Goal: Task Accomplishment & Management: Use online tool/utility

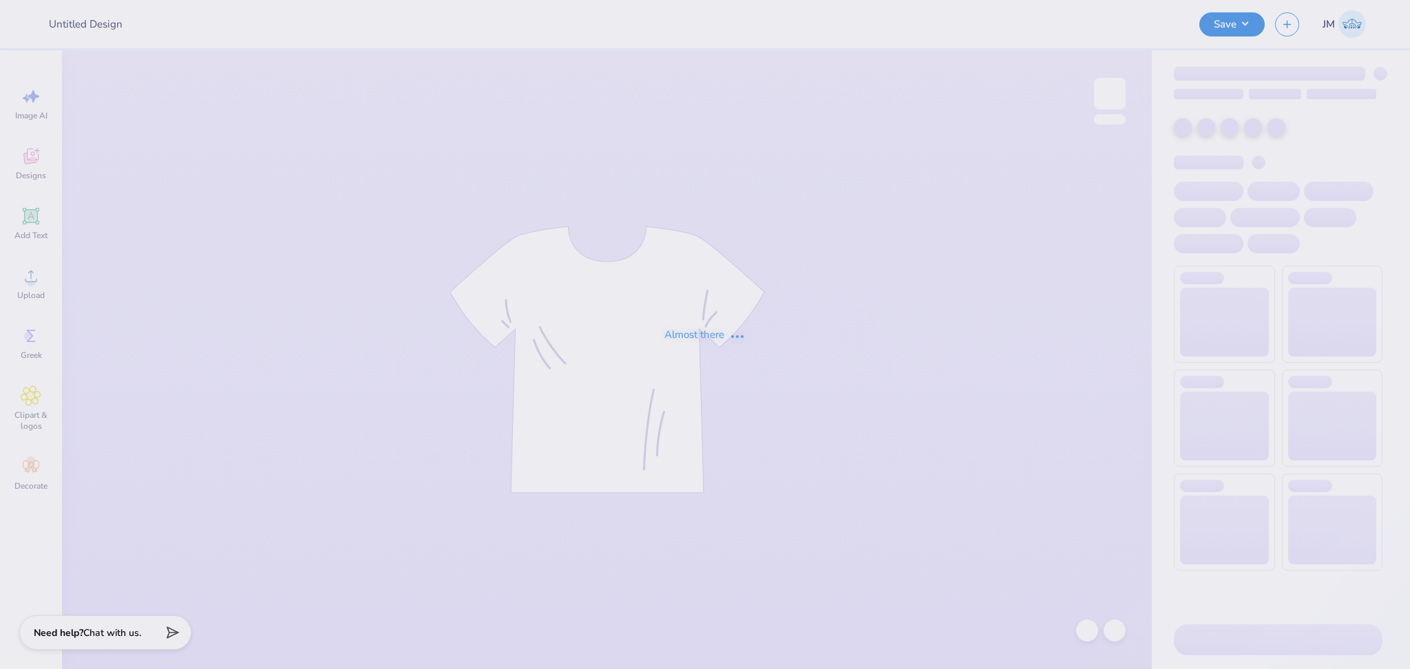
type input "Back In Boots"
type input "12"
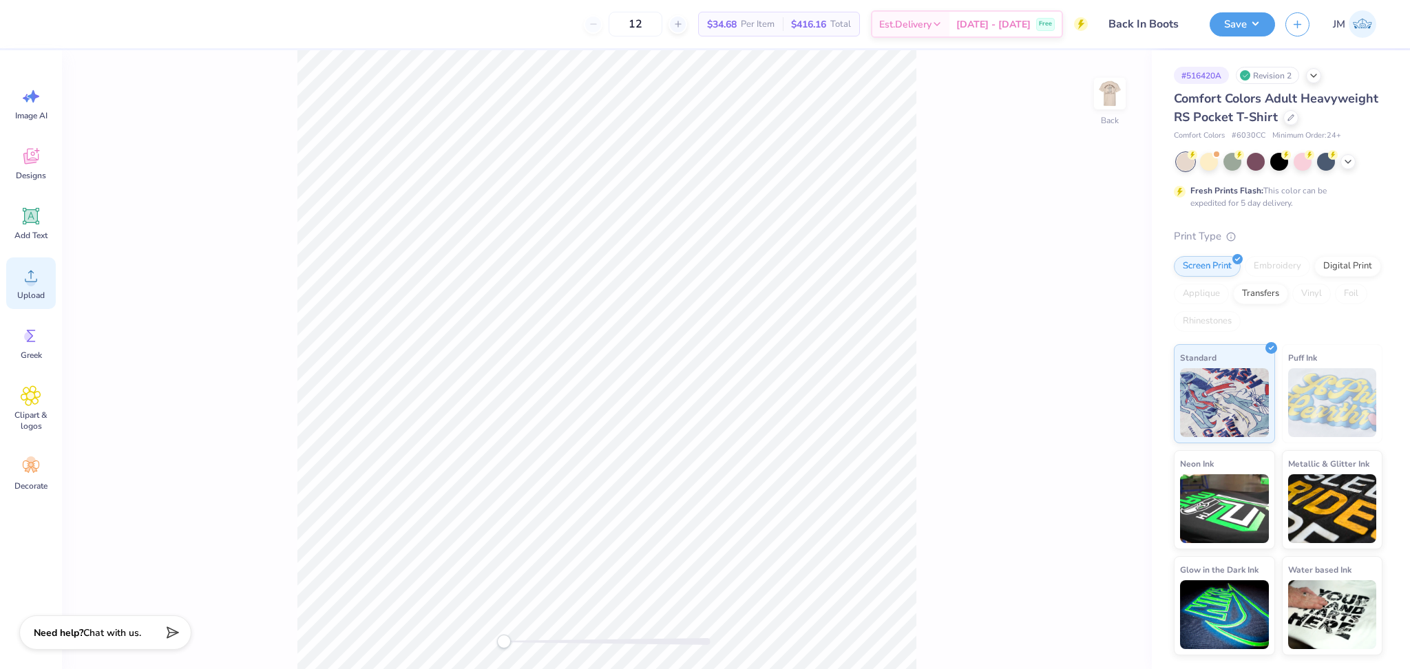
click at [29, 274] on icon at bounding box center [31, 276] width 21 height 21
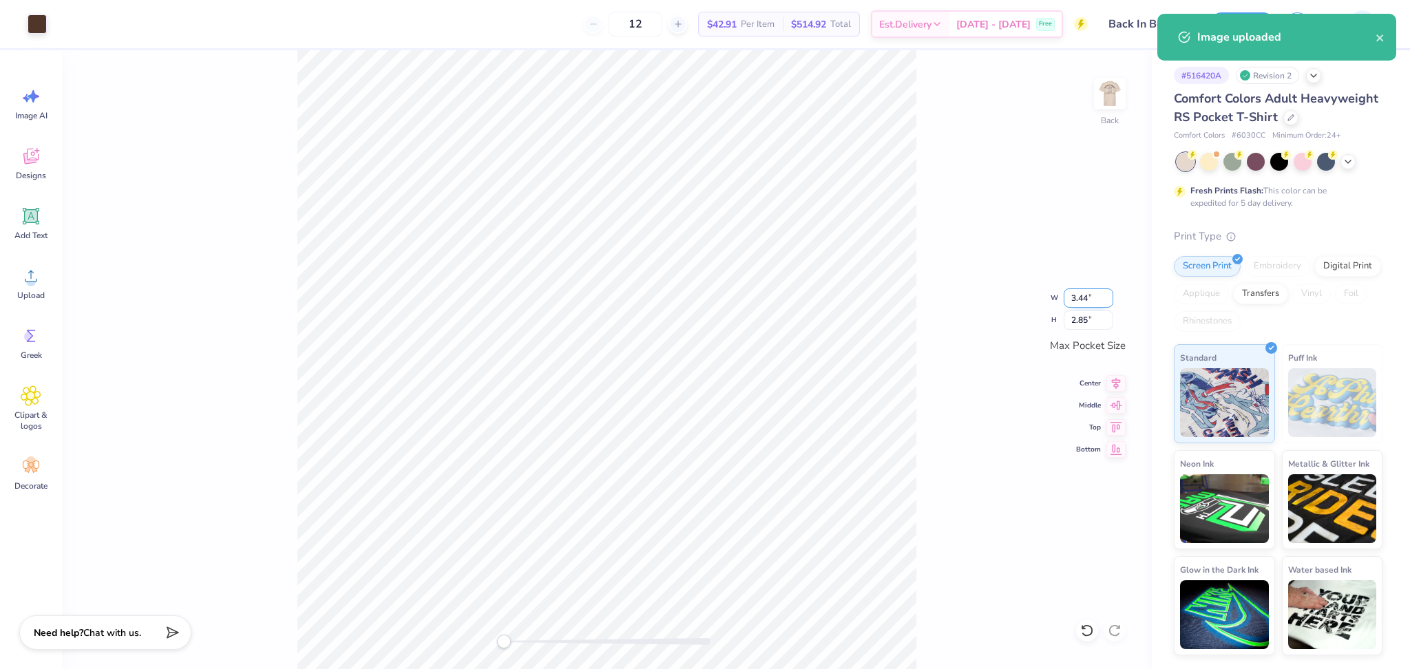
click at [1077, 297] on input "3.44" at bounding box center [1088, 297] width 50 height 19
type input "3.5"
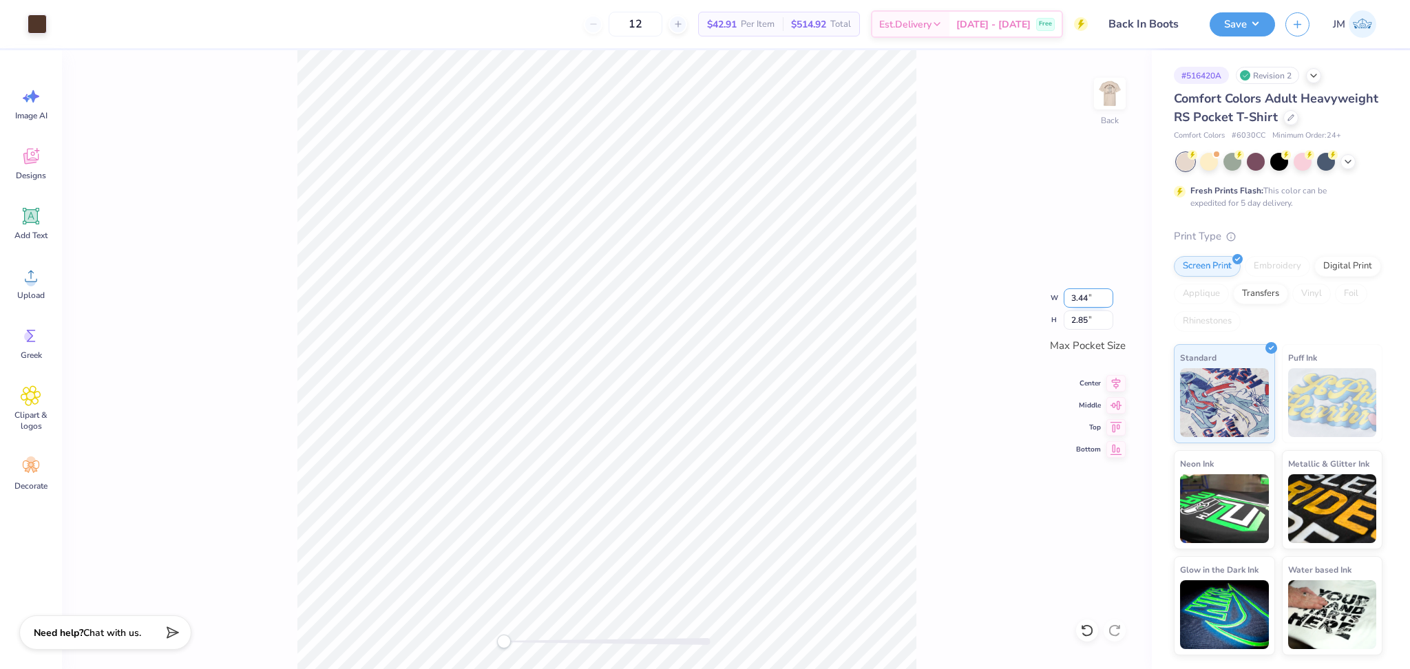
click at [1078, 296] on input "3.44" at bounding box center [1088, 297] width 50 height 19
type input "3.5"
click at [1081, 318] on input "2.85" at bounding box center [1088, 319] width 50 height 19
drag, startPoint x: 1112, startPoint y: 377, endPoint x: 1123, endPoint y: 385, distance: 13.8
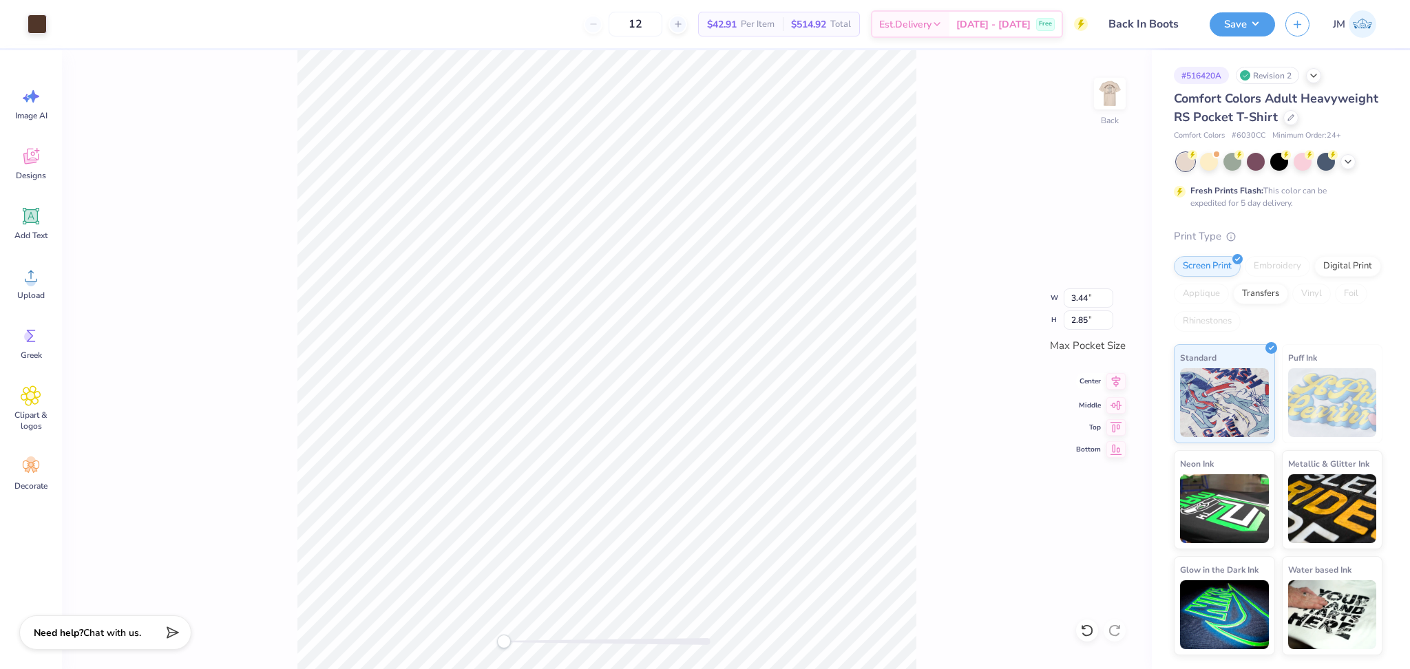
click at [1115, 380] on icon at bounding box center [1115, 381] width 19 height 17
drag, startPoint x: 1121, startPoint y: 384, endPoint x: 1121, endPoint y: 406, distance: 22.0
click at [1121, 385] on icon at bounding box center [1115, 383] width 19 height 17
click at [1119, 406] on icon at bounding box center [1115, 403] width 19 height 17
drag, startPoint x: 977, startPoint y: 299, endPoint x: 940, endPoint y: 304, distance: 36.8
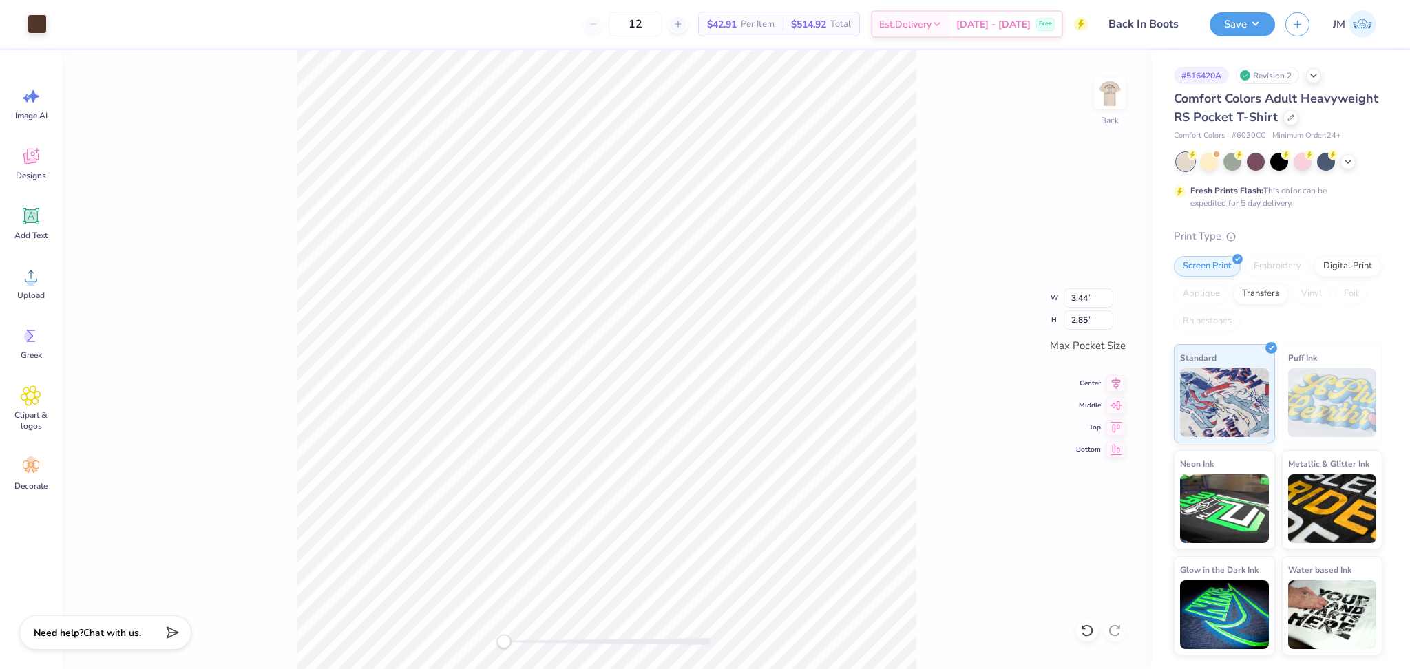
click at [976, 296] on div "Back W 3.44 3.44 " H 2.85 2.85 " Max Pocket Size Center Middle Top Bottom" at bounding box center [607, 359] width 1090 height 619
click at [1107, 100] on img at bounding box center [1109, 93] width 55 height 55
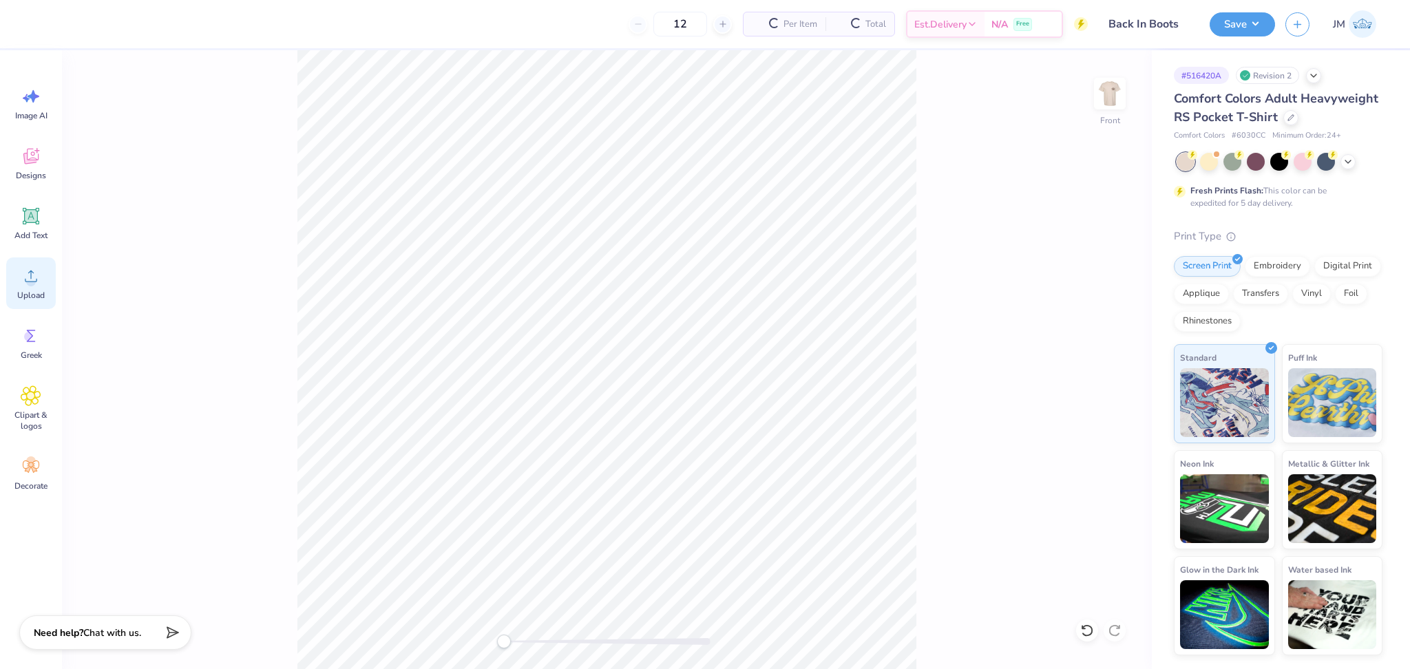
click at [23, 290] on span "Upload" at bounding box center [31, 295] width 28 height 11
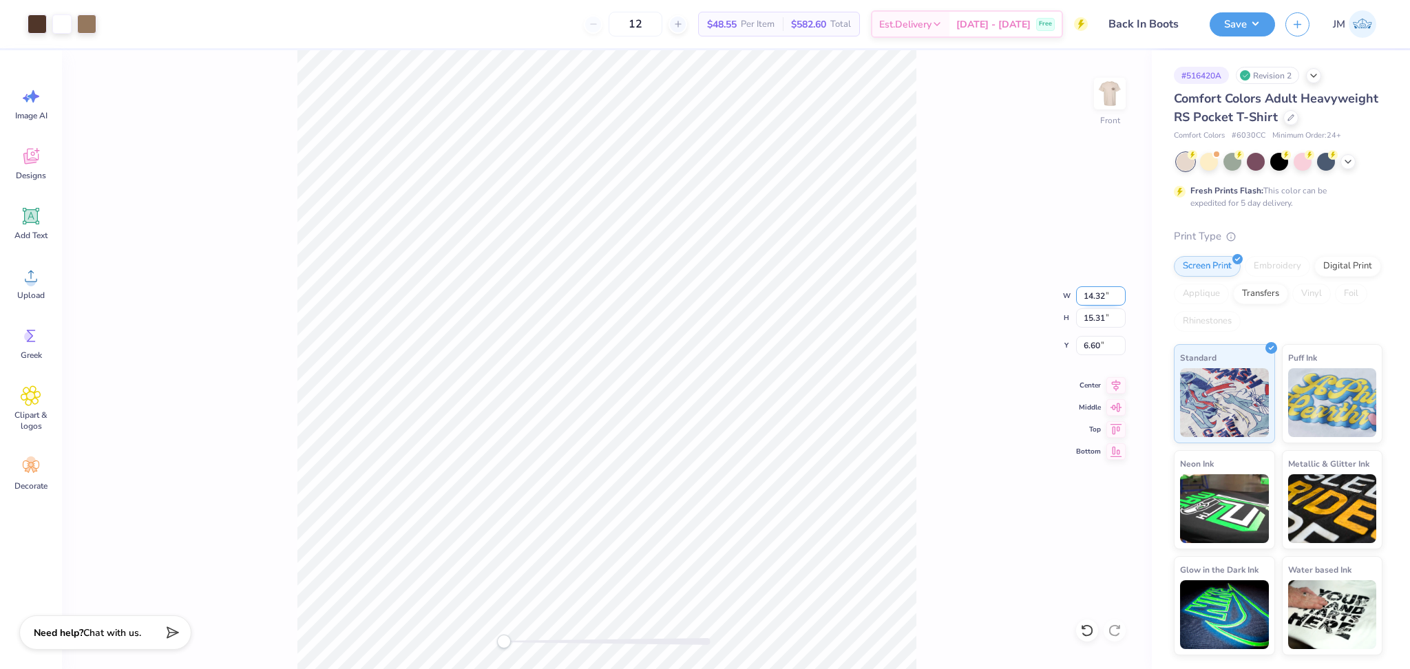
click at [1092, 295] on input "14.32" at bounding box center [1101, 295] width 50 height 19
type input "12"
click at [1091, 350] on input "6.60" at bounding box center [1101, 345] width 50 height 19
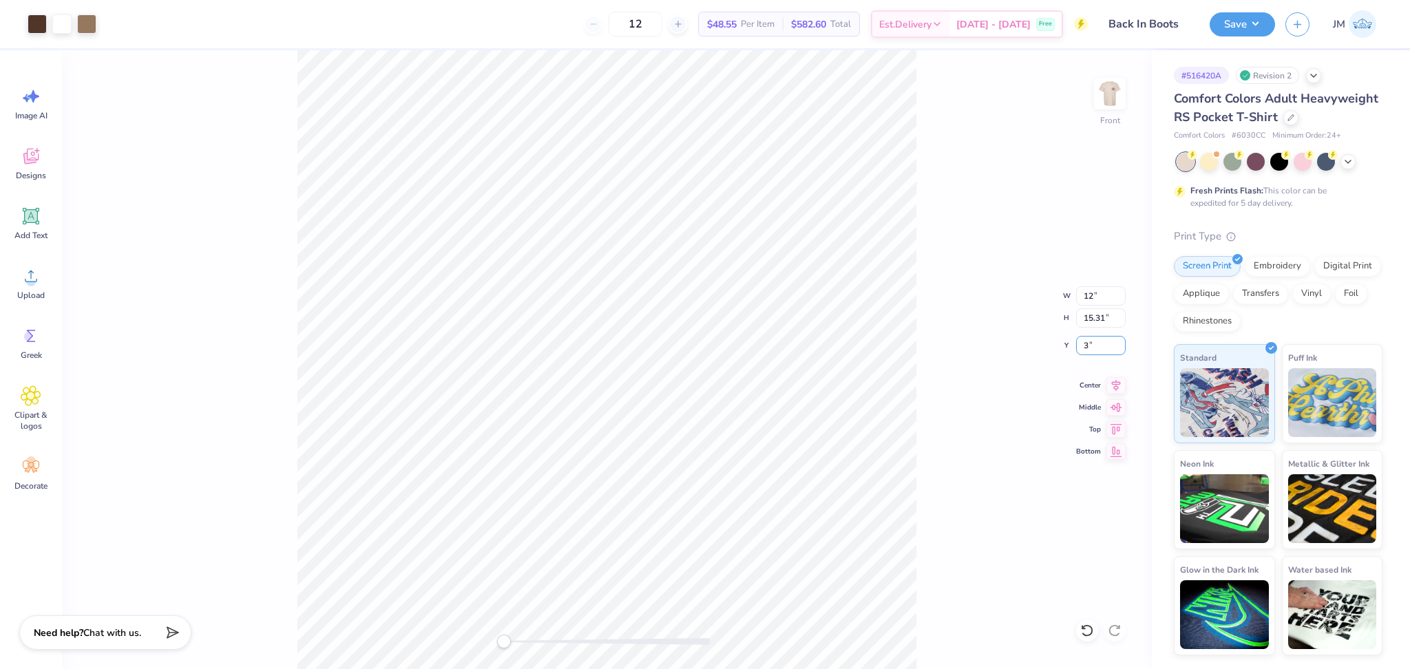
type input "3"
click at [1087, 297] on input "10.06" at bounding box center [1101, 295] width 50 height 19
type input "12.5"
click at [1093, 350] on input "3.00" at bounding box center [1101, 345] width 50 height 19
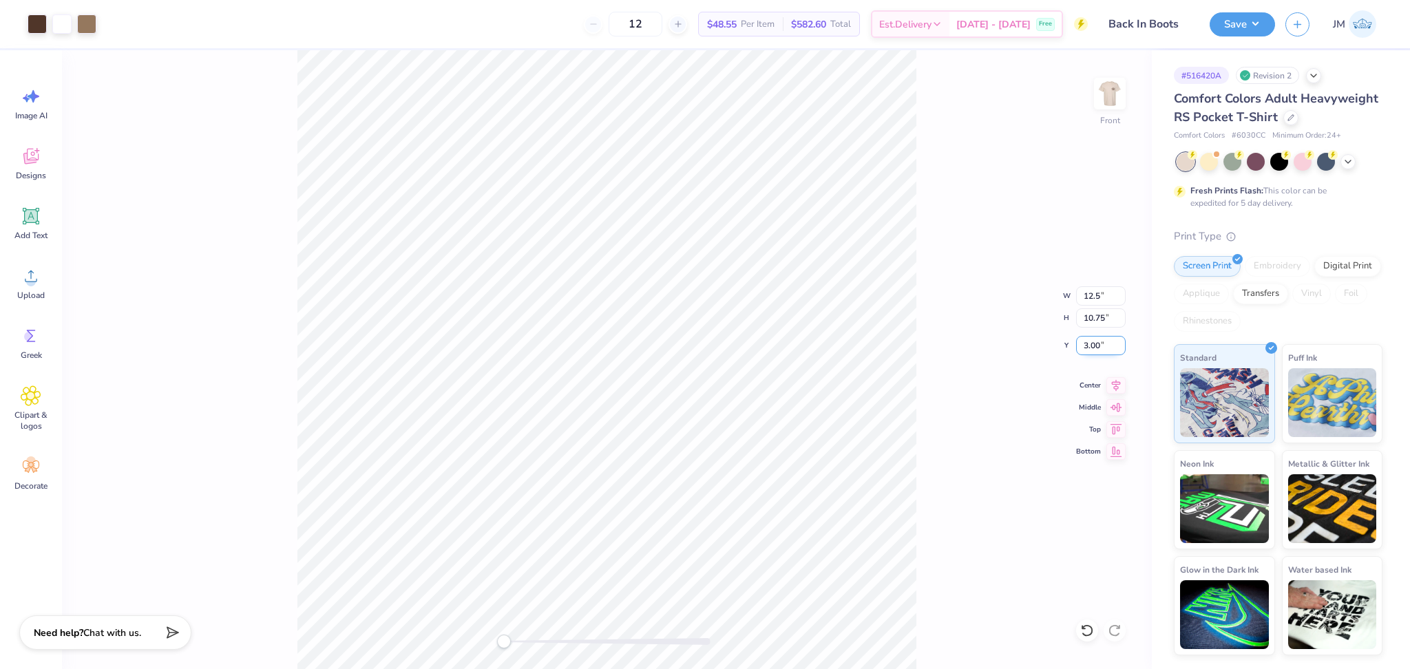
click at [1093, 350] on input "3.00" at bounding box center [1101, 345] width 50 height 19
type input "3"
drag, startPoint x: 990, startPoint y: 461, endPoint x: 919, endPoint y: 469, distance: 71.3
click at [989, 461] on div "Front W 12.5 12.5 " H 10.75 10.75 " Y 3 3 " Center Middle Top Bottom" at bounding box center [607, 359] width 1090 height 619
click at [1092, 320] on input "15.30" at bounding box center [1101, 317] width 50 height 19
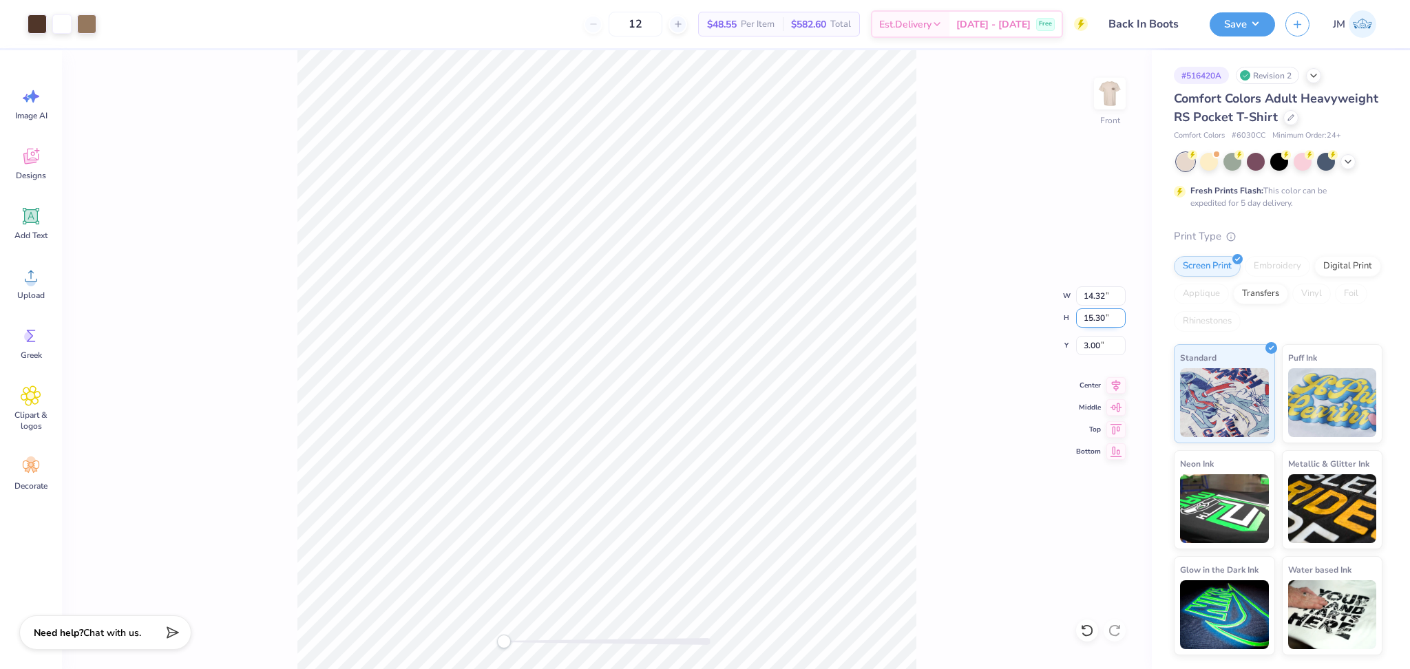
click at [1092, 320] on input "15.30" at bounding box center [1101, 317] width 50 height 19
click at [1093, 292] on input "14.32" at bounding box center [1101, 295] width 50 height 19
type input "12.5"
click at [1118, 293] on input "10.92" at bounding box center [1101, 295] width 50 height 19
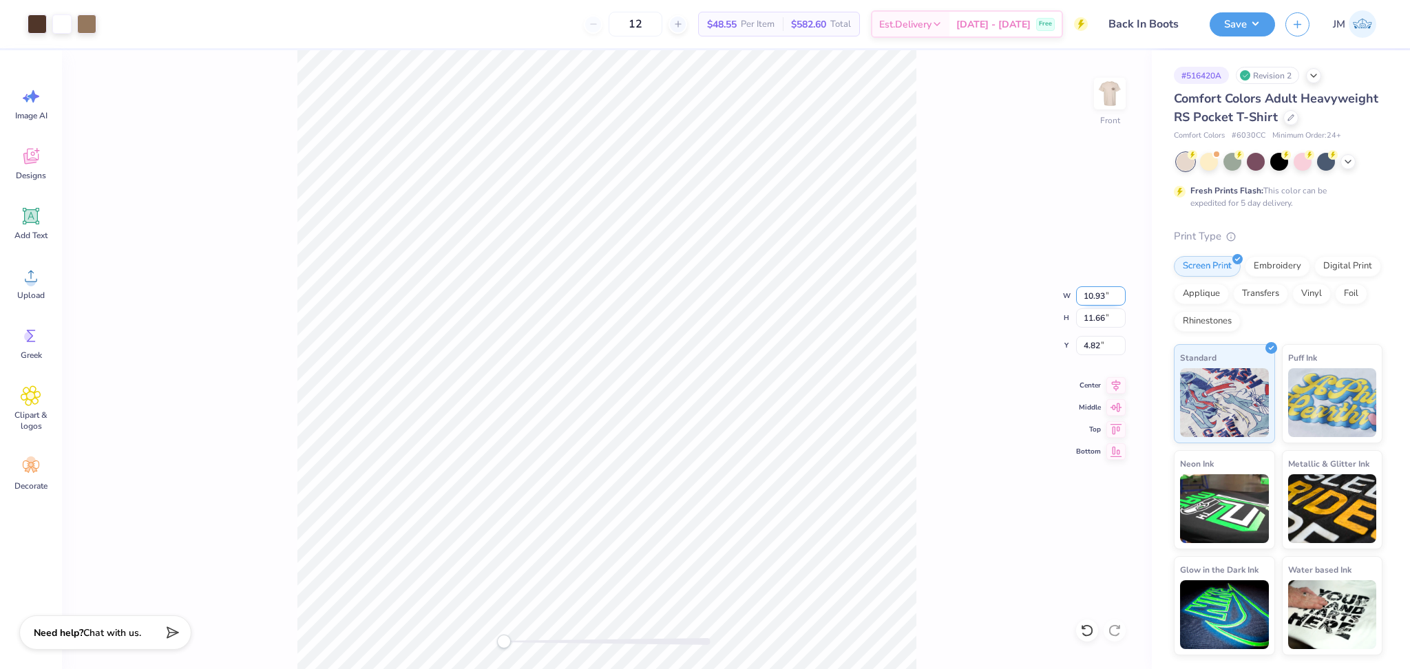
click at [1118, 293] on input "10.93" at bounding box center [1101, 295] width 50 height 19
click at [1120, 290] on input "10.94" at bounding box center [1101, 295] width 50 height 19
click at [1120, 290] on input "10.95" at bounding box center [1101, 295] width 50 height 19
click at [1120, 290] on input "10.96" at bounding box center [1101, 295] width 50 height 19
click at [1120, 290] on input "10.97" at bounding box center [1101, 295] width 50 height 19
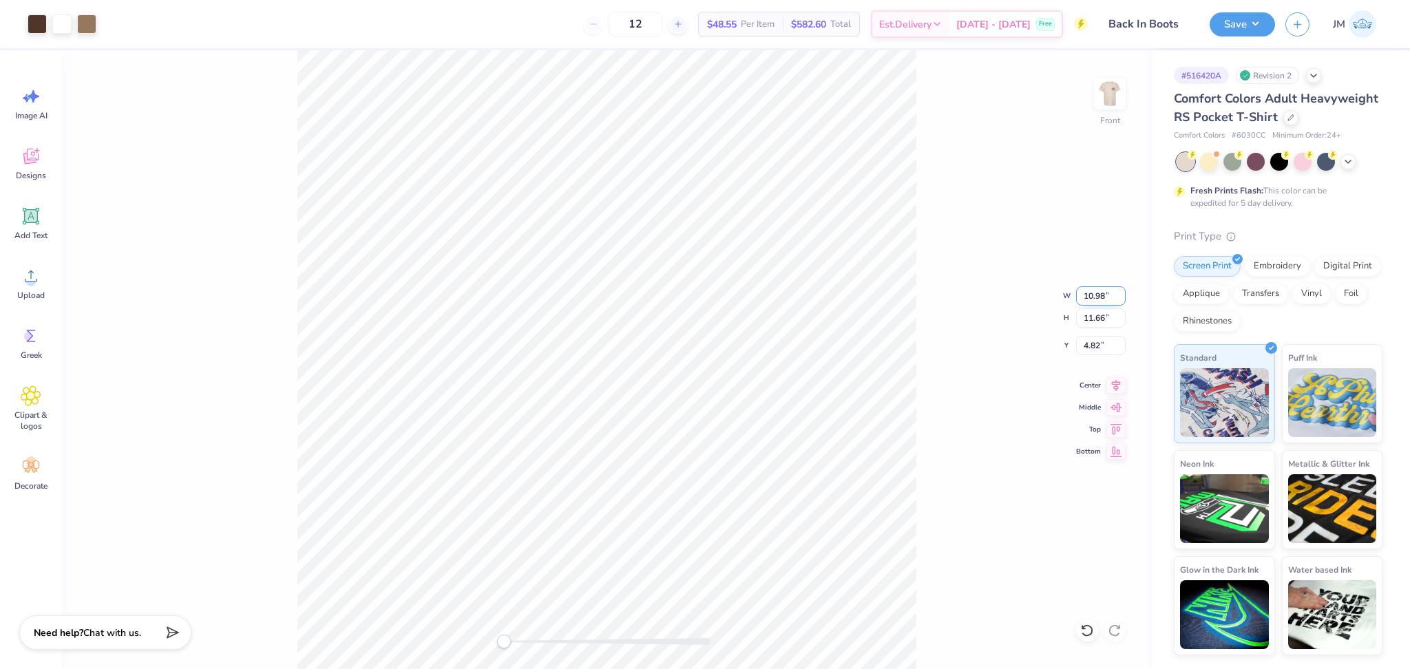
click at [1120, 290] on input "10.98" at bounding box center [1101, 295] width 50 height 19
click at [1120, 290] on input "10.99" at bounding box center [1101, 295] width 50 height 19
click at [1120, 290] on input "11" at bounding box center [1101, 295] width 50 height 19
click at [1120, 290] on input "11.01" at bounding box center [1101, 295] width 50 height 19
click at [1120, 290] on input "11.02" at bounding box center [1101, 295] width 50 height 19
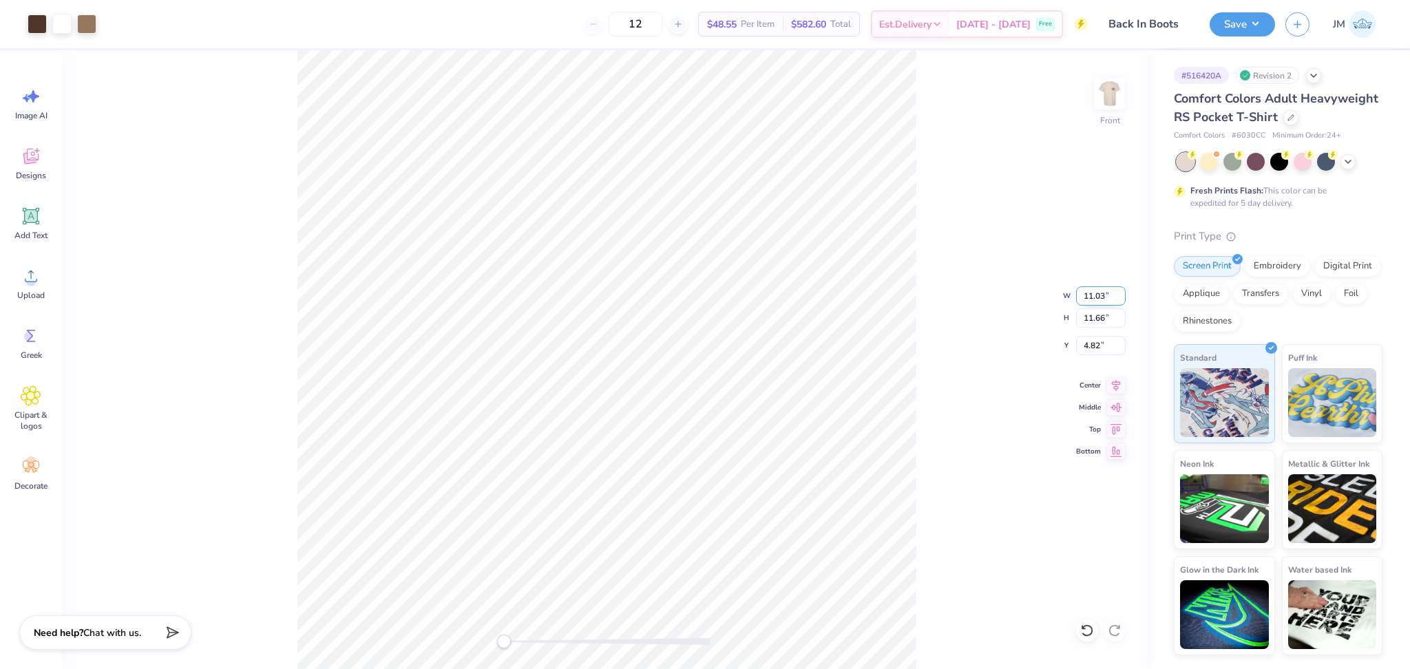
click at [1120, 290] on input "11.03" at bounding box center [1101, 295] width 50 height 19
click at [1120, 290] on input "11.16" at bounding box center [1101, 295] width 50 height 19
click at [1120, 290] on input "11.17" at bounding box center [1101, 295] width 50 height 19
click at [1120, 290] on input "11.18" at bounding box center [1101, 295] width 50 height 19
click at [1120, 290] on input "11.34" at bounding box center [1101, 295] width 50 height 19
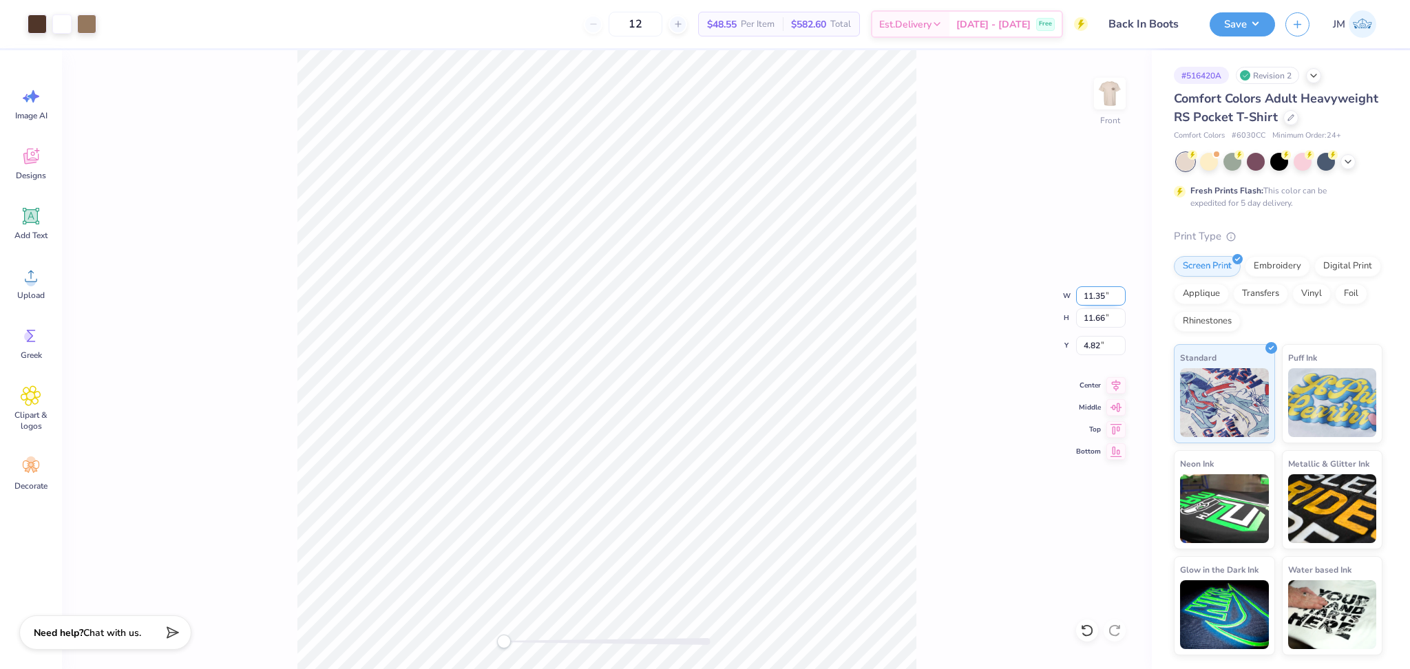
click at [1120, 290] on input "11.35" at bounding box center [1101, 295] width 50 height 19
click at [1120, 290] on input "11.36" at bounding box center [1101, 295] width 50 height 19
click at [1120, 290] on input "11.37" at bounding box center [1101, 295] width 50 height 19
click at [1120, 290] on input "11.38" at bounding box center [1101, 295] width 50 height 19
click at [1120, 290] on input "11.39" at bounding box center [1101, 295] width 50 height 19
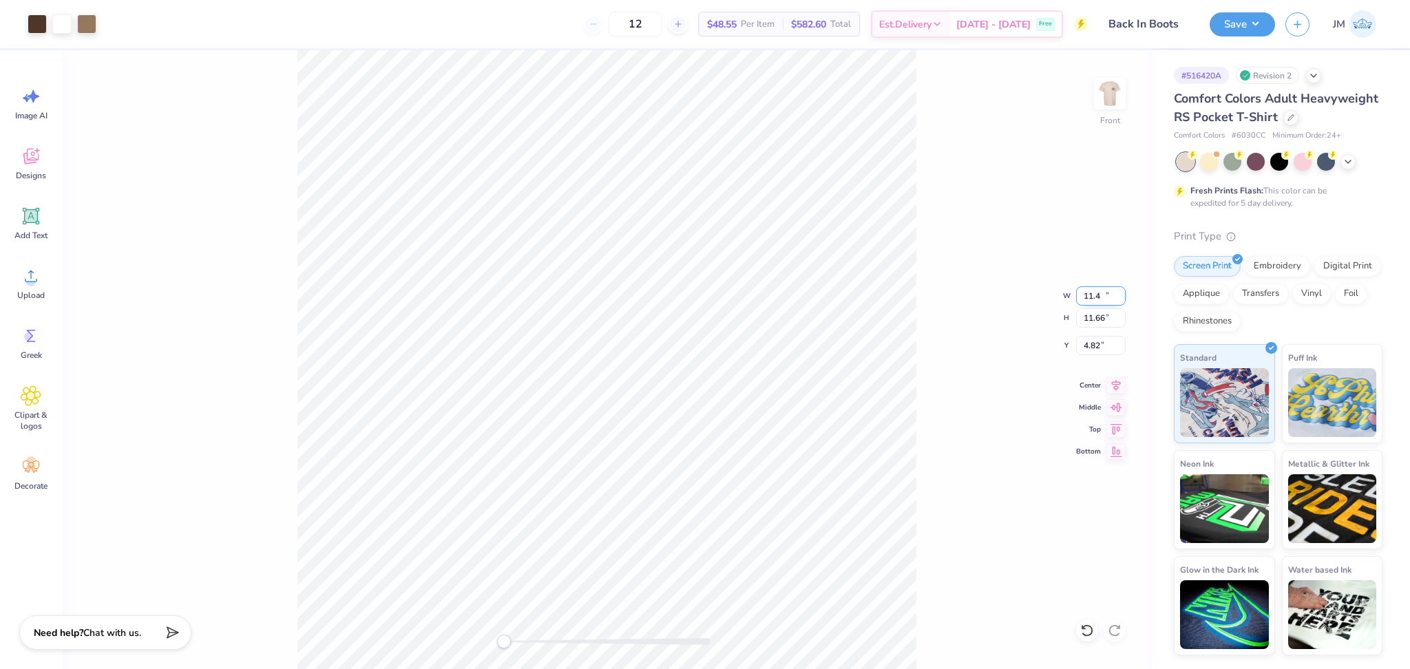
click at [1120, 290] on input "11.4" at bounding box center [1101, 295] width 50 height 19
click at [1120, 290] on input "11.41" at bounding box center [1101, 295] width 50 height 19
click at [1120, 290] on input "11.42" at bounding box center [1101, 295] width 50 height 19
click at [1120, 290] on input "11.56" at bounding box center [1101, 295] width 50 height 19
click at [1120, 290] on input "11.57" at bounding box center [1101, 295] width 50 height 19
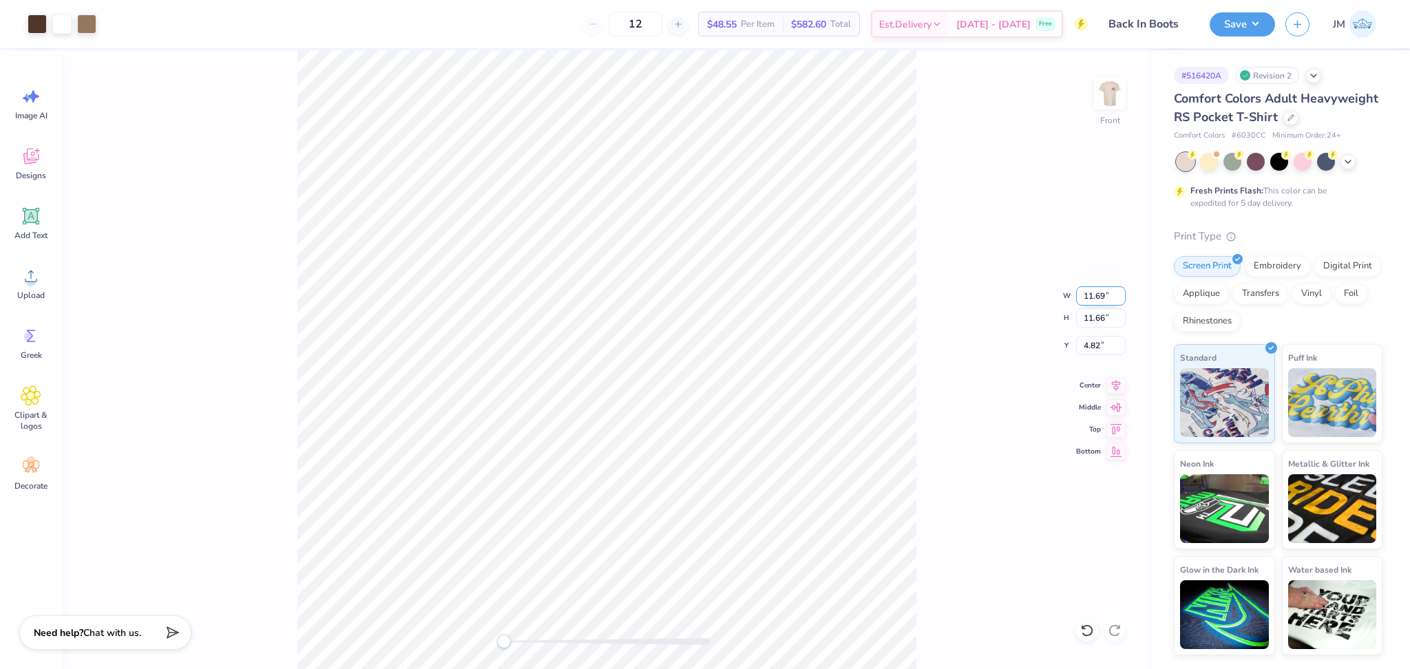
click at [1120, 290] on input "11.69" at bounding box center [1101, 295] width 50 height 19
click at [1120, 290] on input "11.7" at bounding box center [1101, 295] width 50 height 19
click at [1120, 290] on input "11.71" at bounding box center [1101, 295] width 50 height 19
click at [1120, 290] on input "11.72" at bounding box center [1101, 295] width 50 height 19
click at [1120, 290] on input "11.81" at bounding box center [1101, 295] width 50 height 19
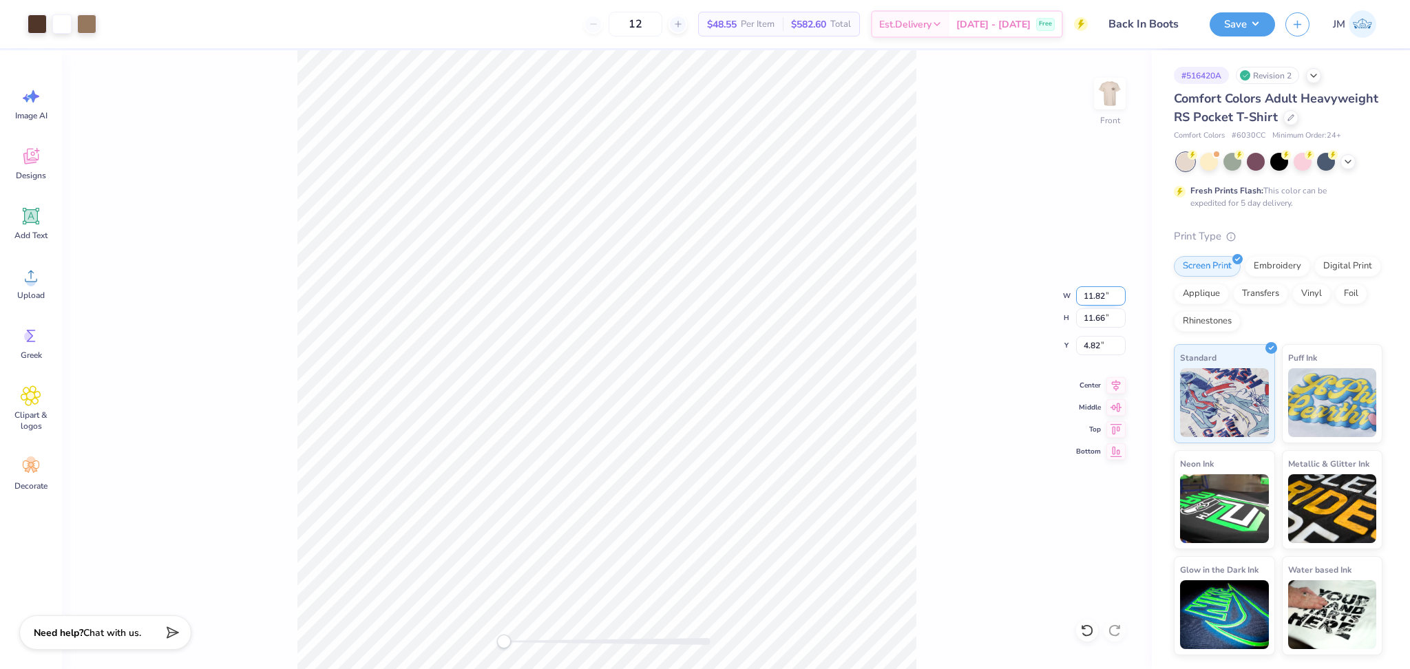
click at [1120, 290] on input "11.82" at bounding box center [1101, 295] width 50 height 19
click at [1120, 290] on input "11.83" at bounding box center [1101, 295] width 50 height 19
click at [1120, 290] on input "11.84" at bounding box center [1101, 295] width 50 height 19
click at [1120, 290] on input "11.85" at bounding box center [1101, 295] width 50 height 19
click at [1120, 290] on input "11.93" at bounding box center [1101, 295] width 50 height 19
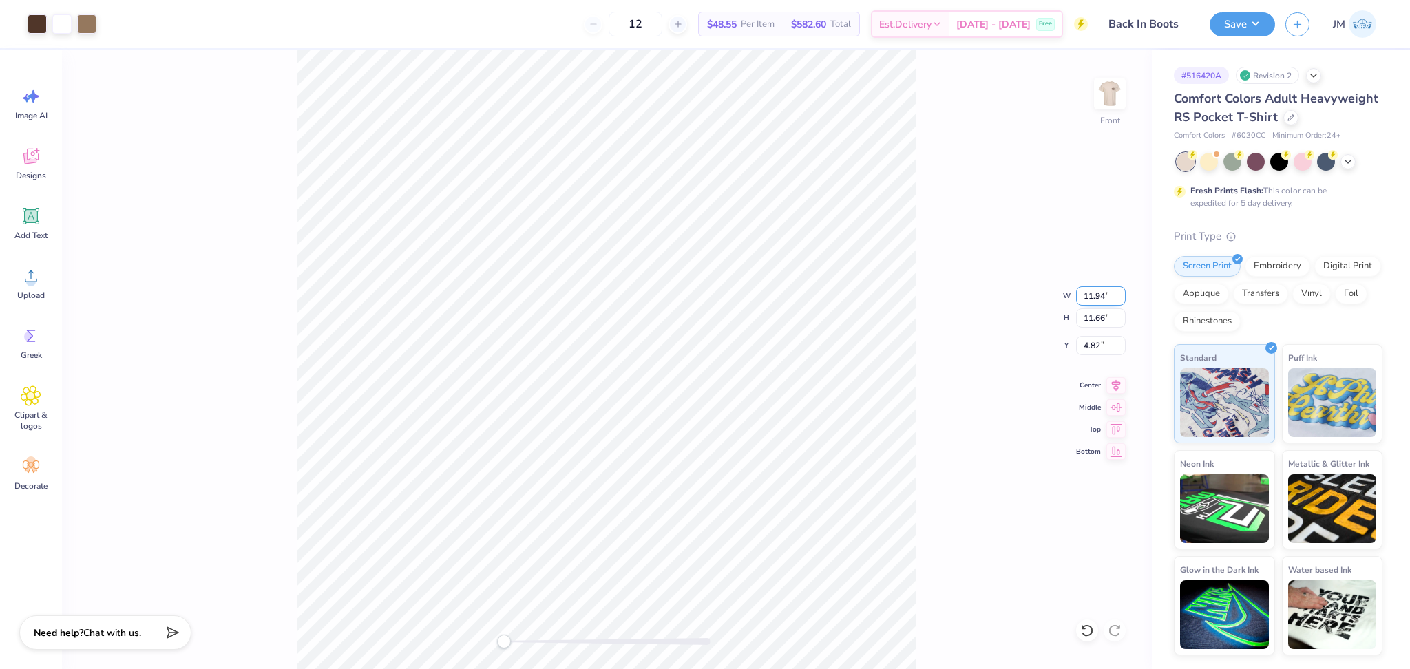
click at [1120, 290] on input "11.94" at bounding box center [1101, 295] width 50 height 19
click at [1120, 290] on input "11.95" at bounding box center [1101, 295] width 50 height 19
click at [1120, 290] on input "11.96" at bounding box center [1101, 295] width 50 height 19
click at [1120, 290] on input "11.97" at bounding box center [1101, 295] width 50 height 19
click at [1120, 290] on input "11.98" at bounding box center [1101, 295] width 50 height 19
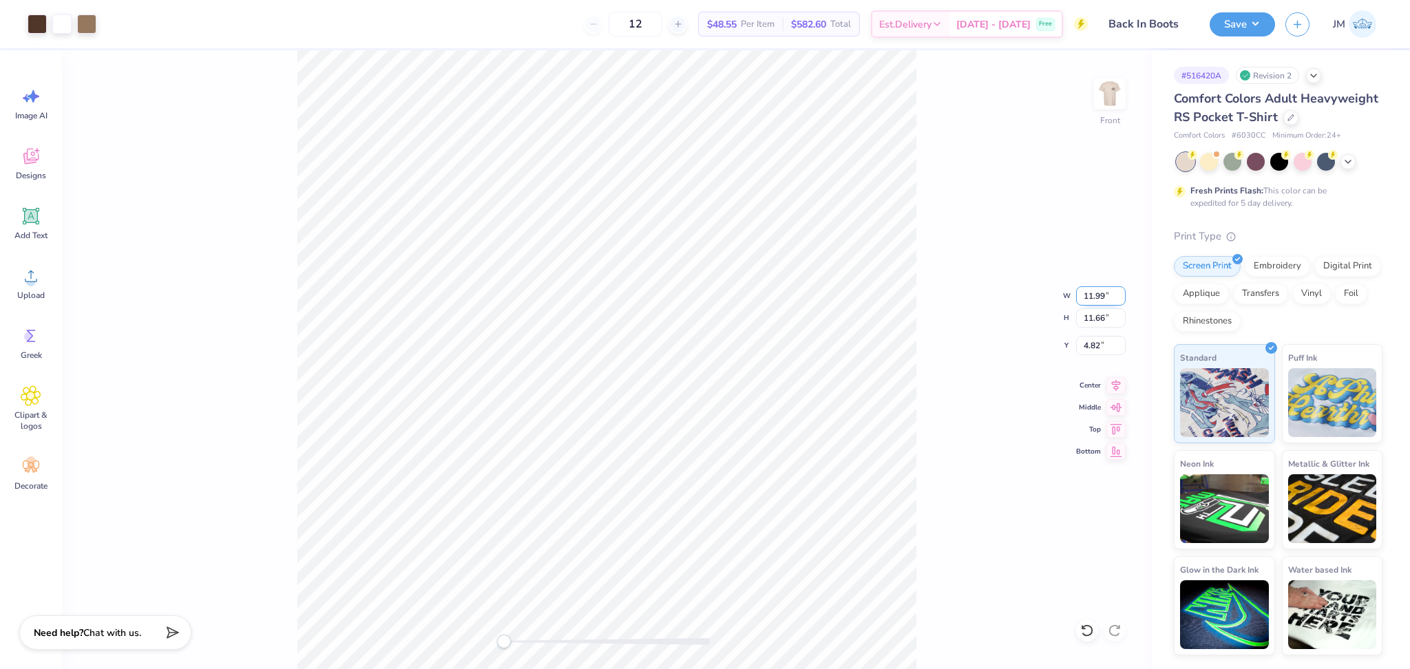
click at [1120, 290] on input "11.99" at bounding box center [1101, 295] width 50 height 19
type input "12"
click at [1120, 290] on input "12" at bounding box center [1101, 295] width 50 height 19
click at [1081, 295] on input "10.91" at bounding box center [1101, 295] width 50 height 19
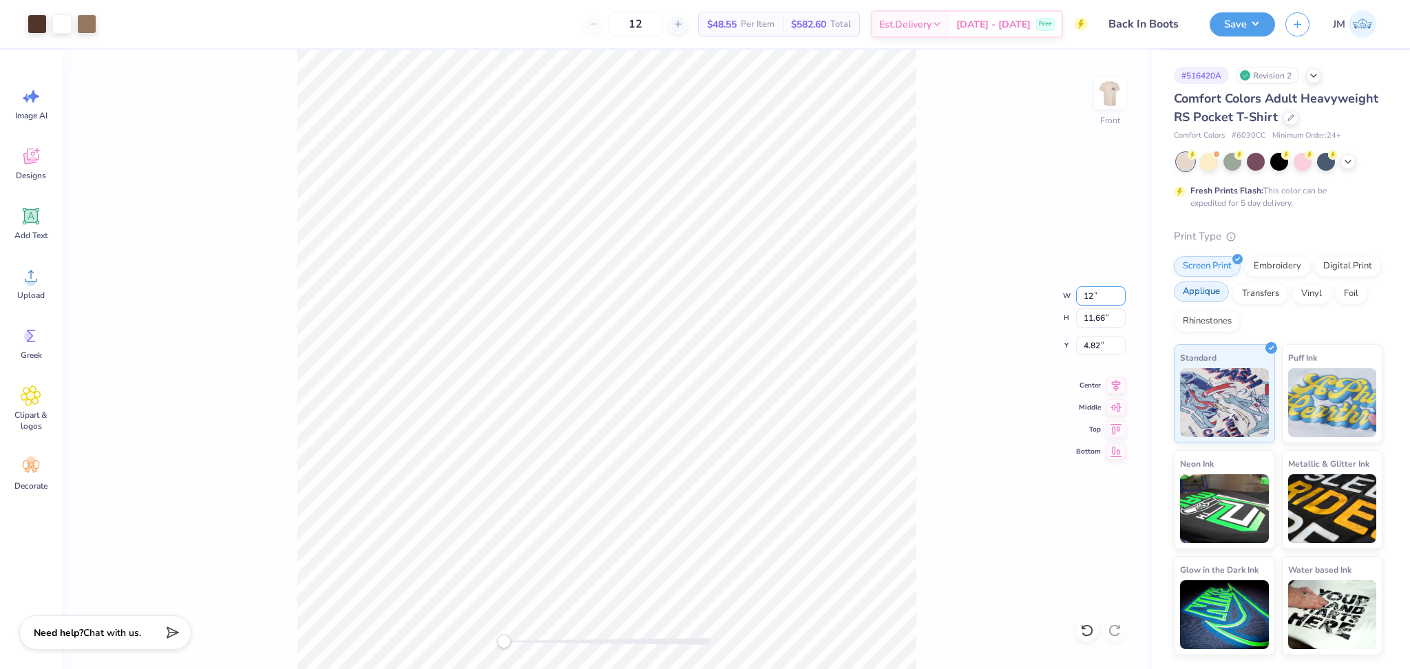
type input "12"
click at [1093, 300] on input "13.20" at bounding box center [1101, 295] width 50 height 19
type input "12"
click at [988, 364] on div "Front W 12 12 " H 14.10 14.10 " Y 3.60 3.60 " Center Middle Top Bottom" at bounding box center [607, 359] width 1090 height 619
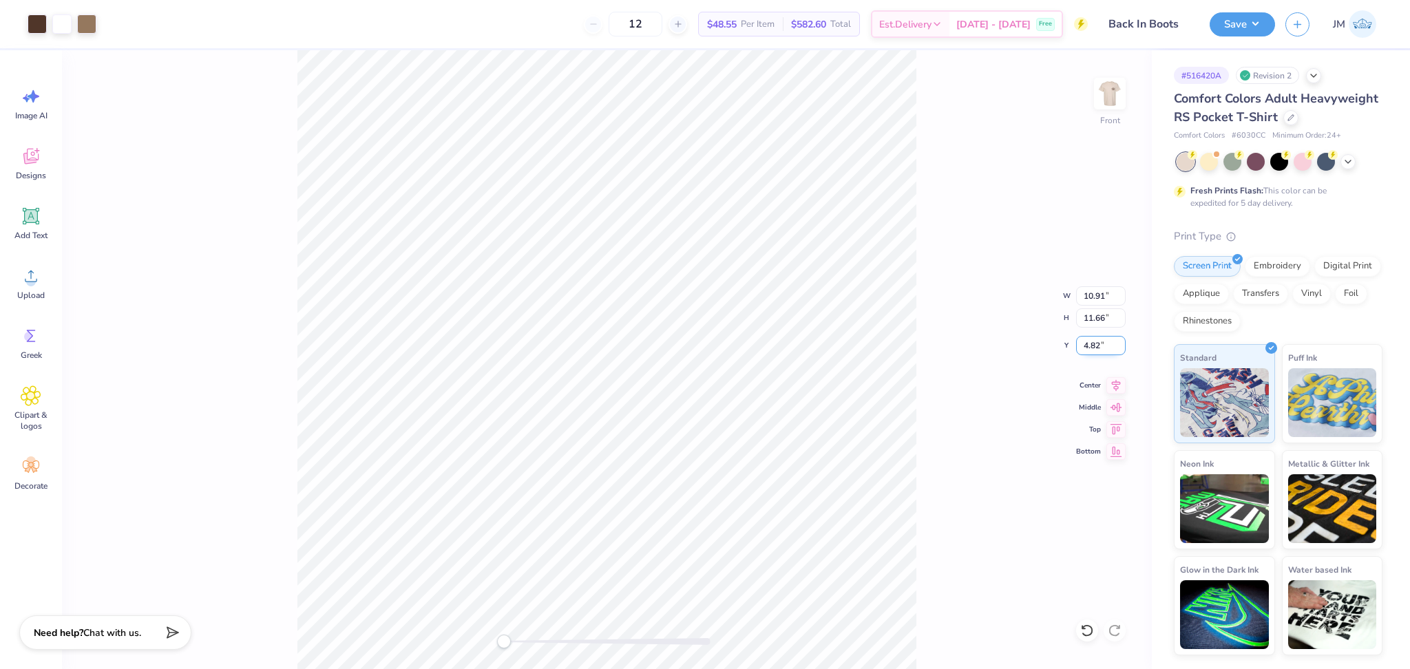
click at [1093, 346] on input "4.82" at bounding box center [1101, 345] width 50 height 19
click at [1093, 347] on input "4.82" at bounding box center [1101, 345] width 50 height 19
type input "3"
click at [1094, 306] on input "10.91" at bounding box center [1101, 295] width 50 height 19
click at [1092, 301] on input "10.91" at bounding box center [1101, 295] width 50 height 19
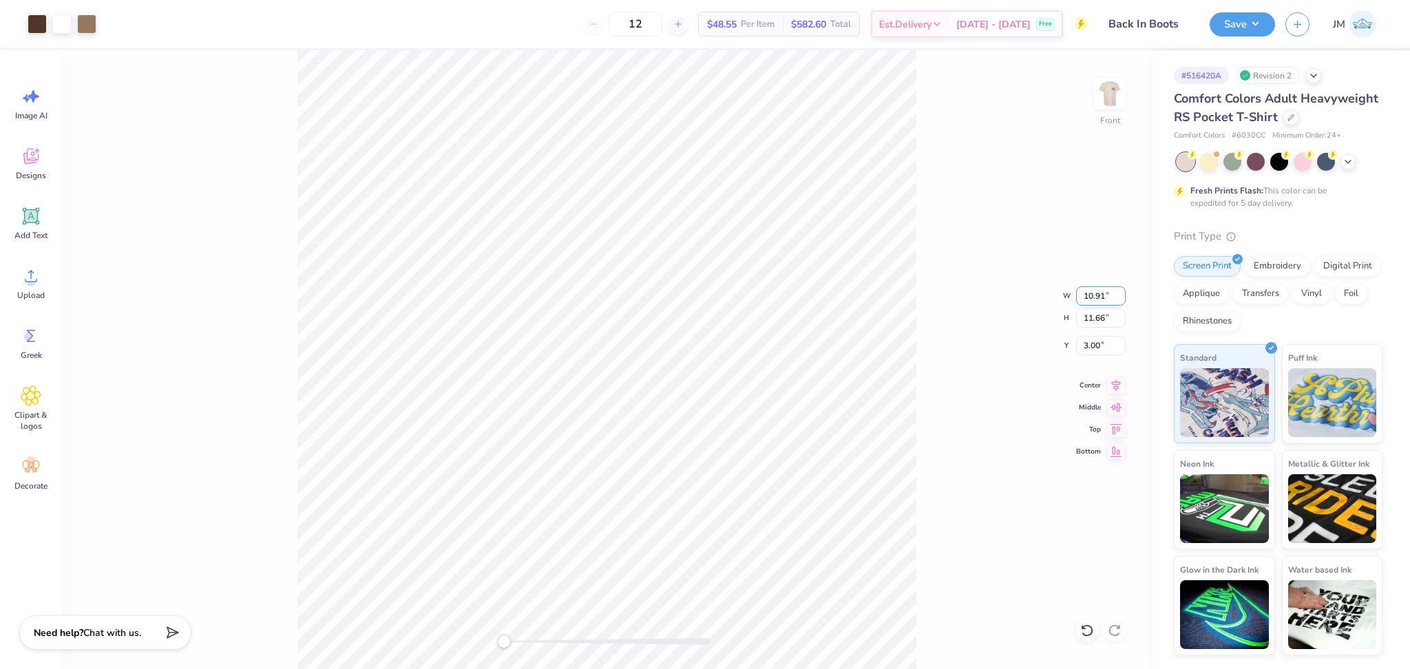
click at [1092, 301] on input "10.91" at bounding box center [1101, 295] width 50 height 19
type input "12"
click at [1119, 301] on input "13.19" at bounding box center [1101, 295] width 50 height 19
click at [1119, 301] on input "13.18" at bounding box center [1101, 295] width 50 height 19
click at [1119, 301] on input "13.17" at bounding box center [1101, 295] width 50 height 19
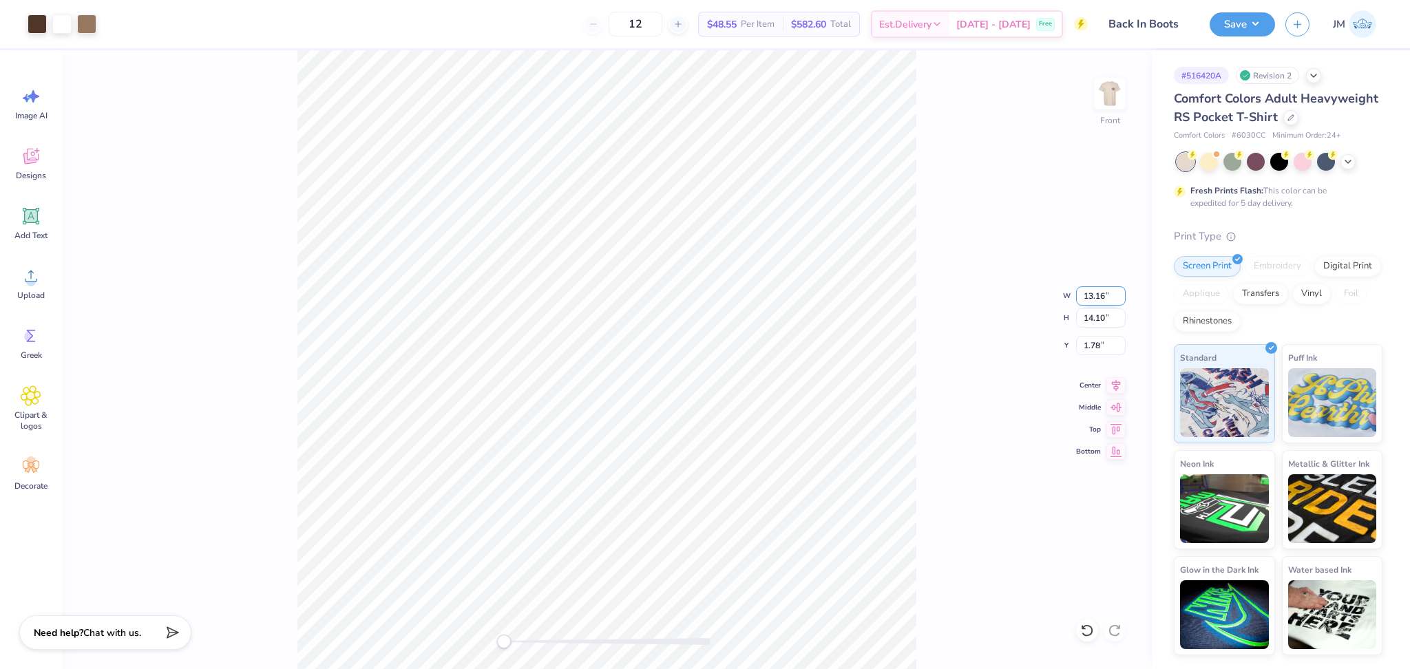
click at [1119, 301] on input "13.16" at bounding box center [1101, 295] width 50 height 19
click at [1119, 301] on input "13.15" at bounding box center [1101, 295] width 50 height 19
click at [1119, 301] on input "13.14" at bounding box center [1101, 295] width 50 height 19
click at [1119, 301] on input "13.13" at bounding box center [1101, 295] width 50 height 19
click at [1119, 301] on input "13.12" at bounding box center [1101, 295] width 50 height 19
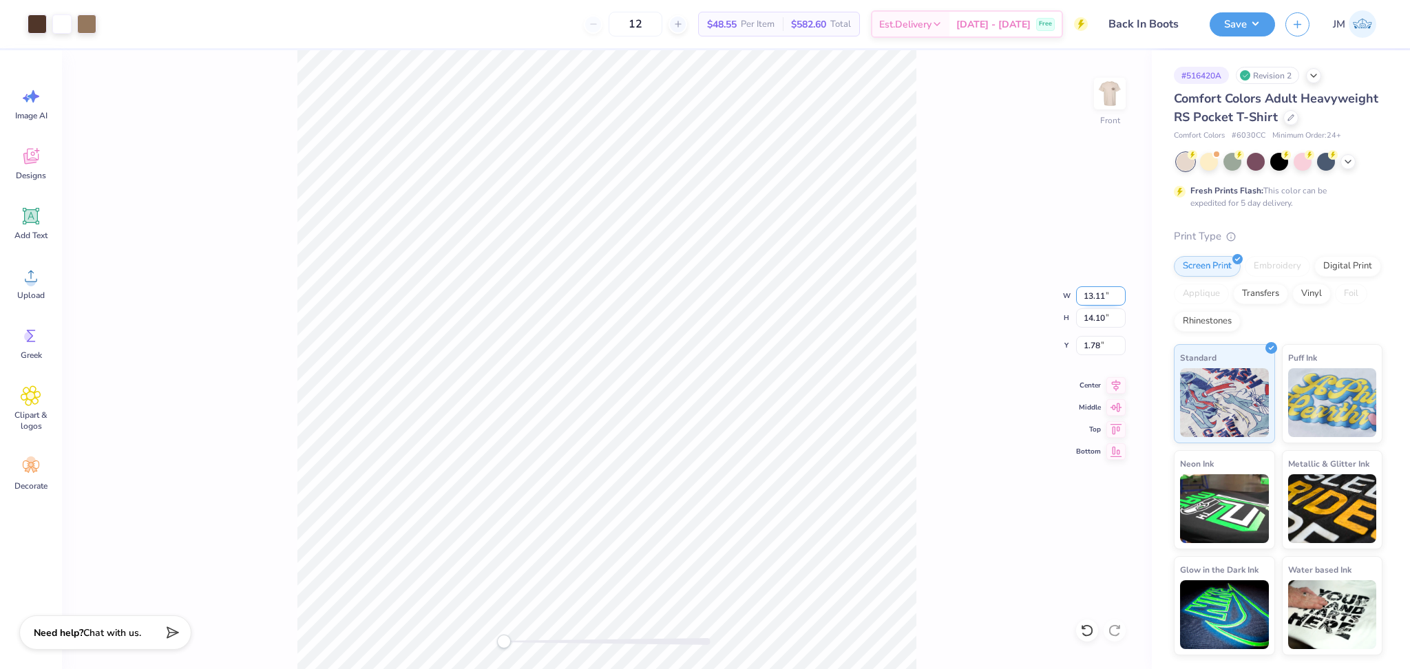
click at [1119, 300] on input "13.11" at bounding box center [1101, 295] width 50 height 19
click at [1119, 300] on input "13.1" at bounding box center [1101, 295] width 50 height 19
click at [1119, 300] on input "13.09" at bounding box center [1101, 295] width 50 height 19
click at [1119, 300] on input "13.08" at bounding box center [1101, 295] width 50 height 19
click at [1119, 300] on input "13.07" at bounding box center [1101, 295] width 50 height 19
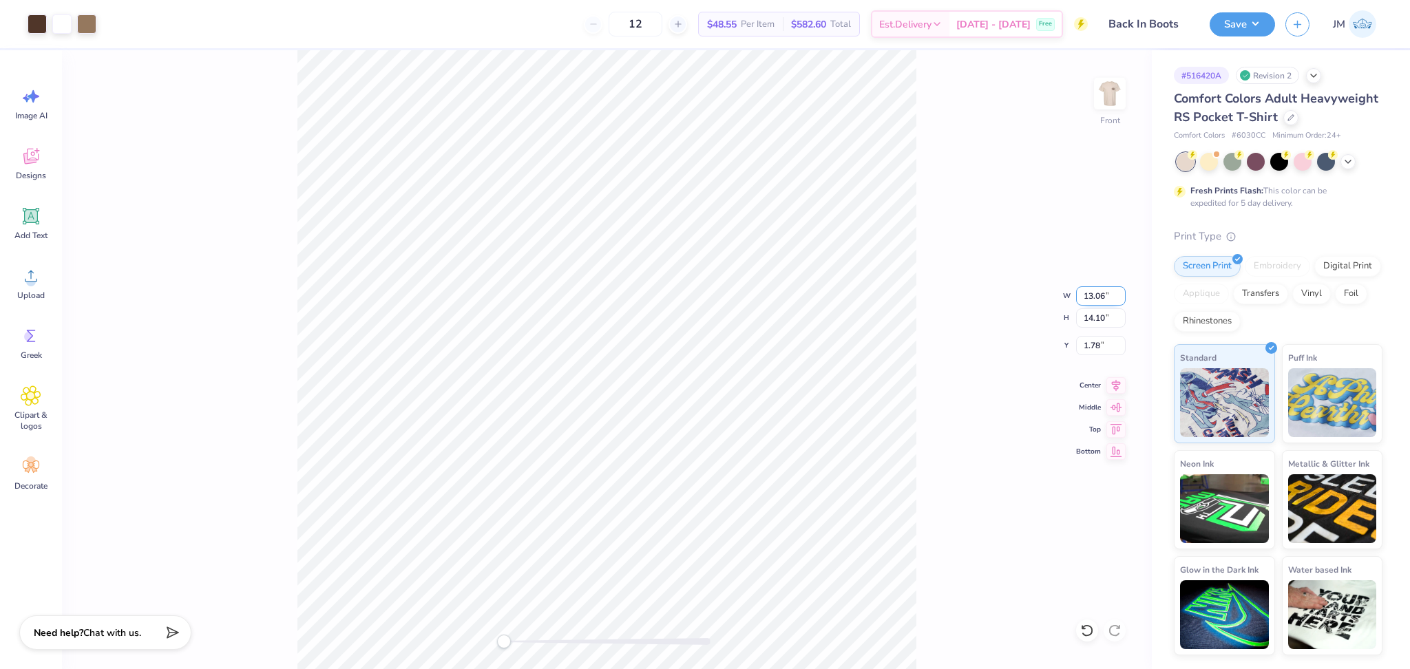
click at [1119, 300] on input "13.06" at bounding box center [1101, 295] width 50 height 19
click at [1119, 300] on input "13.05" at bounding box center [1101, 295] width 50 height 19
click at [1119, 300] on input "13.04" at bounding box center [1101, 295] width 50 height 19
click at [1119, 300] on input "13.03" at bounding box center [1101, 295] width 50 height 19
click at [1119, 300] on input "13.02" at bounding box center [1101, 295] width 50 height 19
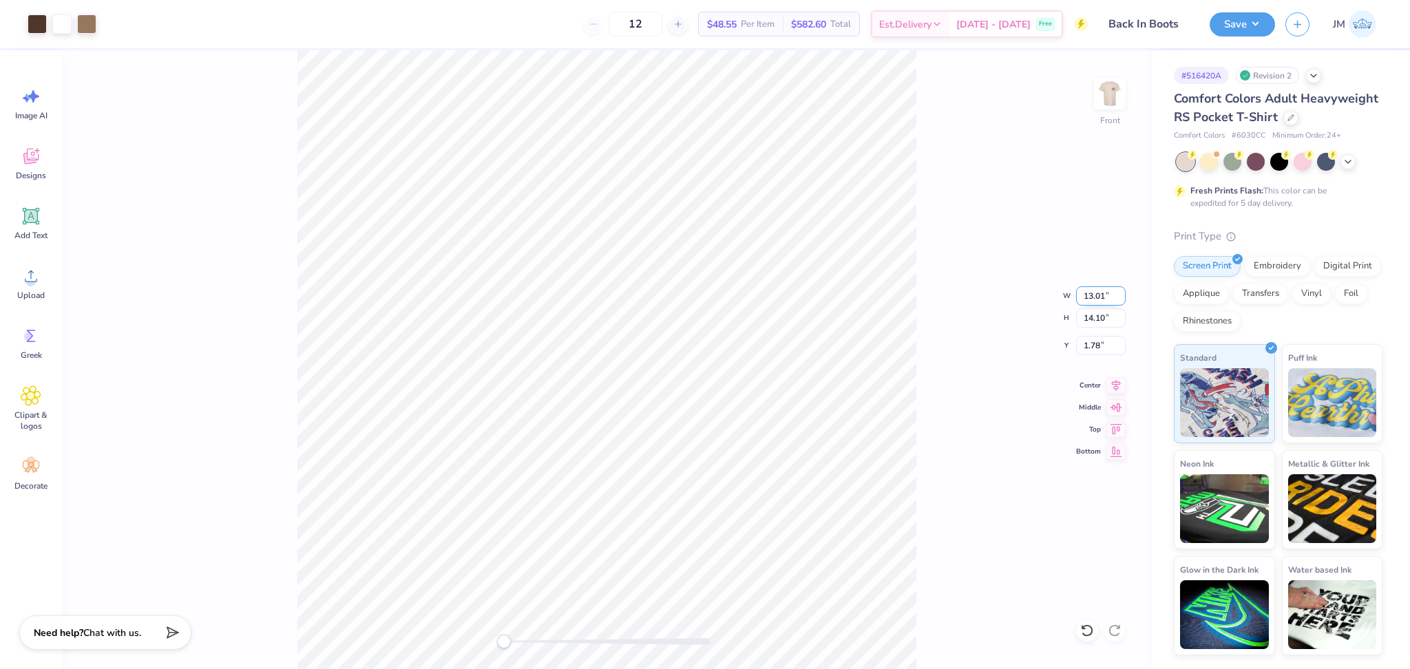
click at [1119, 300] on input "13.01" at bounding box center [1101, 295] width 50 height 19
click at [1119, 300] on input "13" at bounding box center [1101, 295] width 50 height 19
click at [1114, 301] on input "12.99" at bounding box center [1101, 295] width 50 height 19
click at [1118, 301] on input "12.98" at bounding box center [1101, 295] width 50 height 19
click at [1118, 301] on input "12.97" at bounding box center [1101, 295] width 50 height 19
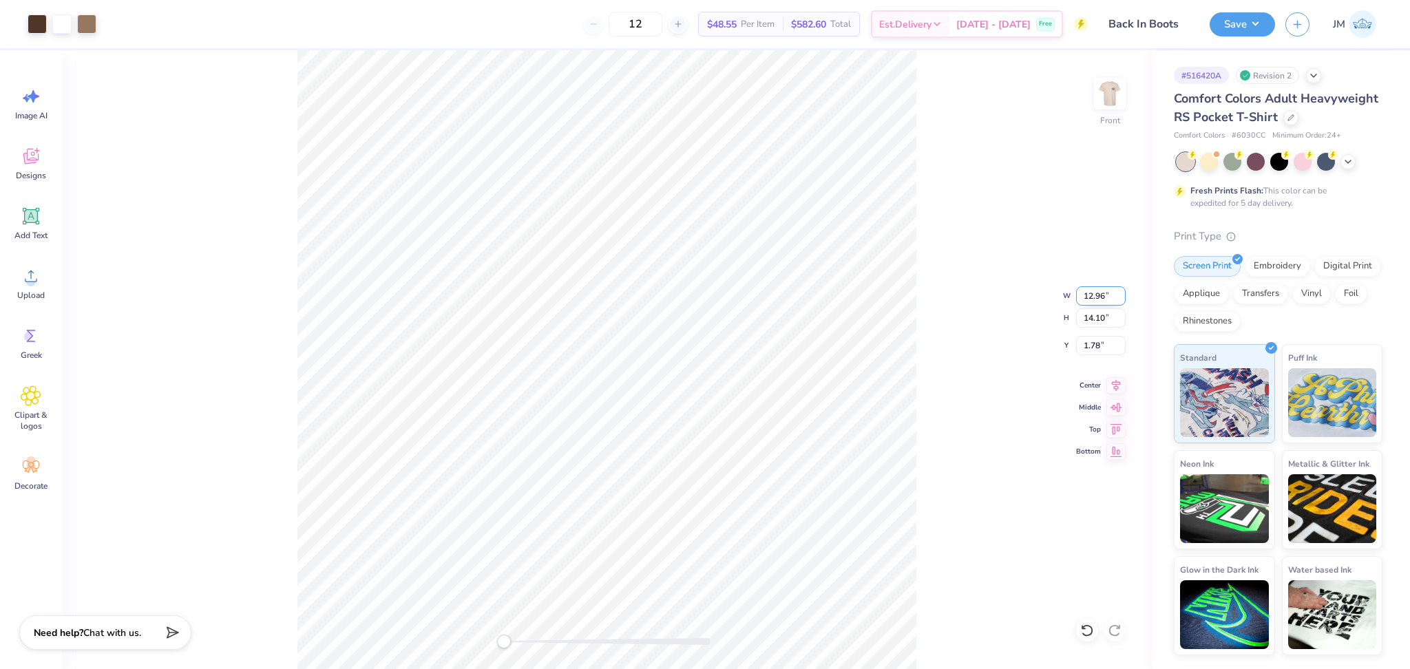
click at [1118, 301] on input "12.96" at bounding box center [1101, 295] width 50 height 19
click at [1118, 301] on input "12.95" at bounding box center [1101, 295] width 50 height 19
click at [1118, 301] on input "12.94" at bounding box center [1101, 295] width 50 height 19
click at [1118, 301] on input "12.93" at bounding box center [1101, 295] width 50 height 19
click at [1118, 301] on input "12.92" at bounding box center [1101, 295] width 50 height 19
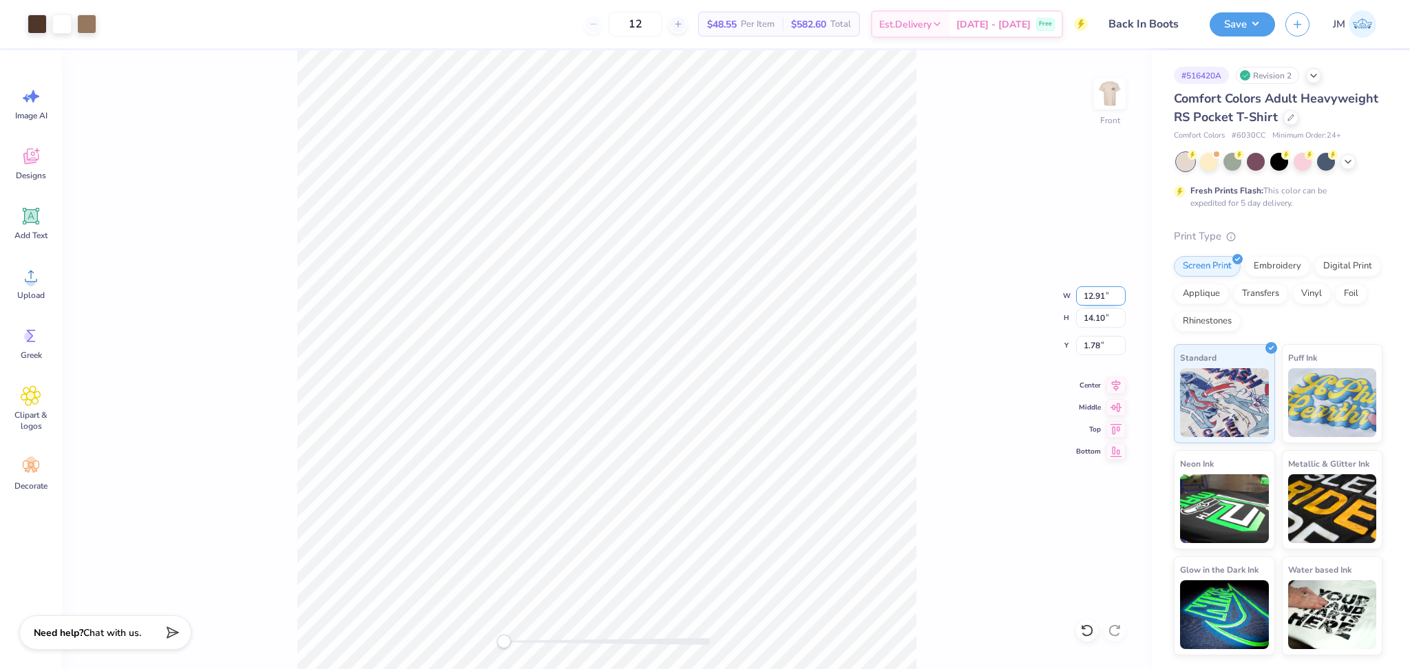
click at [1118, 301] on input "12.91" at bounding box center [1101, 295] width 50 height 19
click at [1118, 301] on input "12.9" at bounding box center [1101, 295] width 50 height 19
click at [1118, 301] on input "12.89" at bounding box center [1101, 295] width 50 height 19
click at [1118, 301] on input "12.88" at bounding box center [1101, 295] width 50 height 19
click at [1118, 301] on input "12.87" at bounding box center [1101, 295] width 50 height 19
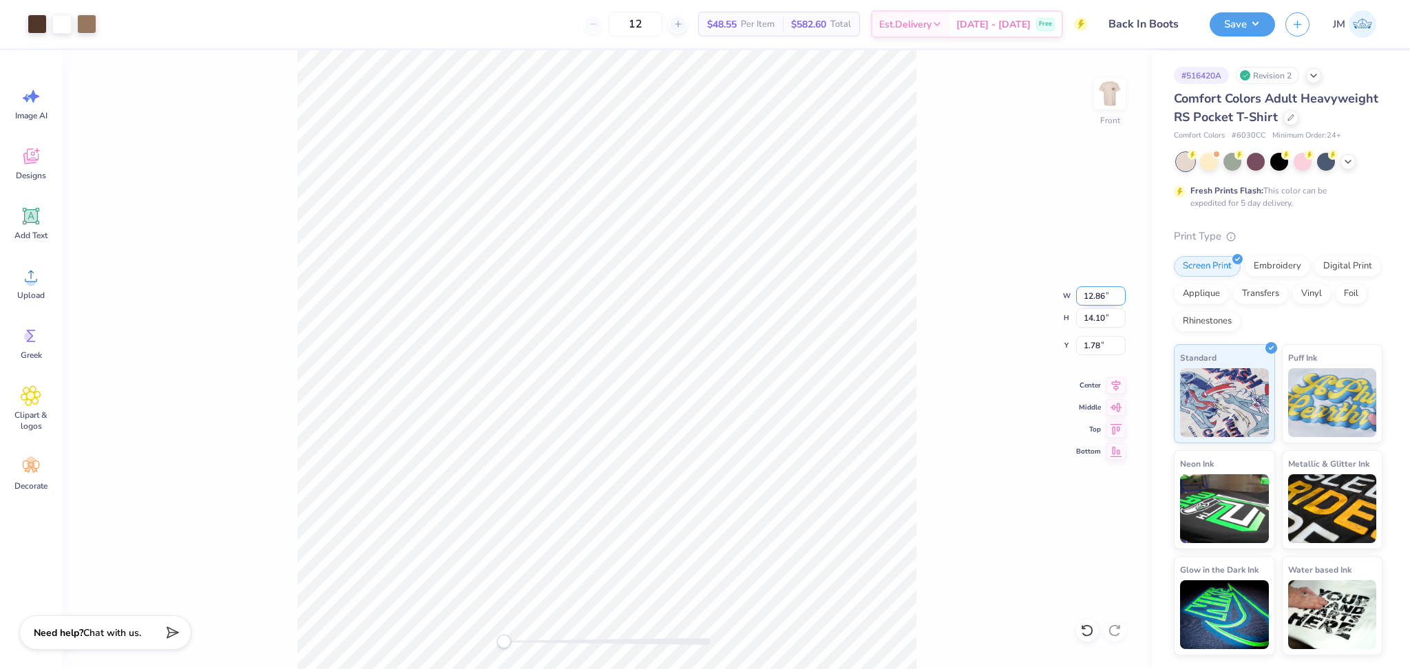
click at [1118, 301] on input "12.86" at bounding box center [1101, 295] width 50 height 19
type input "12.85"
click at [1118, 301] on input "12.85" at bounding box center [1101, 295] width 50 height 19
click at [1116, 293] on input "6.61" at bounding box center [1101, 295] width 50 height 19
click at [1116, 293] on input "6.62" at bounding box center [1101, 295] width 50 height 19
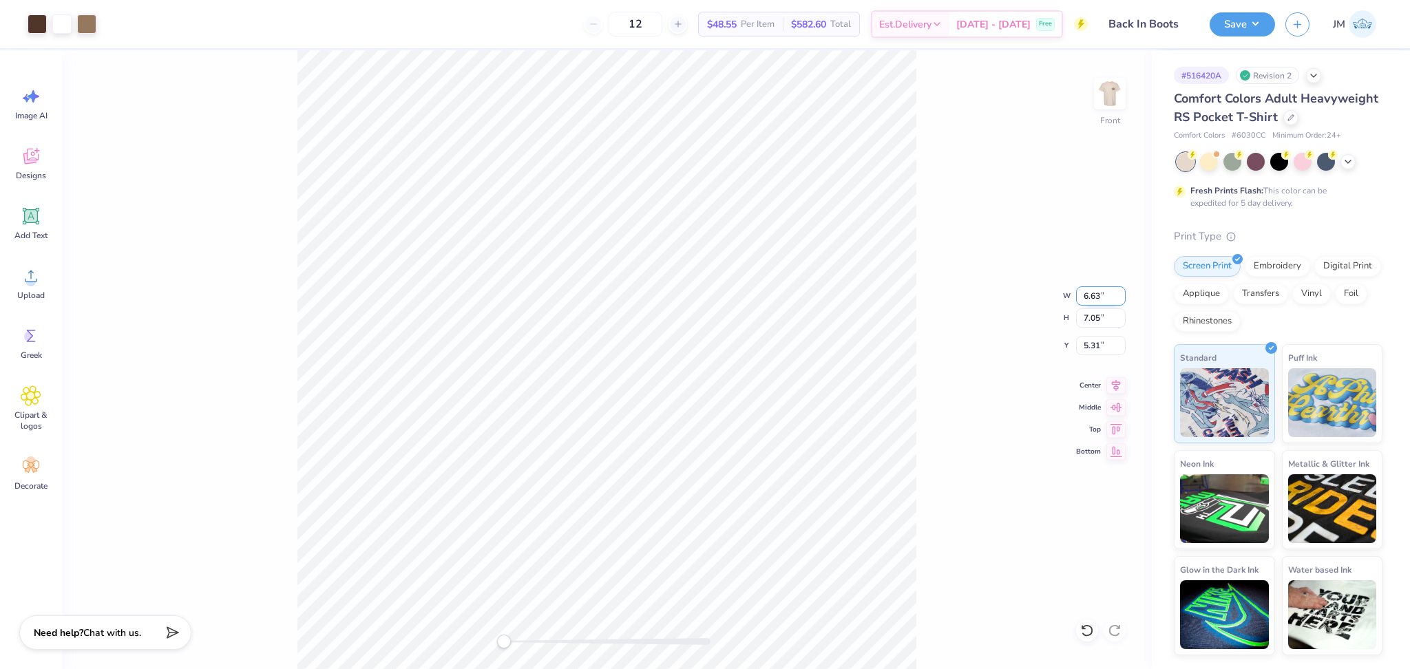
type input "6.63"
click at [1116, 293] on input "6.63" at bounding box center [1101, 295] width 50 height 19
click at [1089, 310] on input "7.05" at bounding box center [1101, 317] width 50 height 19
type input "15"
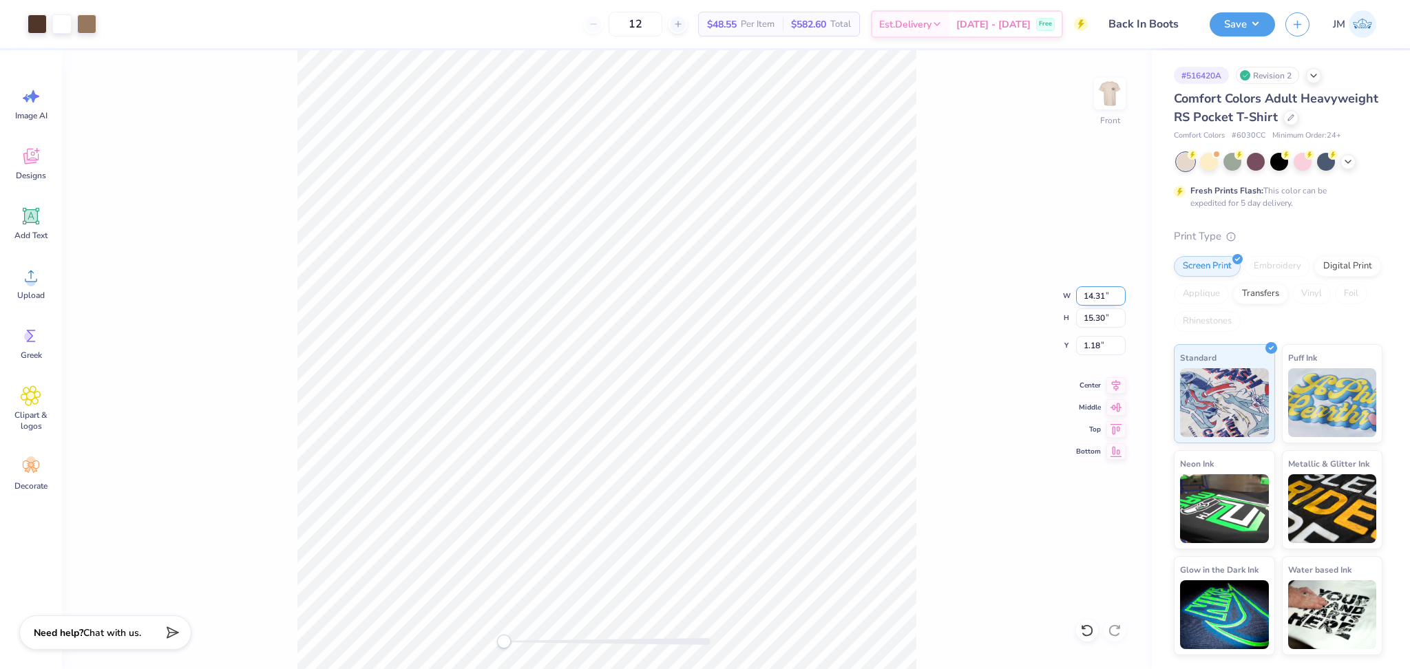
click at [1119, 301] on input "14.31" at bounding box center [1101, 295] width 50 height 19
click at [1119, 301] on input "14.3" at bounding box center [1101, 295] width 50 height 19
click at [1119, 301] on input "14.29" at bounding box center [1101, 295] width 50 height 19
click at [1119, 301] on input "14.28" at bounding box center [1101, 295] width 50 height 19
click at [1119, 301] on input "14.27" at bounding box center [1101, 295] width 50 height 19
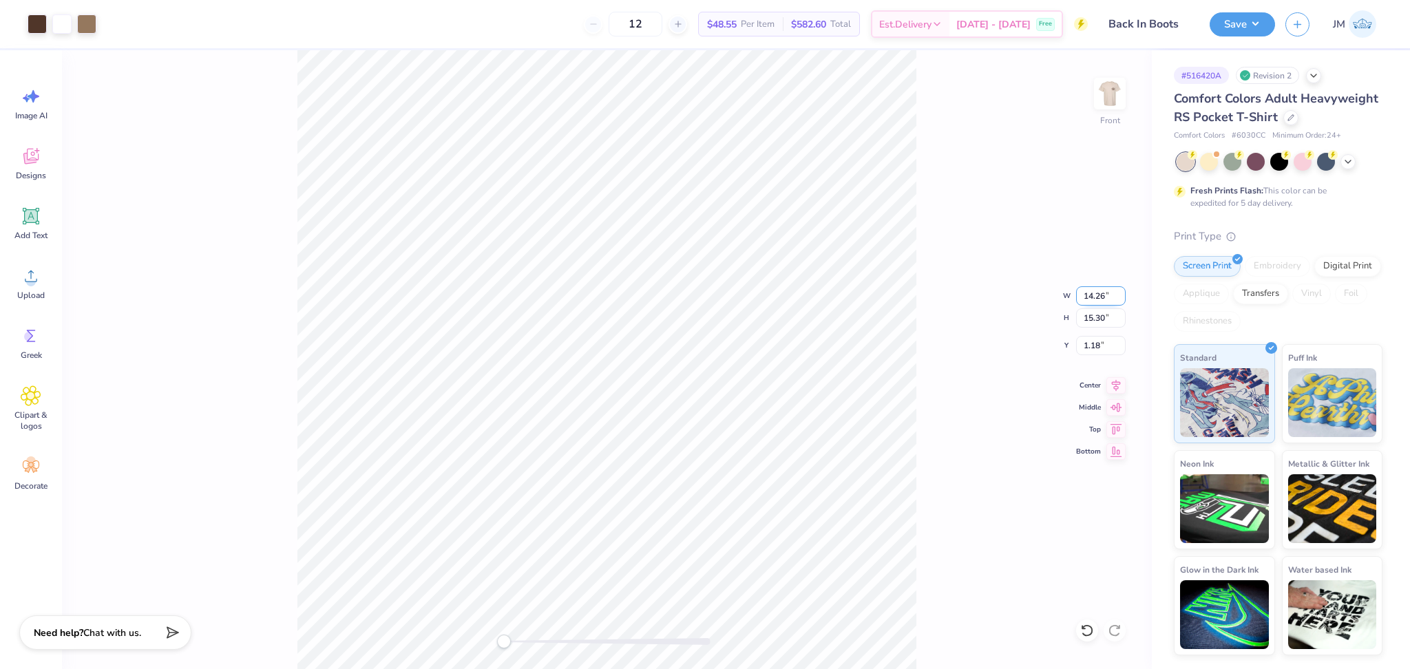
click at [1119, 301] on input "14.26" at bounding box center [1101, 295] width 50 height 19
click at [1119, 301] on input "14.25" at bounding box center [1101, 295] width 50 height 19
click at [1119, 301] on input "14.24" at bounding box center [1101, 295] width 50 height 19
type input "14.23"
click at [1119, 301] on input "14.23" at bounding box center [1101, 295] width 50 height 19
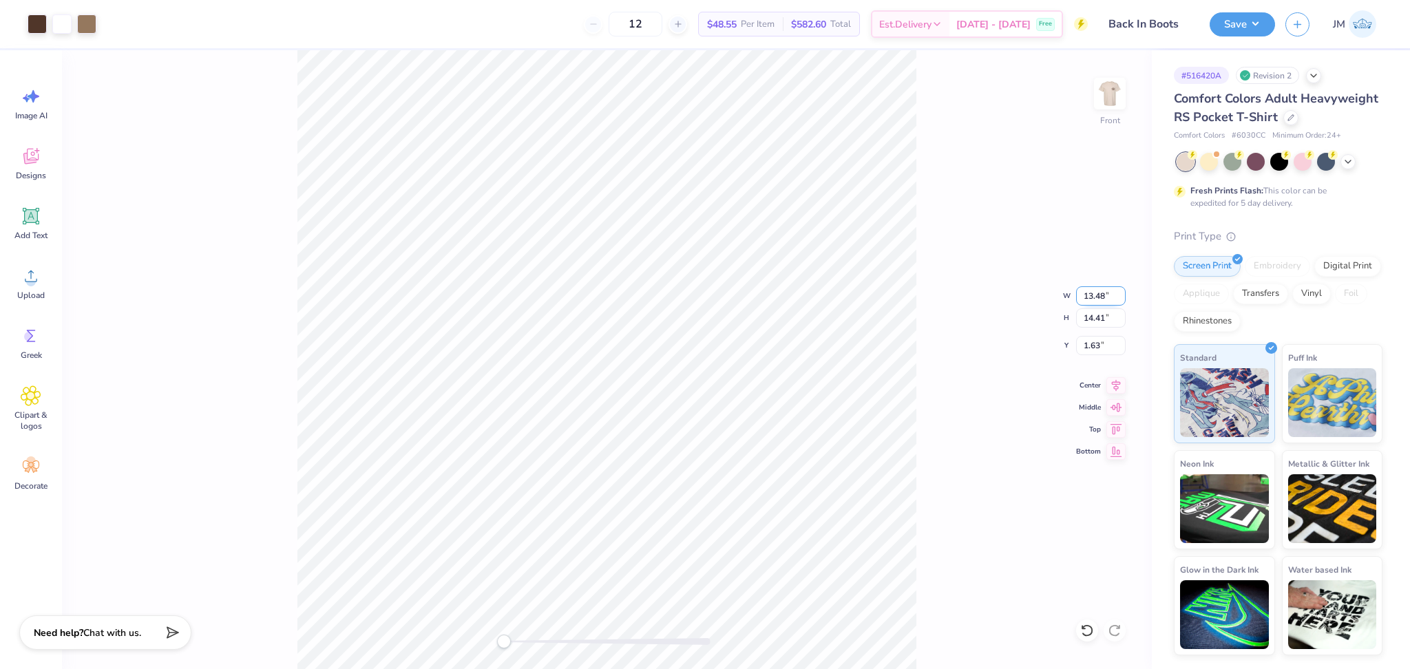
click at [1091, 299] on input "13.48" at bounding box center [1101, 295] width 50 height 19
click at [1120, 300] on input "13.47" at bounding box center [1101, 295] width 50 height 19
click at [1120, 300] on input "13.46" at bounding box center [1101, 295] width 50 height 19
click at [1119, 300] on input "13.45" at bounding box center [1101, 295] width 50 height 19
click at [1119, 300] on input "13.44" at bounding box center [1101, 295] width 50 height 19
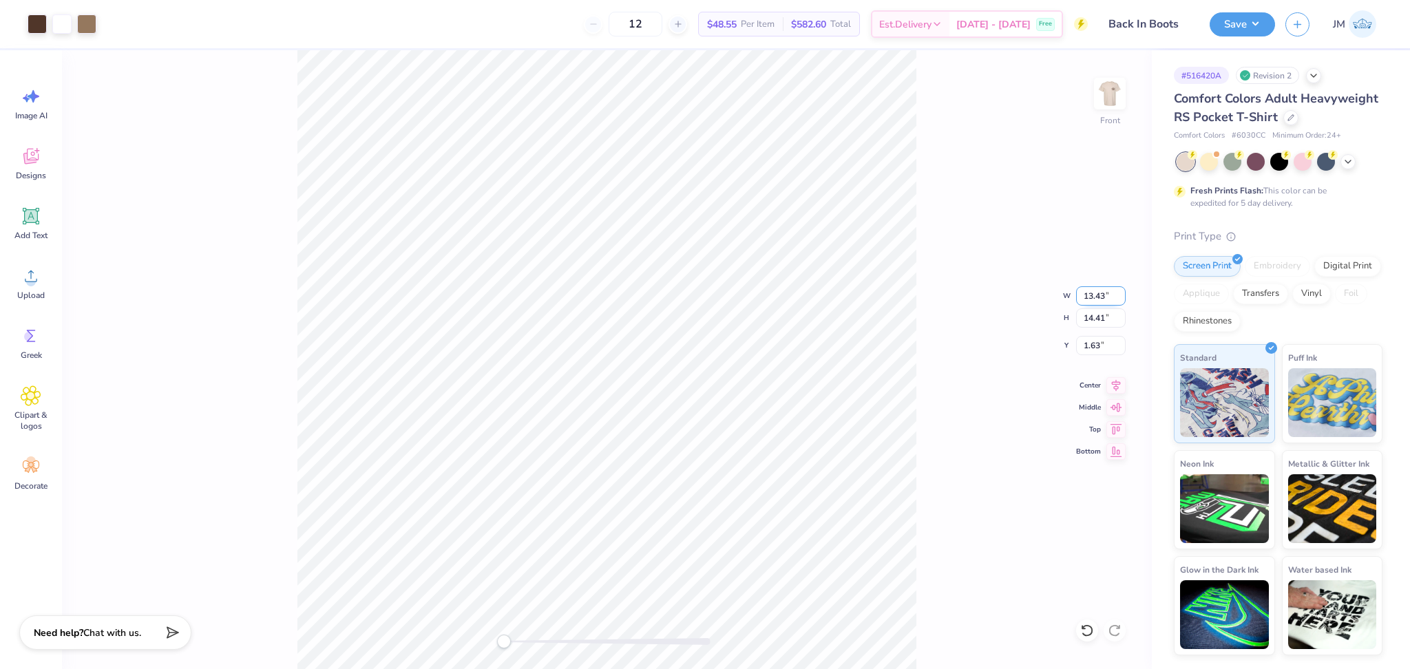
type input "13.43"
click at [1119, 300] on input "13.43" at bounding box center [1101, 295] width 50 height 19
click at [1119, 301] on div "Front W 13.48 13.48 " H 14.41 14.41 " Y 1.63 1.63 " Center Middle Top Bottom" at bounding box center [607, 359] width 1090 height 619
click at [1120, 301] on input "13.47" at bounding box center [1101, 295] width 50 height 19
click at [1120, 301] on input "13.46" at bounding box center [1101, 295] width 50 height 19
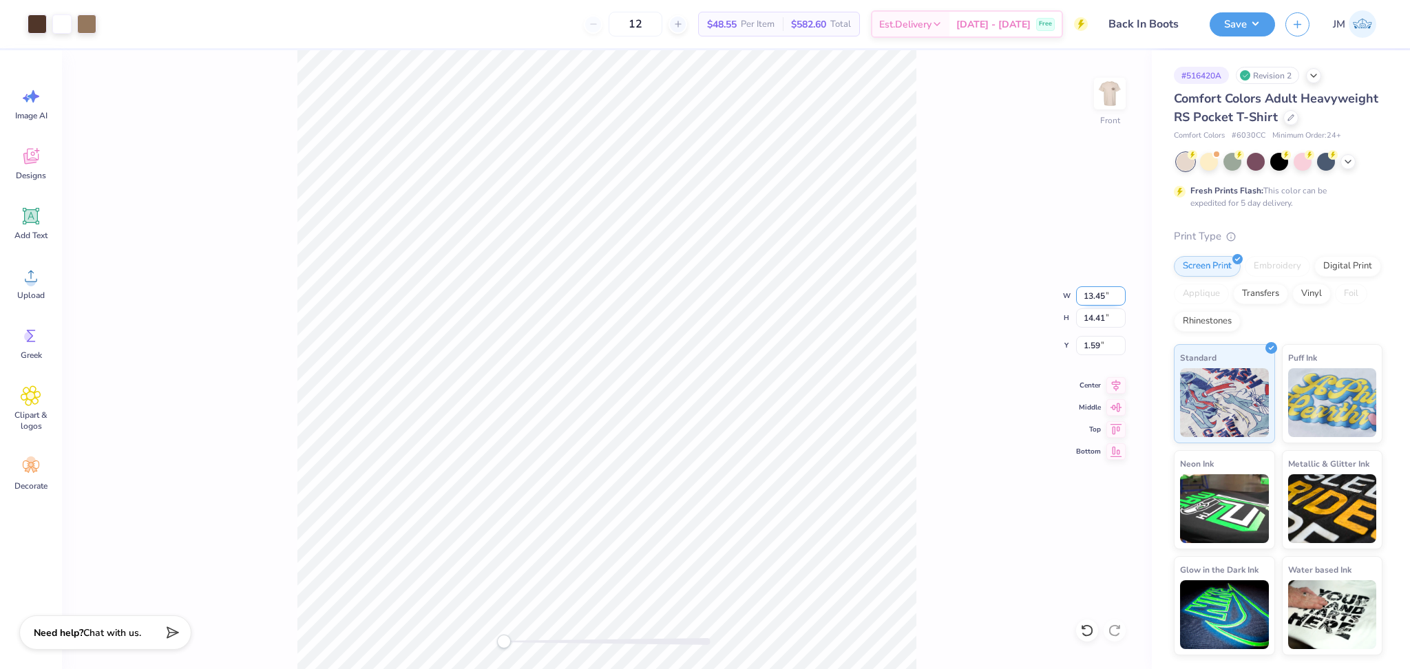
click at [1120, 301] on input "13.45" at bounding box center [1101, 295] width 50 height 19
click at [1120, 301] on input "13.44" at bounding box center [1101, 295] width 50 height 19
click at [1120, 301] on input "13.43" at bounding box center [1101, 295] width 50 height 19
click at [1120, 301] on input "13.42" at bounding box center [1101, 295] width 50 height 19
click at [1120, 301] on input "13.41" at bounding box center [1101, 295] width 50 height 19
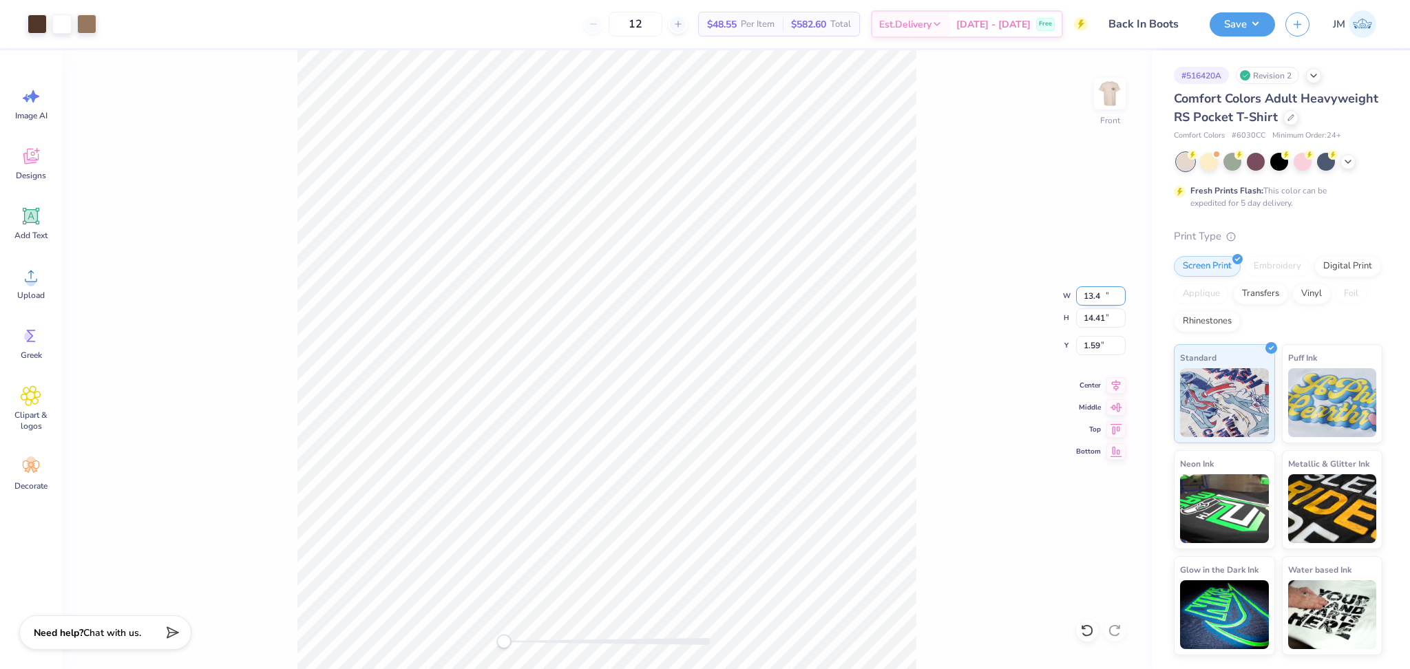
click at [1120, 301] on input "13.4" at bounding box center [1101, 295] width 50 height 19
click at [1120, 301] on input "13.39" at bounding box center [1101, 295] width 50 height 19
click at [1120, 301] on input "13.38" at bounding box center [1101, 295] width 50 height 19
click at [1120, 301] on input "13.37" at bounding box center [1101, 295] width 50 height 19
click at [1120, 301] on input "13.36" at bounding box center [1101, 295] width 50 height 19
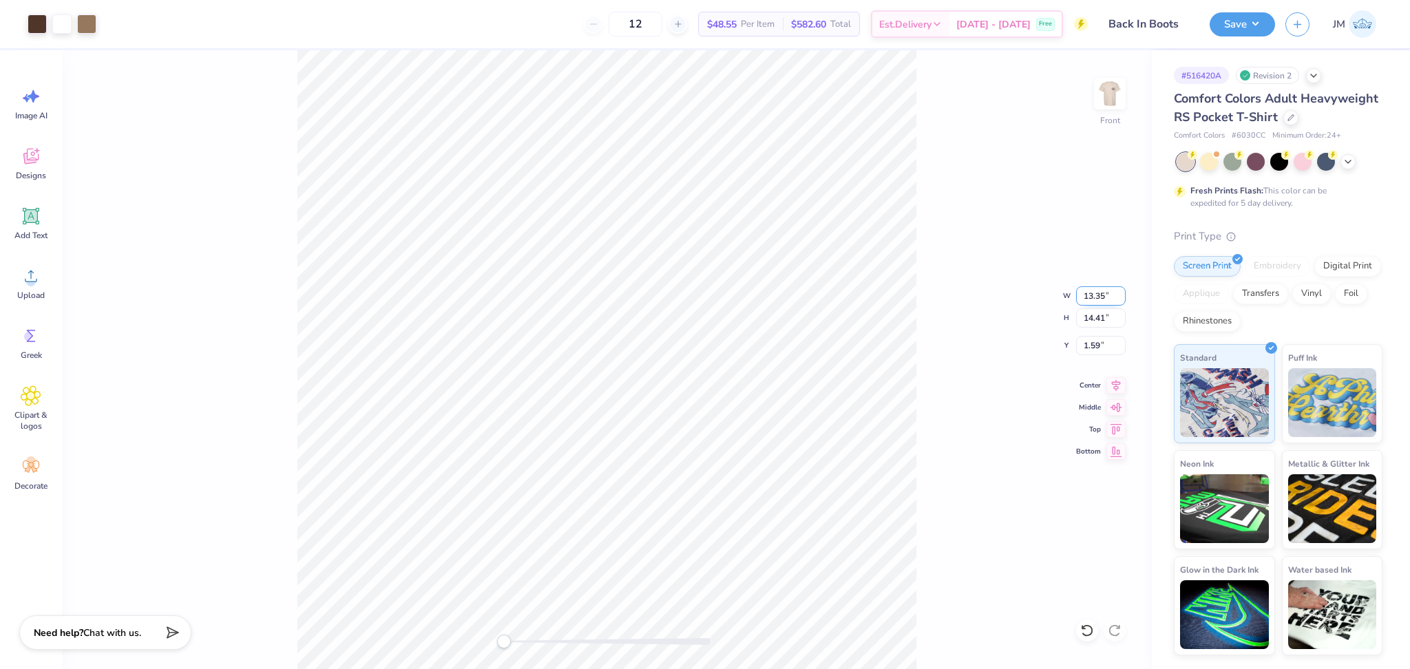
click at [1120, 301] on input "13.35" at bounding box center [1101, 295] width 50 height 19
click at [1120, 301] on input "13.34" at bounding box center [1101, 295] width 50 height 19
click at [1120, 301] on input "13.33" at bounding box center [1101, 295] width 50 height 19
click at [1120, 301] on input "13.32" at bounding box center [1101, 295] width 50 height 19
click at [1120, 301] on input "13.31" at bounding box center [1101, 295] width 50 height 19
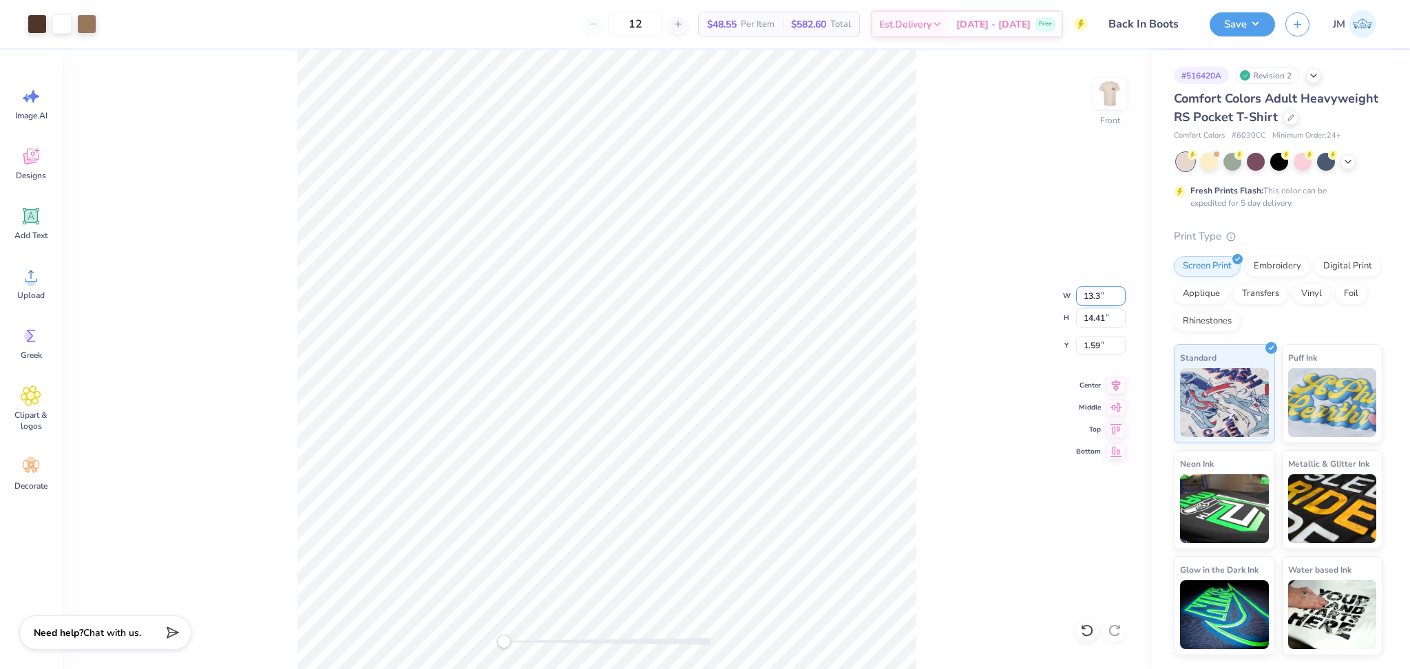
click at [1120, 301] on input "13.3" at bounding box center [1101, 295] width 50 height 19
click at [1120, 301] on input "13.29" at bounding box center [1101, 295] width 50 height 19
click at [1120, 301] on input "13.28" at bounding box center [1101, 295] width 50 height 19
click at [1120, 301] on input "13.27" at bounding box center [1101, 295] width 50 height 19
click at [1120, 301] on input "13.26" at bounding box center [1101, 295] width 50 height 19
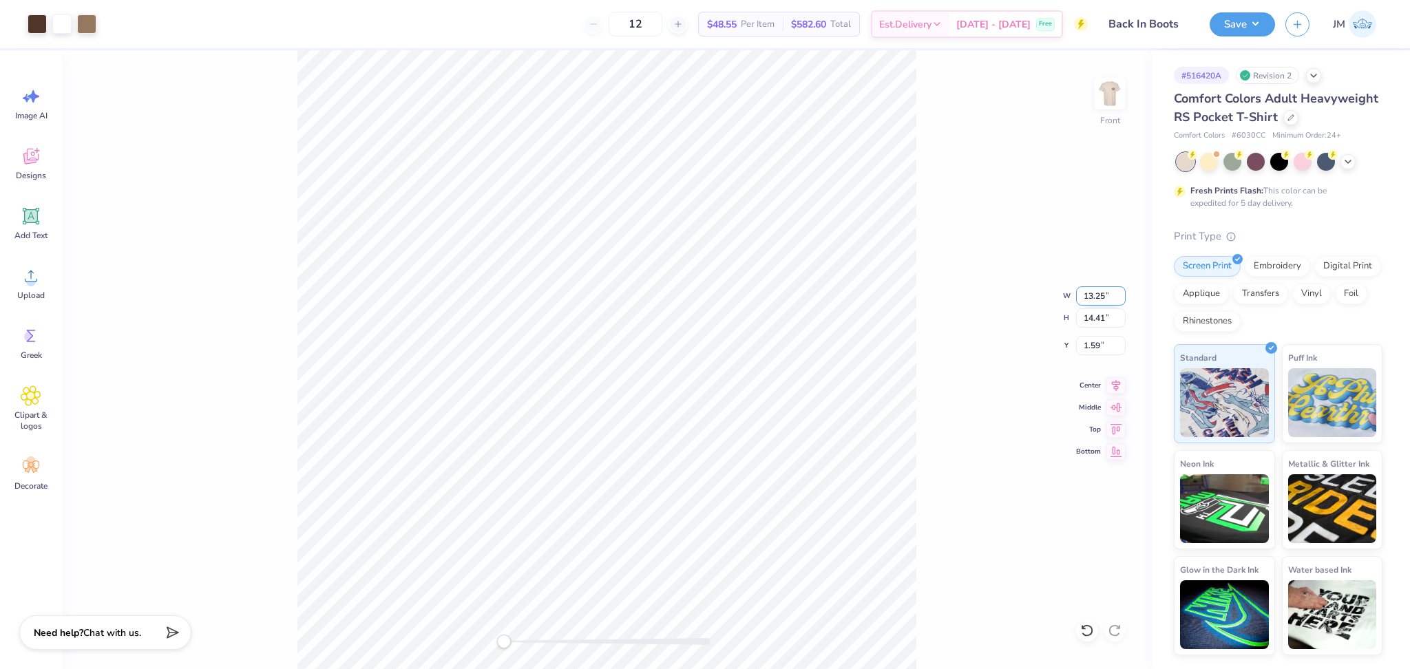
click at [1120, 301] on input "13.25" at bounding box center [1101, 295] width 50 height 19
click at [1120, 301] on input "13.24" at bounding box center [1101, 295] width 50 height 19
click at [1120, 301] on input "13.23" at bounding box center [1101, 295] width 50 height 19
click at [1120, 301] on input "13.22" at bounding box center [1101, 295] width 50 height 19
click at [1120, 301] on input "13.21" at bounding box center [1101, 295] width 50 height 19
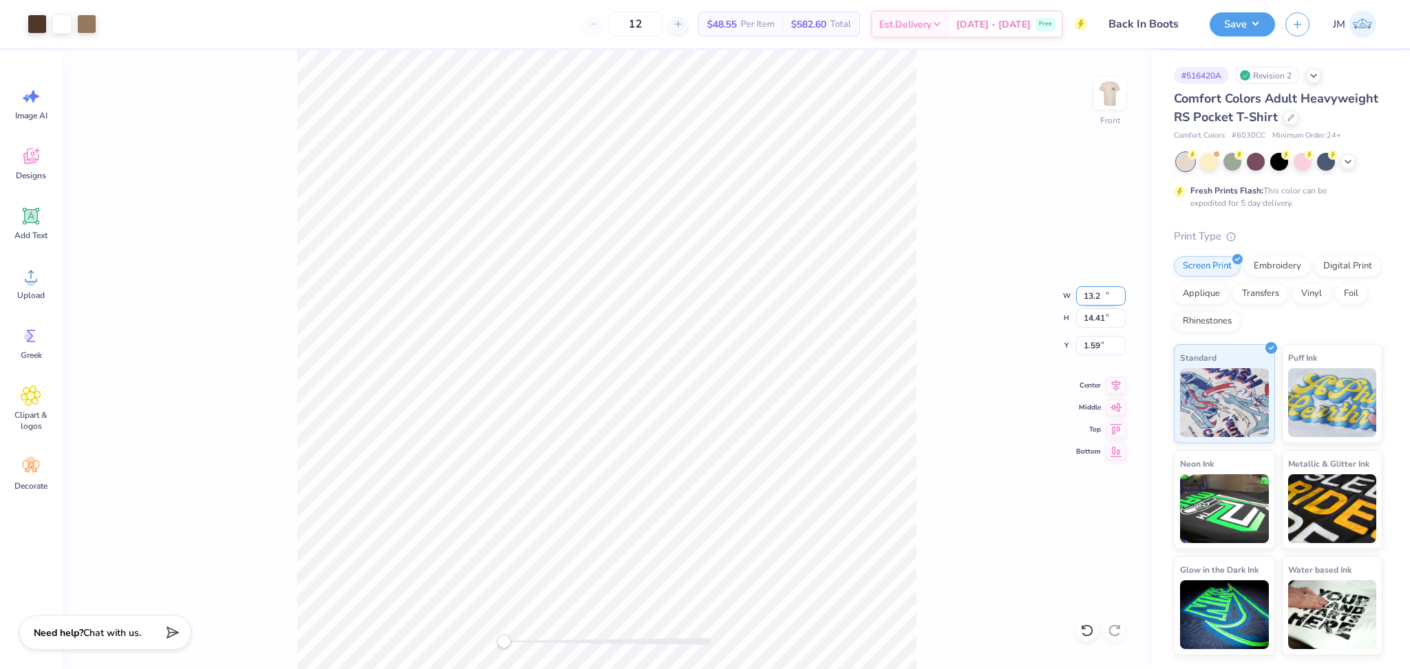
click at [1120, 301] on input "13.2" at bounding box center [1101, 295] width 50 height 19
click at [1120, 301] on input "13.19" at bounding box center [1101, 295] width 50 height 19
type input "13.18"
click at [1120, 301] on input "13.18" at bounding box center [1101, 295] width 50 height 19
click at [921, 368] on div "Front W 13.18 13.18 " H 14.41 14.41 " Y 1.59 1.59 " Center Middle Top Bottom" at bounding box center [607, 359] width 1090 height 619
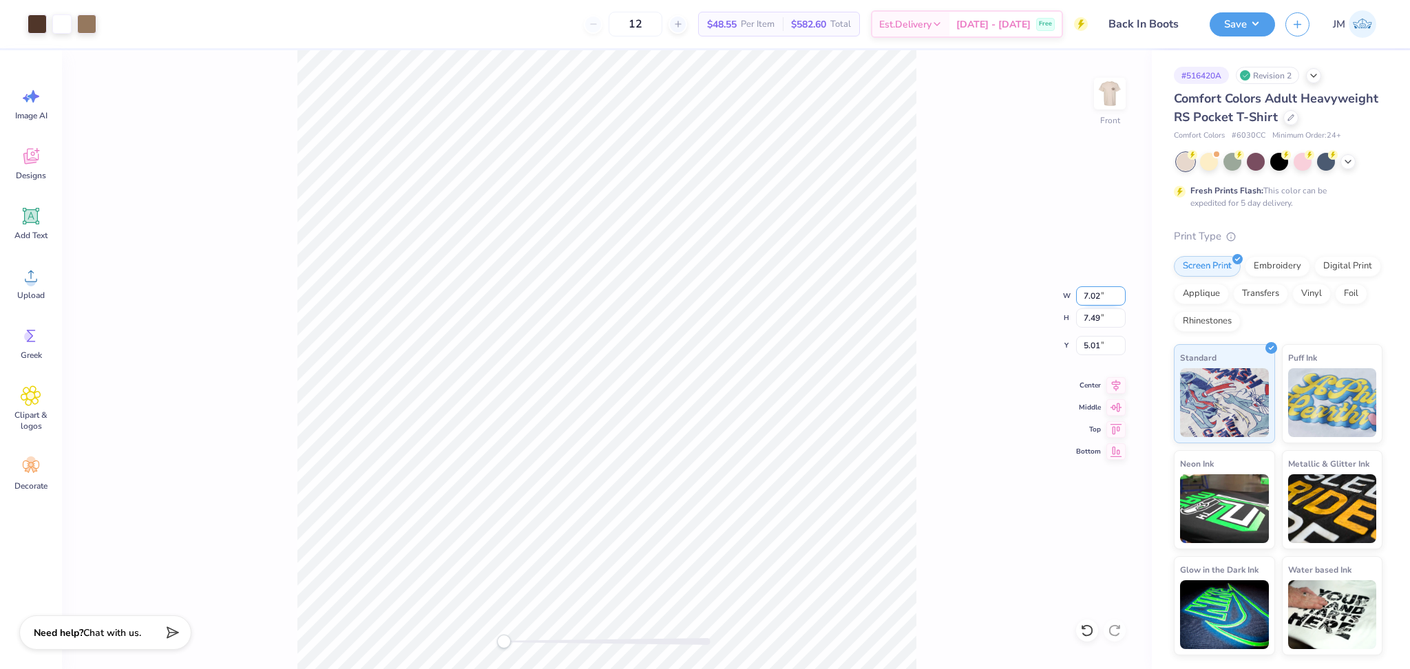
click at [1117, 293] on input "7.02" at bounding box center [1101, 295] width 50 height 19
click at [1117, 293] on input "7.03" at bounding box center [1101, 295] width 50 height 19
click at [1117, 290] on input "7.04" at bounding box center [1101, 295] width 50 height 19
click at [1117, 290] on input "7.05" at bounding box center [1101, 295] width 50 height 19
click at [1085, 292] on input "7.05" at bounding box center [1101, 295] width 50 height 19
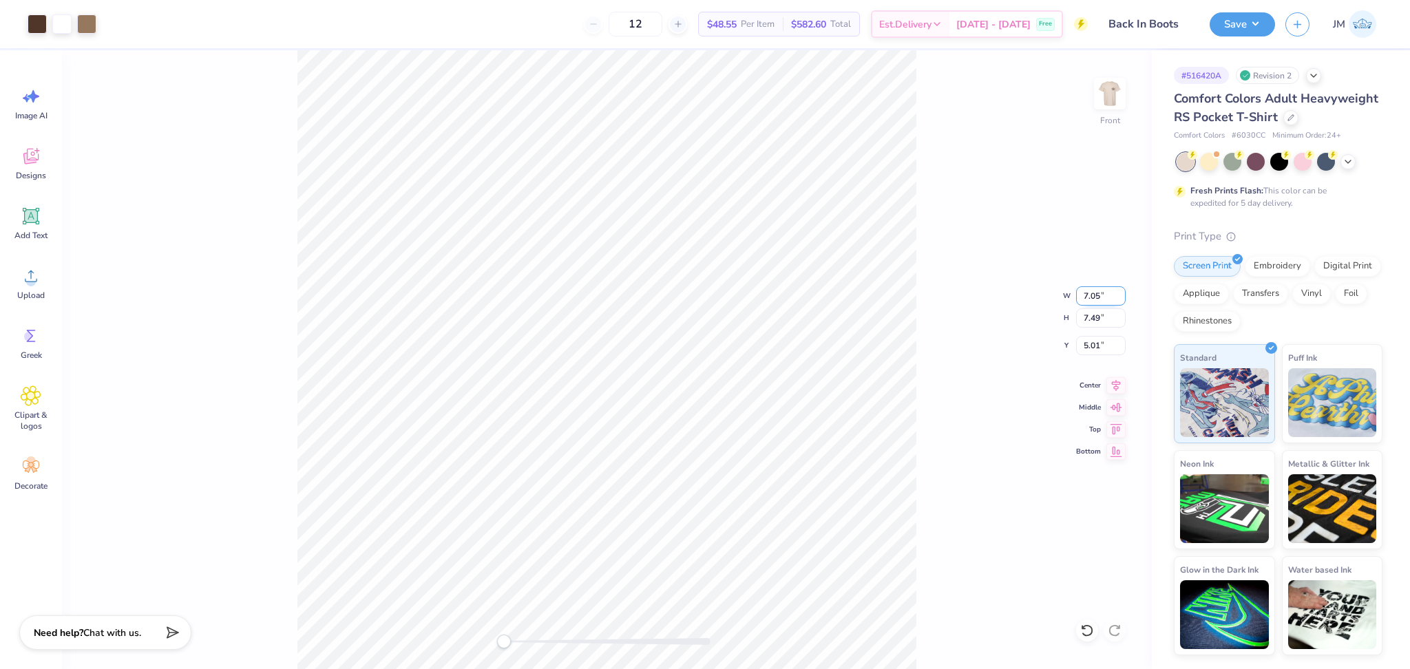
click at [1085, 291] on input "7.05" at bounding box center [1101, 295] width 50 height 19
type input "12"
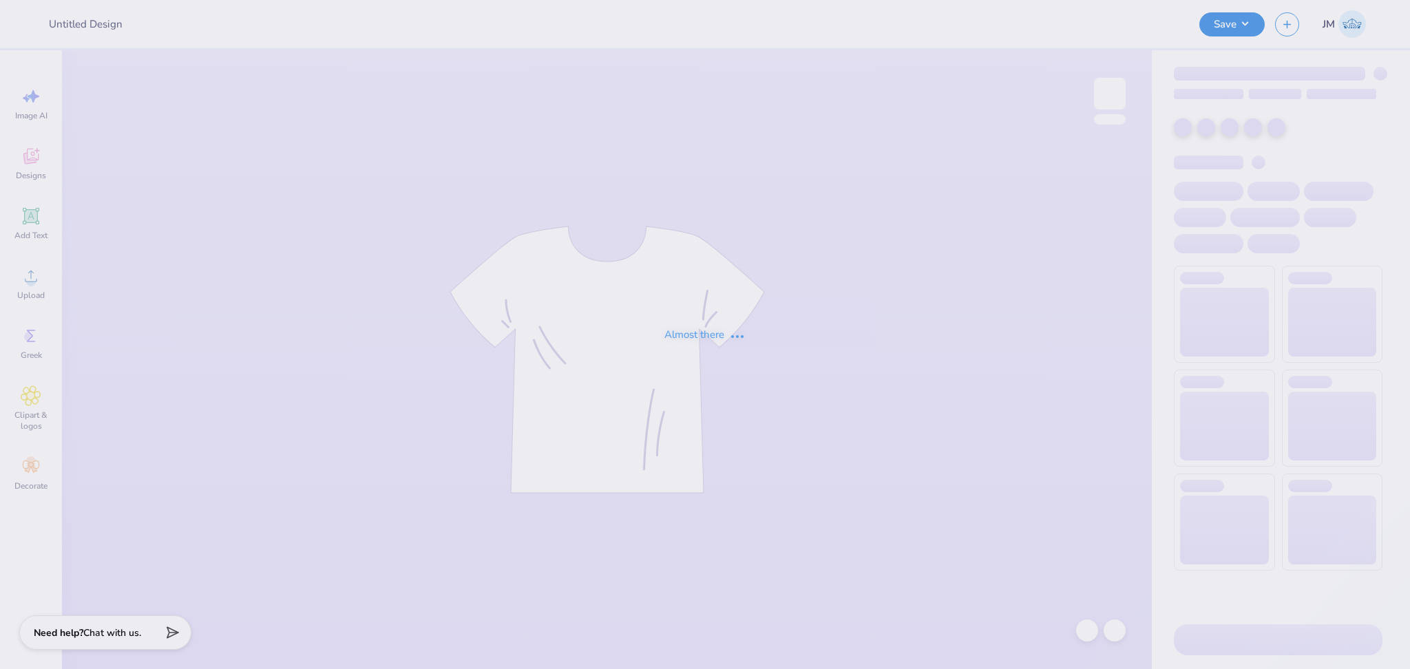
type input "Back In Boots"
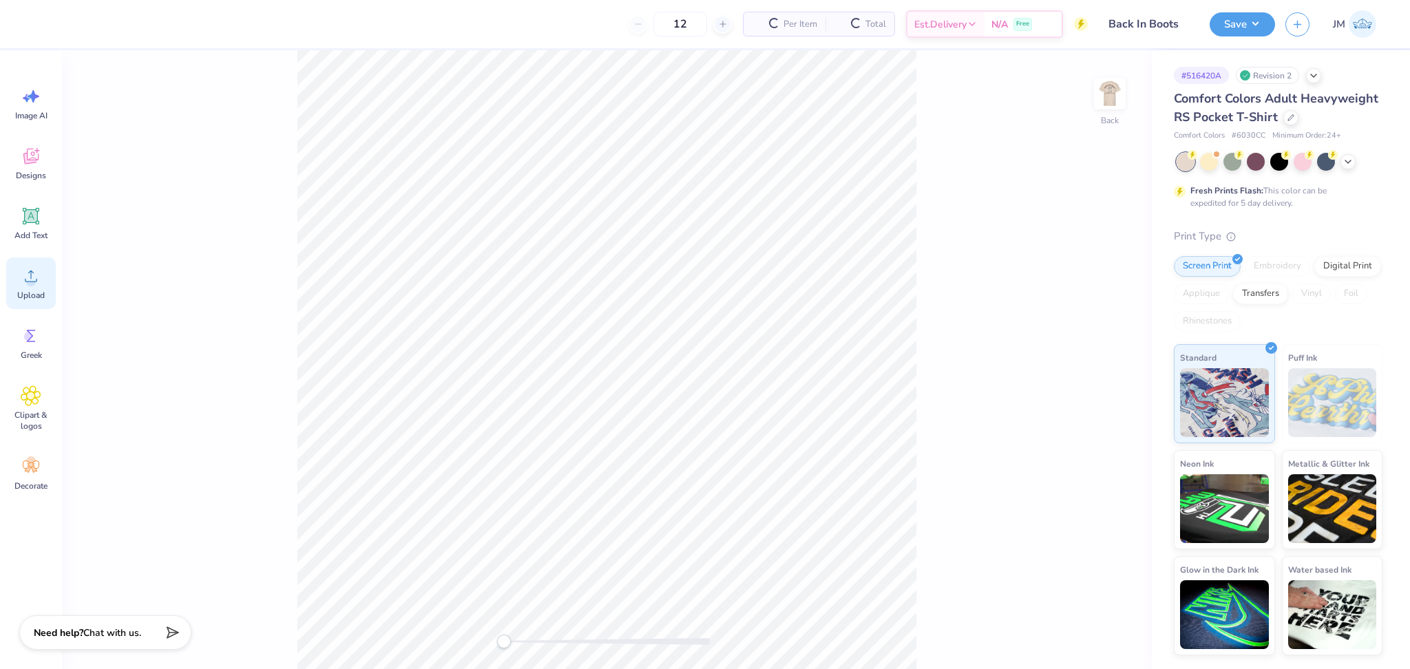
click at [40, 276] on icon at bounding box center [31, 276] width 21 height 21
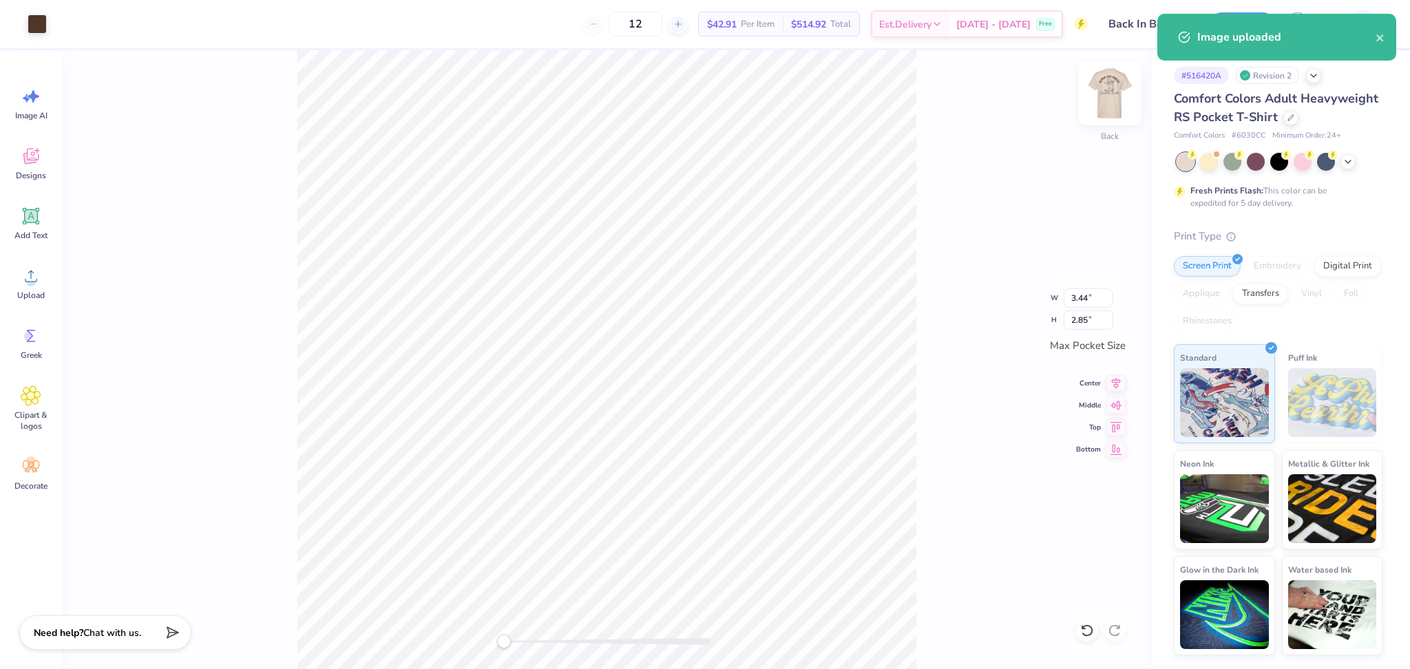
click at [1106, 91] on img at bounding box center [1109, 93] width 55 height 55
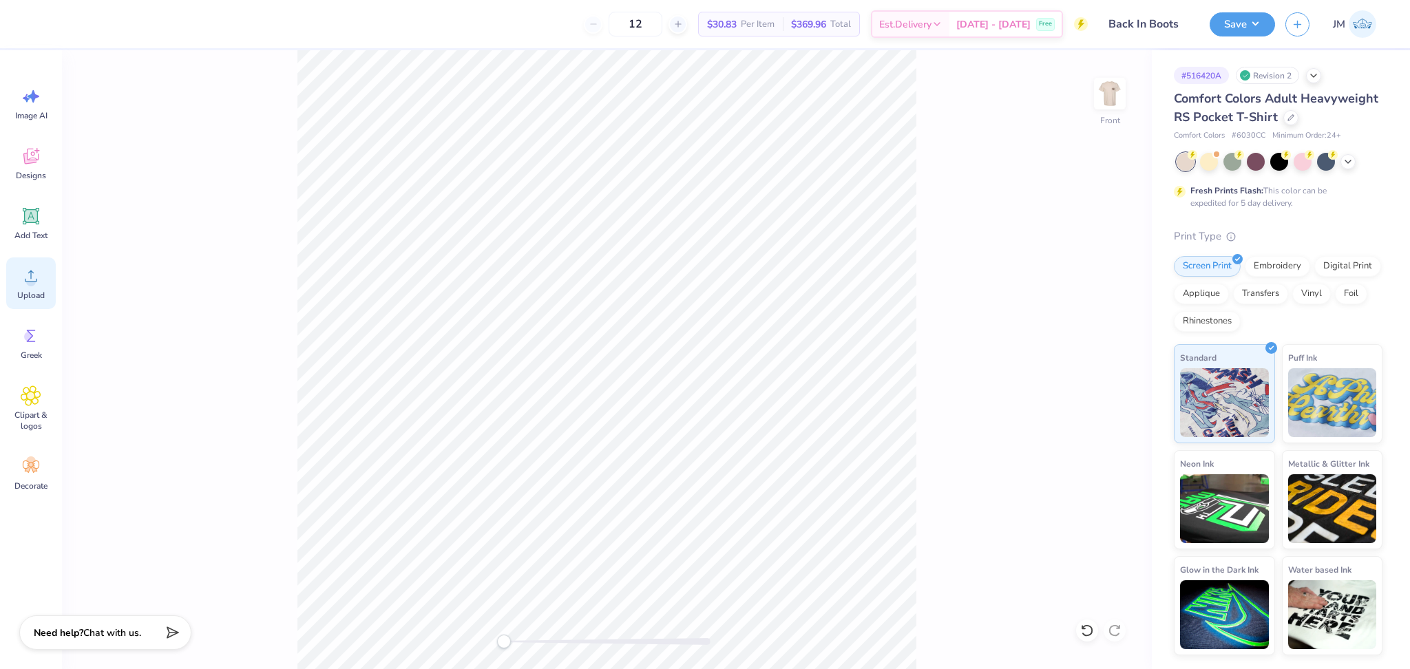
click at [23, 268] on icon at bounding box center [31, 276] width 21 height 21
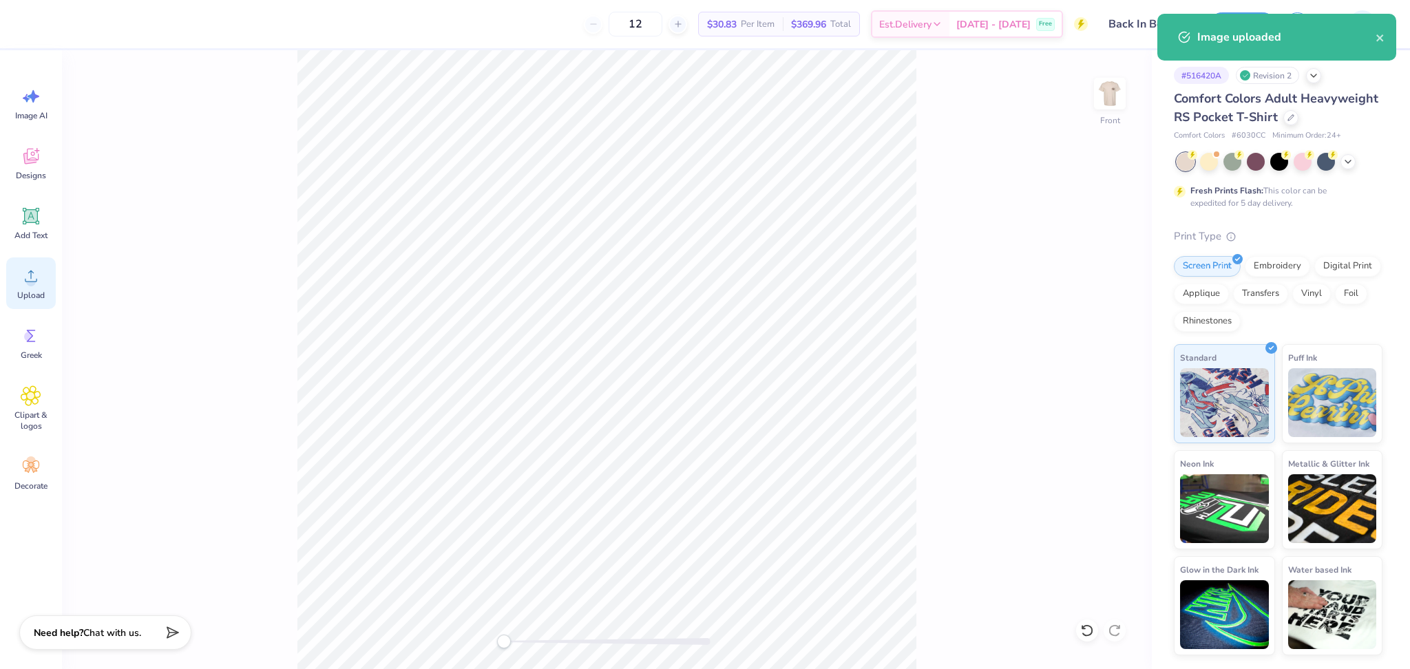
click at [34, 277] on icon at bounding box center [31, 276] width 21 height 21
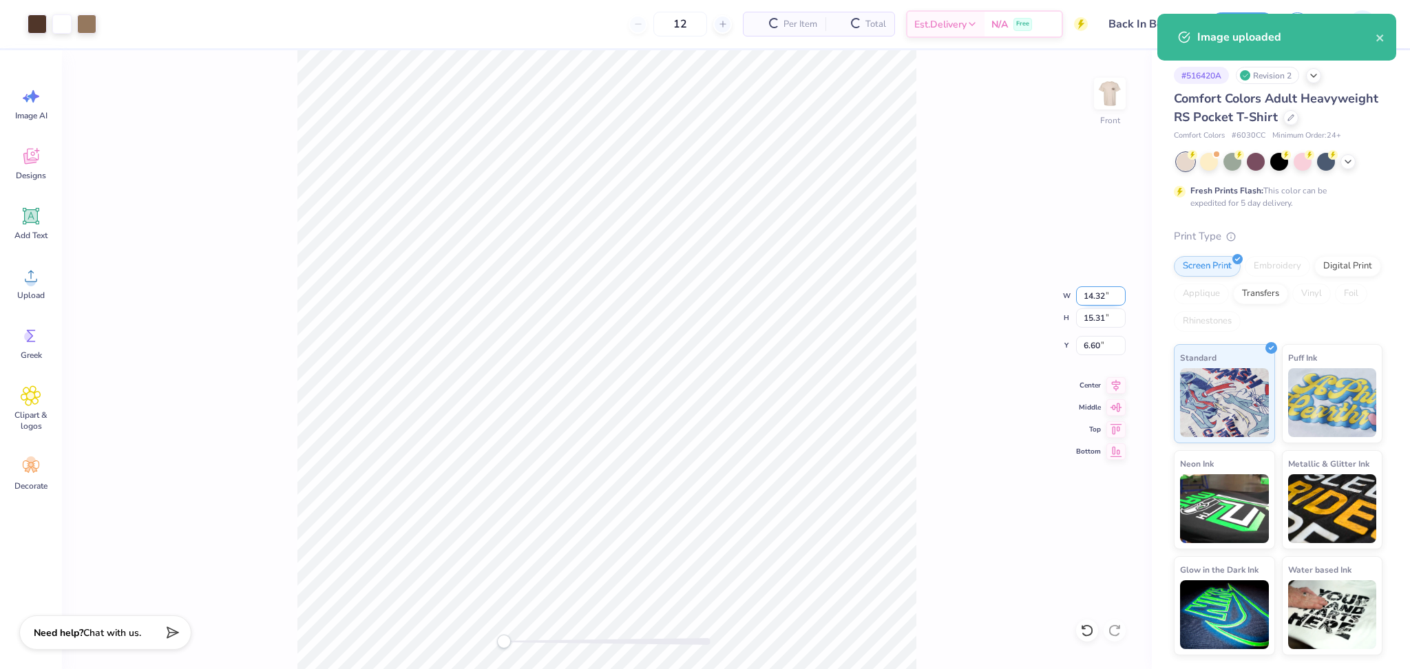
click at [1078, 288] on input "14.32" at bounding box center [1101, 295] width 50 height 19
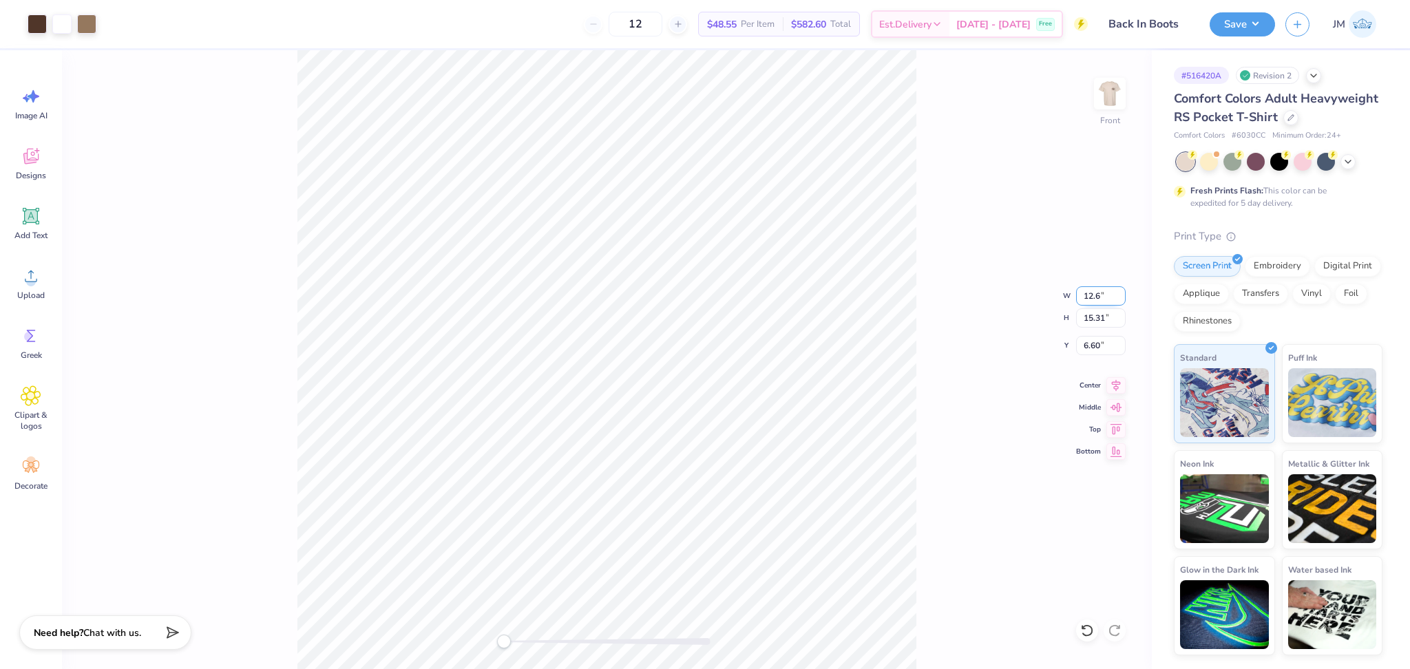
click at [1087, 291] on input "12.6" at bounding box center [1101, 295] width 50 height 19
type input "12.5"
click at [1090, 319] on input "15.31" at bounding box center [1101, 317] width 50 height 19
click at [962, 529] on div "Front W 12.5 12.5 " H 15.31 15.31 " Y 6.60 6.60 " Center Middle Top Bottom" at bounding box center [607, 359] width 1090 height 619
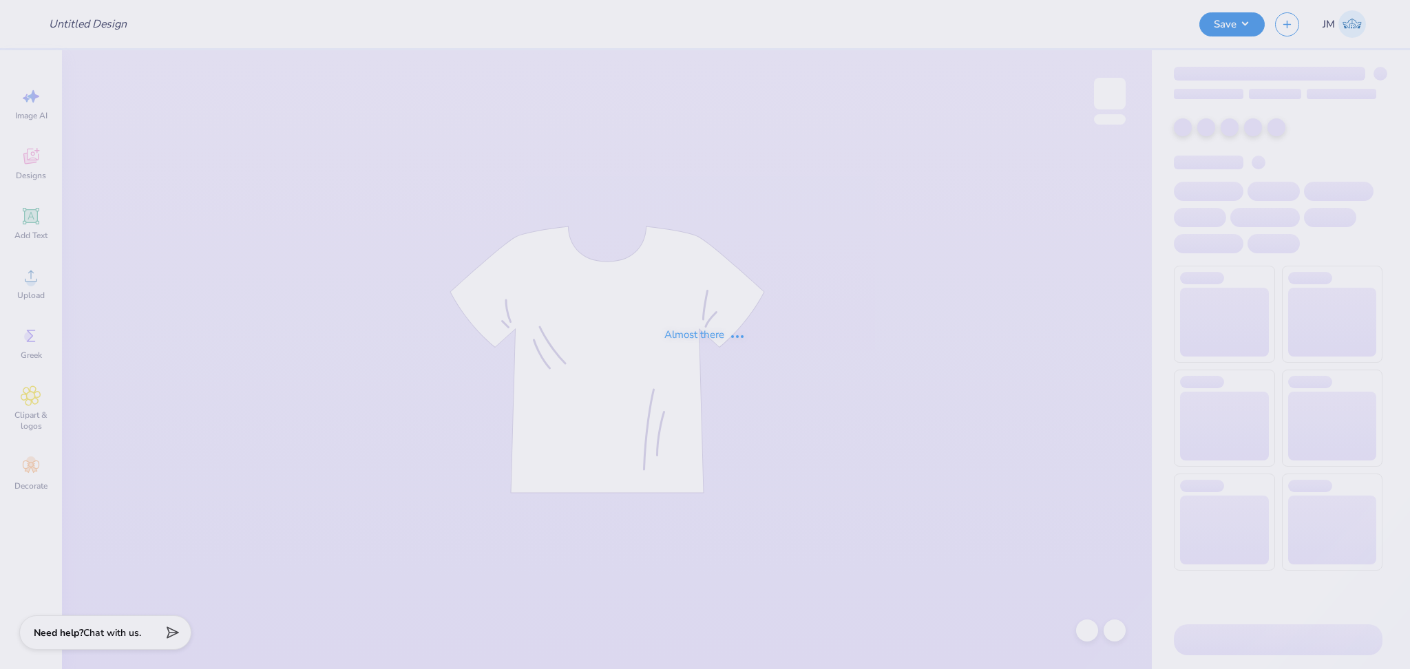
type input "Back In Boots"
type input "12"
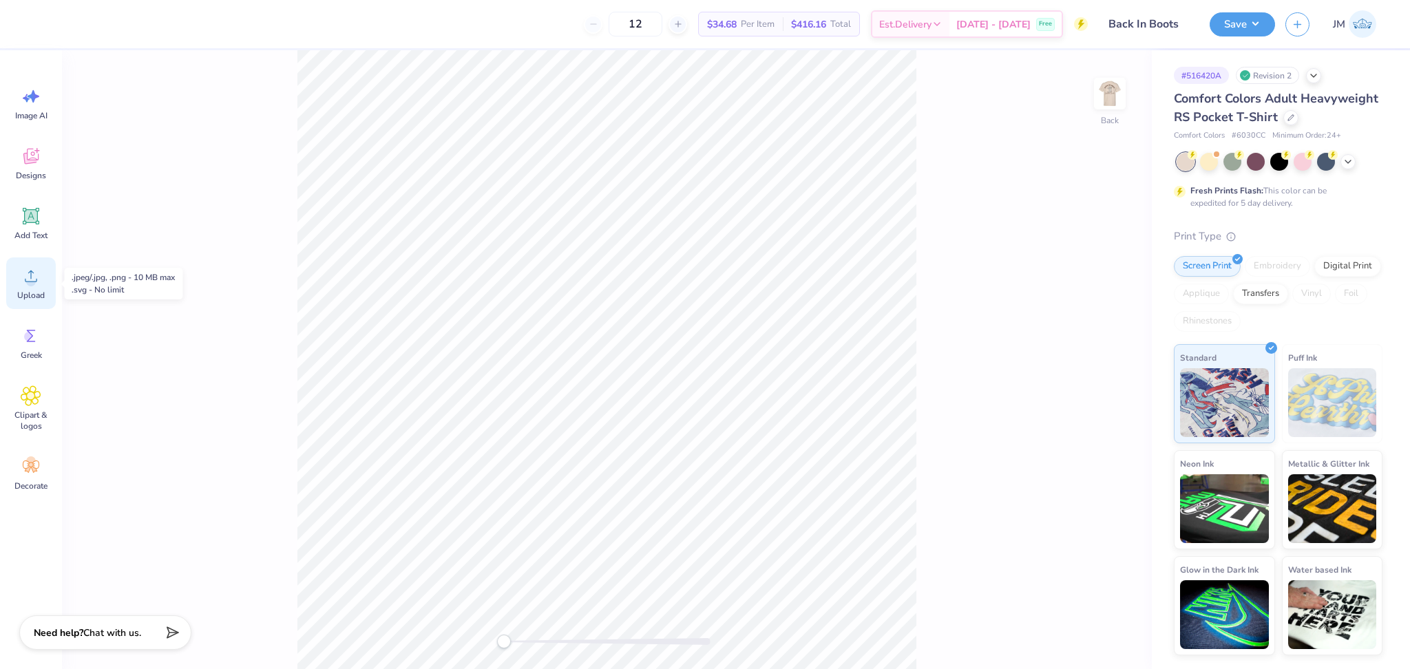
drag, startPoint x: 24, startPoint y: 275, endPoint x: 43, endPoint y: 276, distance: 18.6
click at [29, 275] on icon at bounding box center [31, 276] width 21 height 21
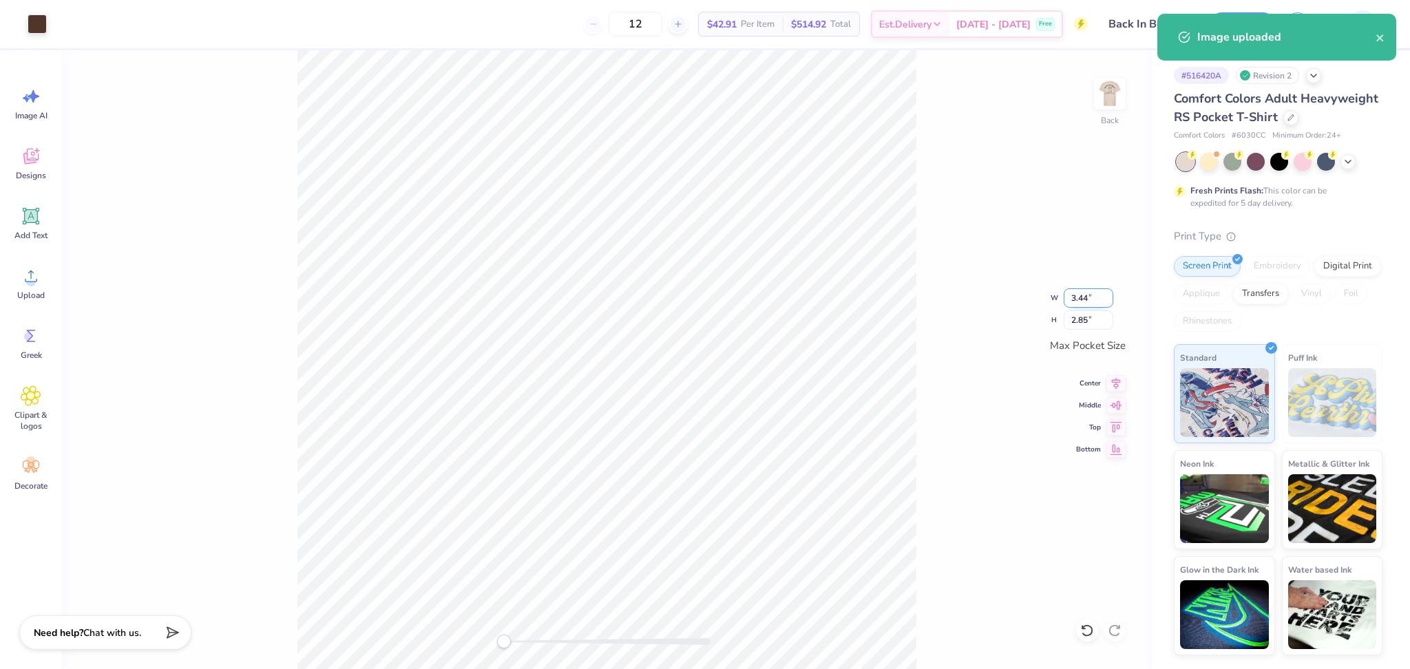
click at [1082, 295] on input "3.44" at bounding box center [1088, 297] width 50 height 19
type input "3.5"
drag, startPoint x: 1082, startPoint y: 295, endPoint x: 1061, endPoint y: 279, distance: 27.0
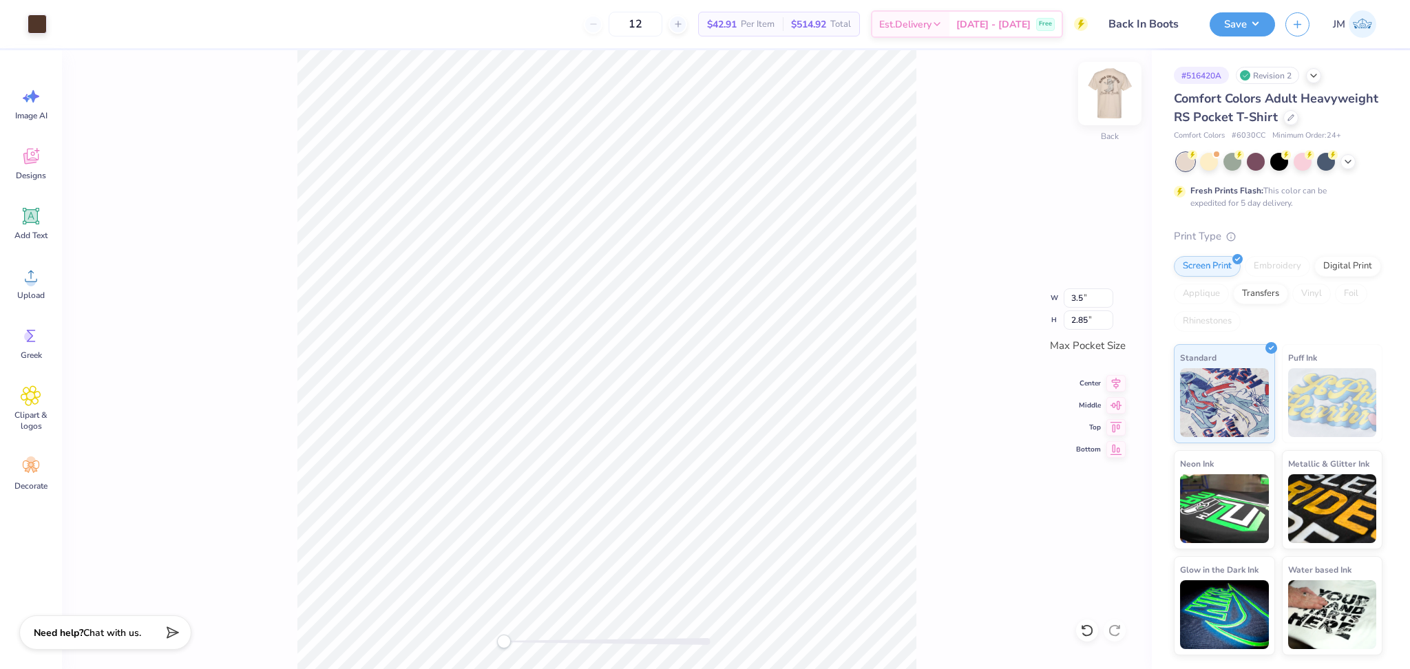
click at [1111, 107] on img at bounding box center [1109, 93] width 55 height 55
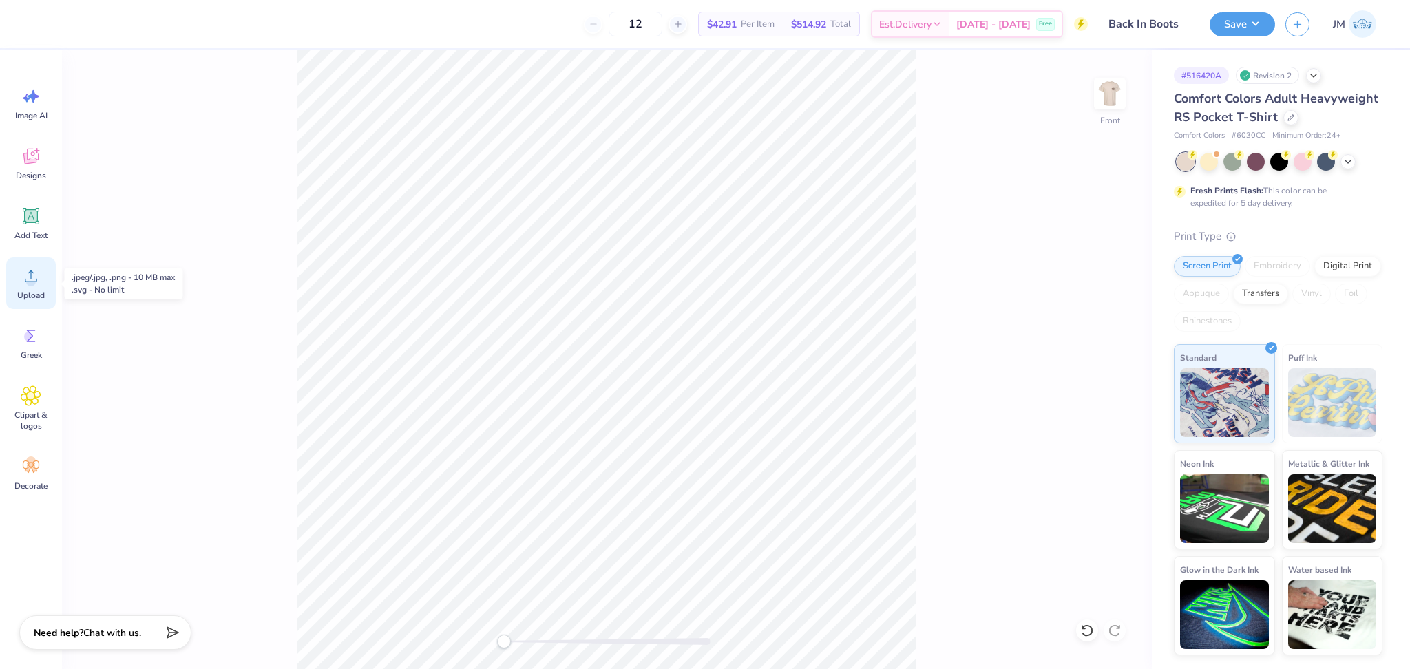
click at [41, 287] on div "Upload" at bounding box center [31, 283] width 50 height 52
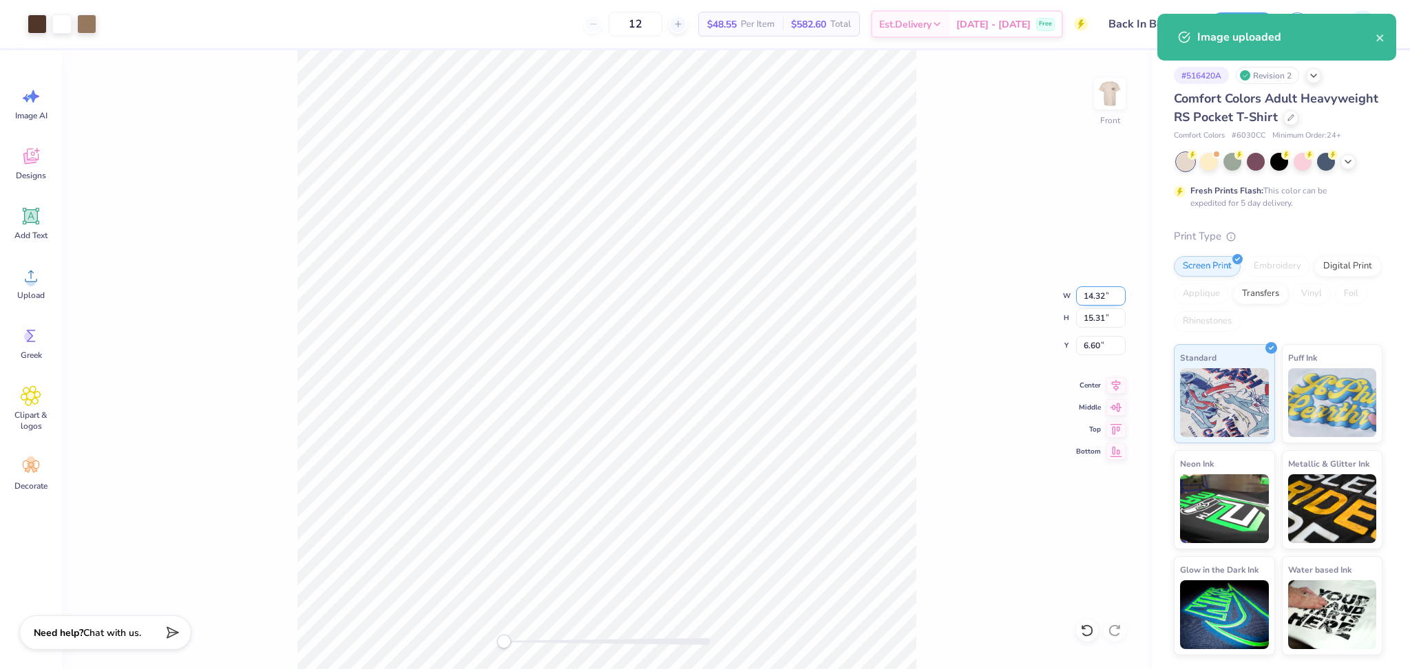
click at [1086, 301] on input "14.32" at bounding box center [1101, 295] width 50 height 19
type input "12.5"
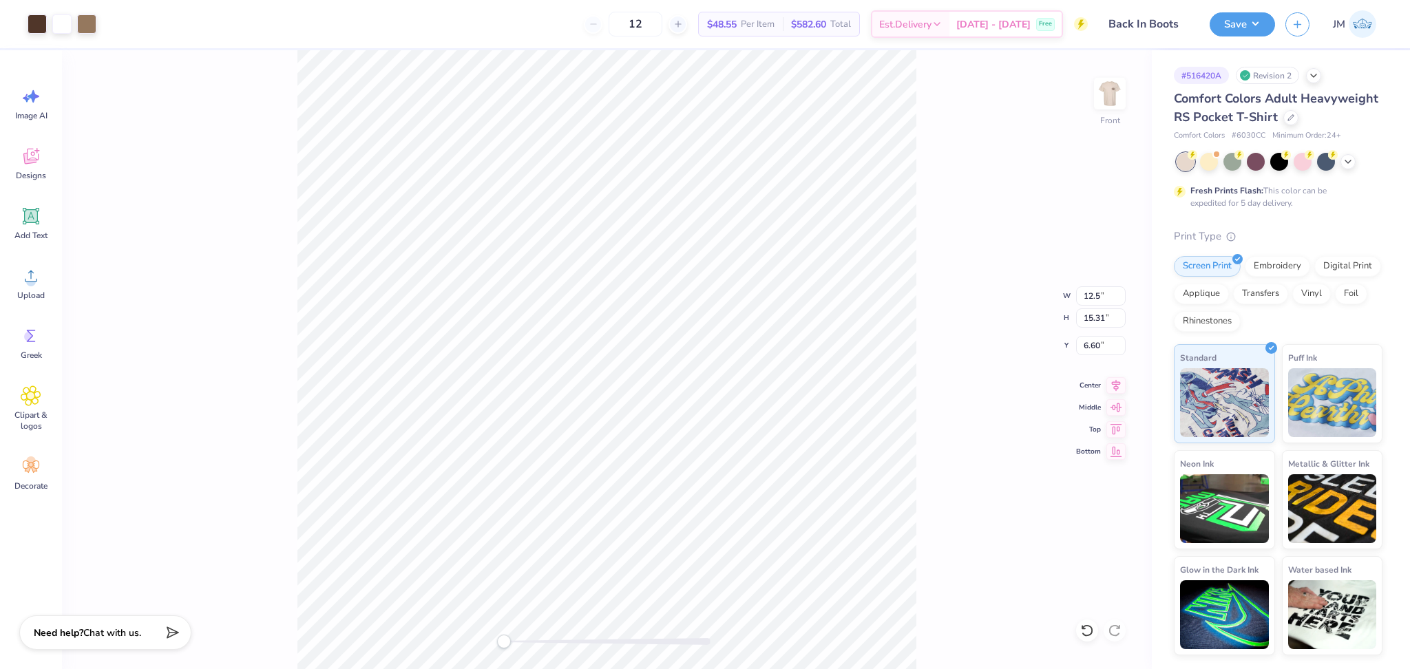
click at [969, 401] on div "Front W 12.5 12.5 " H 15.31 15.31 " Y 6.60 6.60 " Center Middle Top Bottom" at bounding box center [607, 359] width 1090 height 619
click at [1081, 346] on input "8.42" at bounding box center [1101, 345] width 50 height 19
type input "3"
click at [1098, 326] on input "11.66" at bounding box center [1101, 317] width 50 height 19
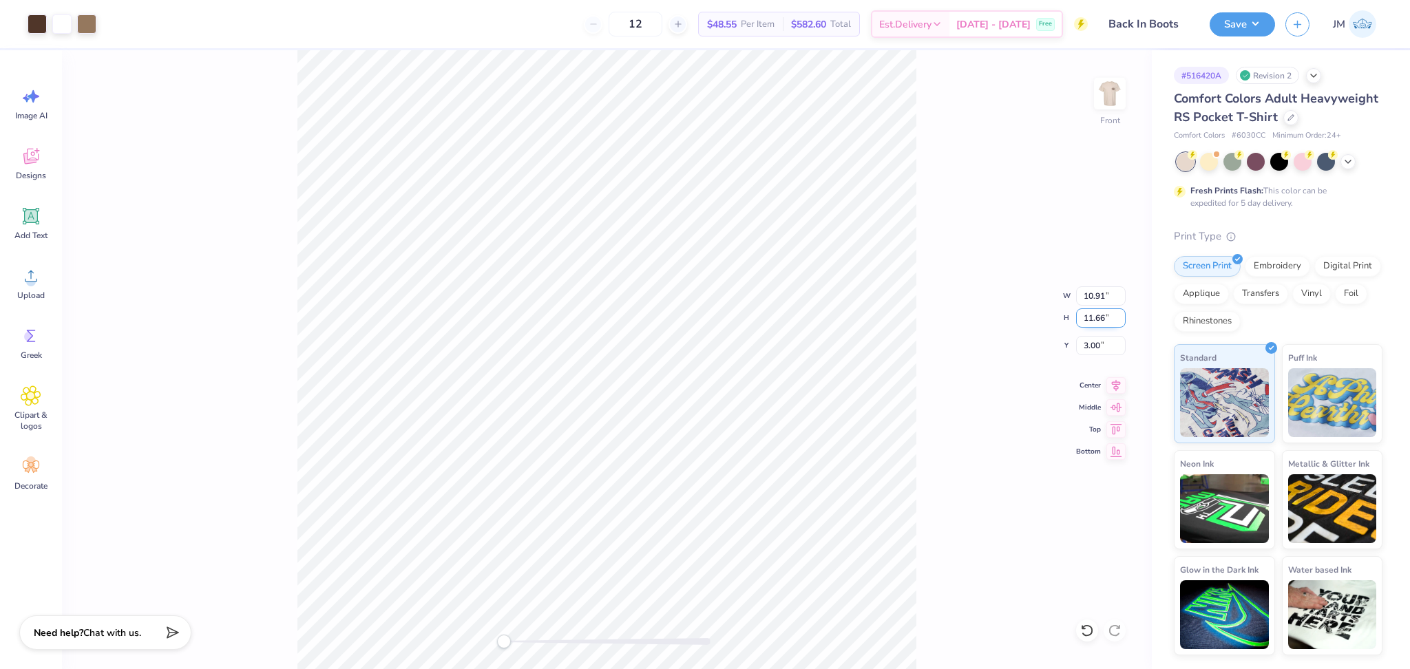
click at [1083, 318] on input "11.66" at bounding box center [1101, 317] width 50 height 19
type input "12"
click at [1091, 297] on input "11.56" at bounding box center [1101, 295] width 50 height 19
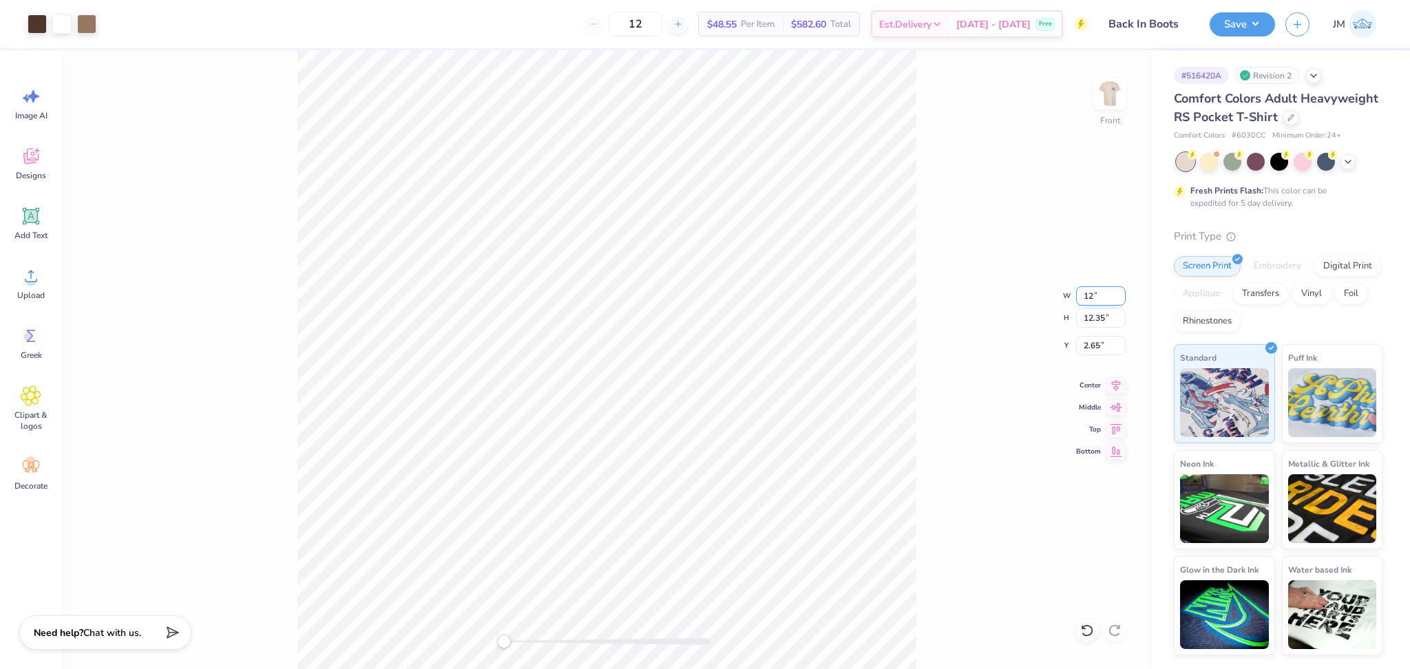
type input "12"
click at [1096, 293] on input "12.46" at bounding box center [1101, 295] width 50 height 19
click at [1125, 297] on input "12.46" at bounding box center [1101, 295] width 50 height 19
click at [1119, 299] on input "12.45" at bounding box center [1101, 295] width 50 height 19
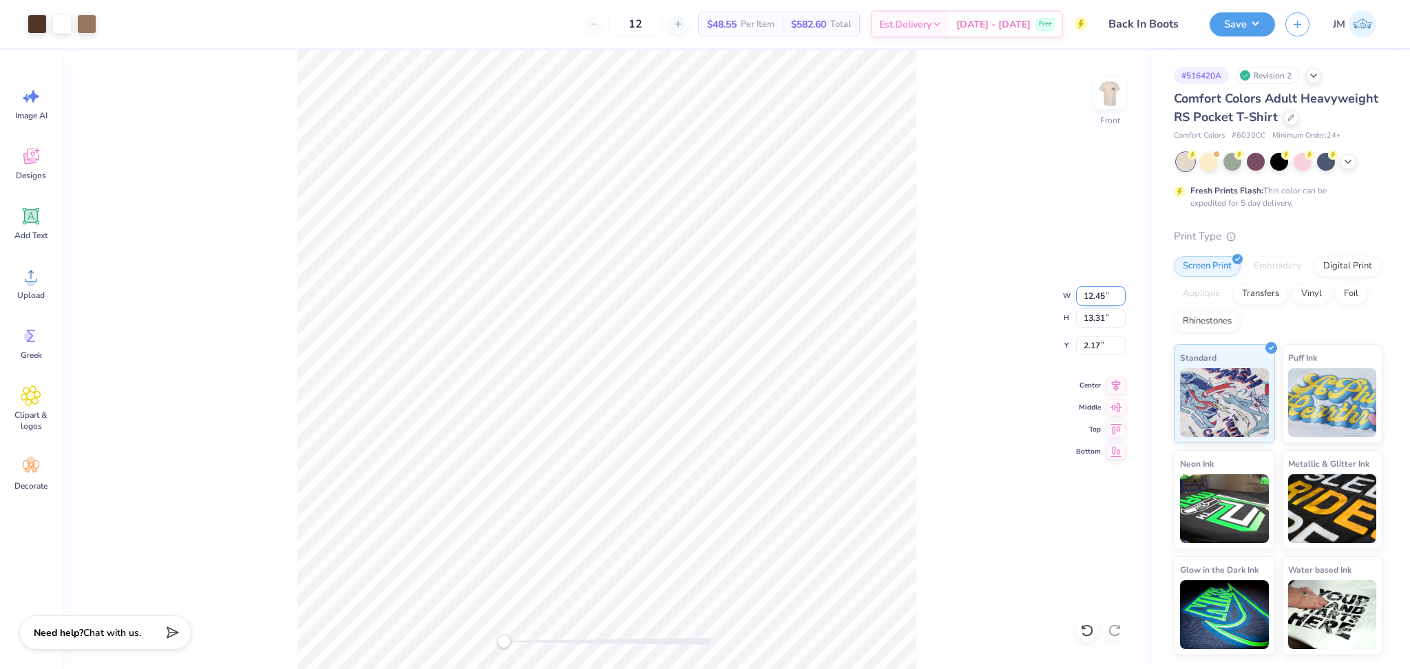
click at [1118, 302] on input "12.45" at bounding box center [1101, 295] width 50 height 19
type input "12.44"
type input "13.30"
type input "2.18"
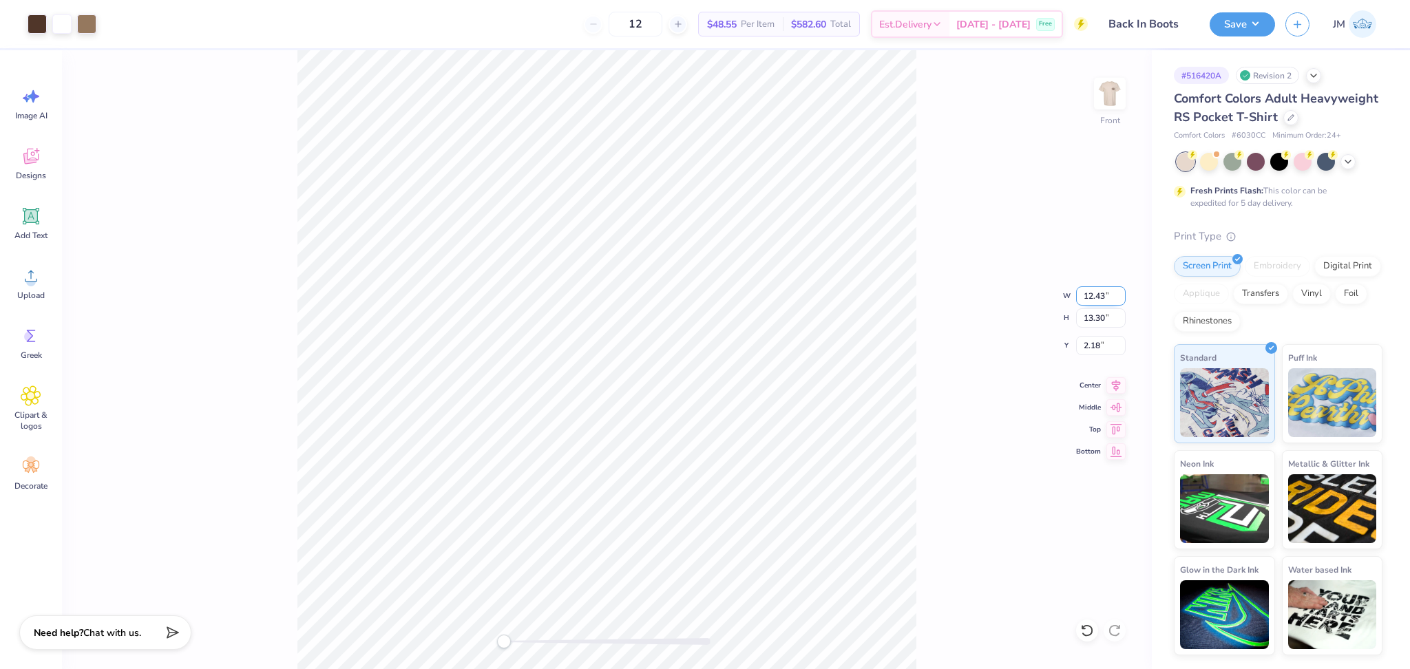
click at [1121, 299] on input "12.43" at bounding box center [1101, 295] width 50 height 19
click at [1120, 299] on input "12.42" at bounding box center [1101, 295] width 50 height 19
click at [1120, 299] on input "12.41" at bounding box center [1101, 295] width 50 height 19
click at [1120, 299] on input "12.4" at bounding box center [1101, 295] width 50 height 19
click at [1120, 299] on input "12.39" at bounding box center [1101, 295] width 50 height 19
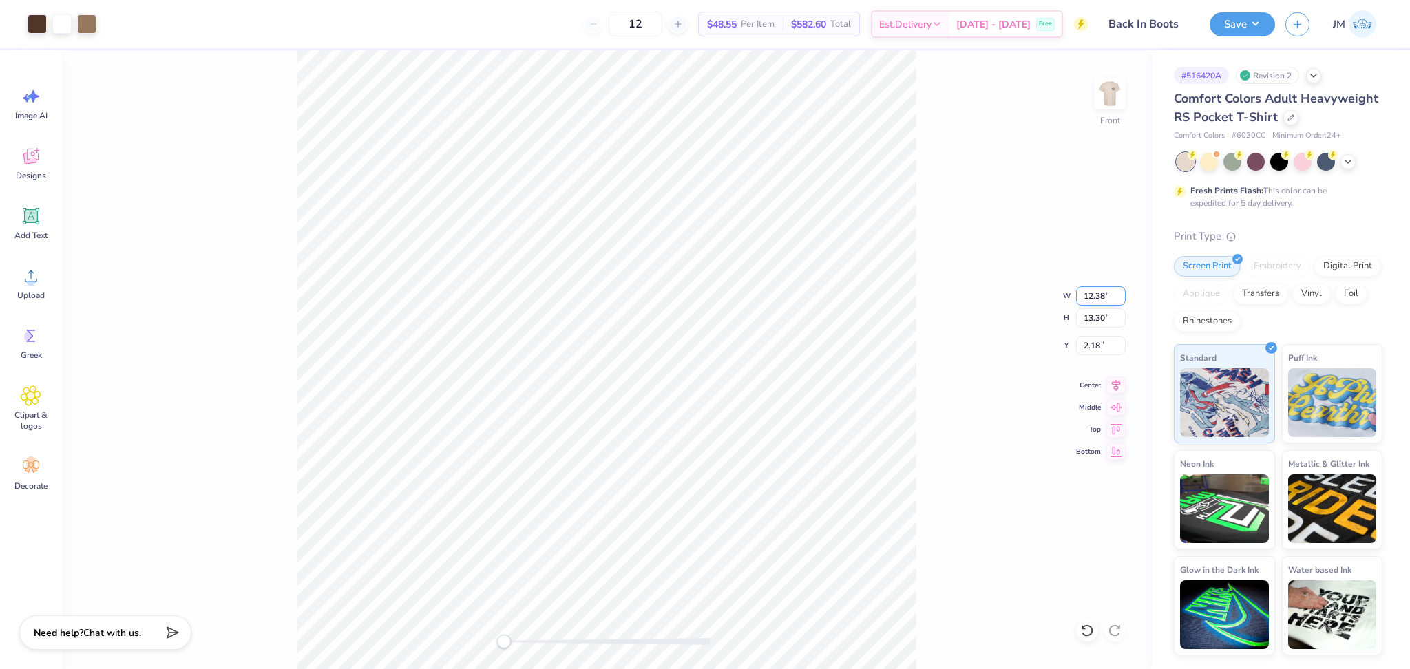
click at [1120, 299] on input "12.38" at bounding box center [1101, 295] width 50 height 19
click at [1120, 299] on input "12.37" at bounding box center [1101, 295] width 50 height 19
click at [1120, 299] on input "12.36" at bounding box center [1101, 295] width 50 height 19
type input "12.35"
click at [1120, 299] on input "12.35" at bounding box center [1101, 295] width 50 height 19
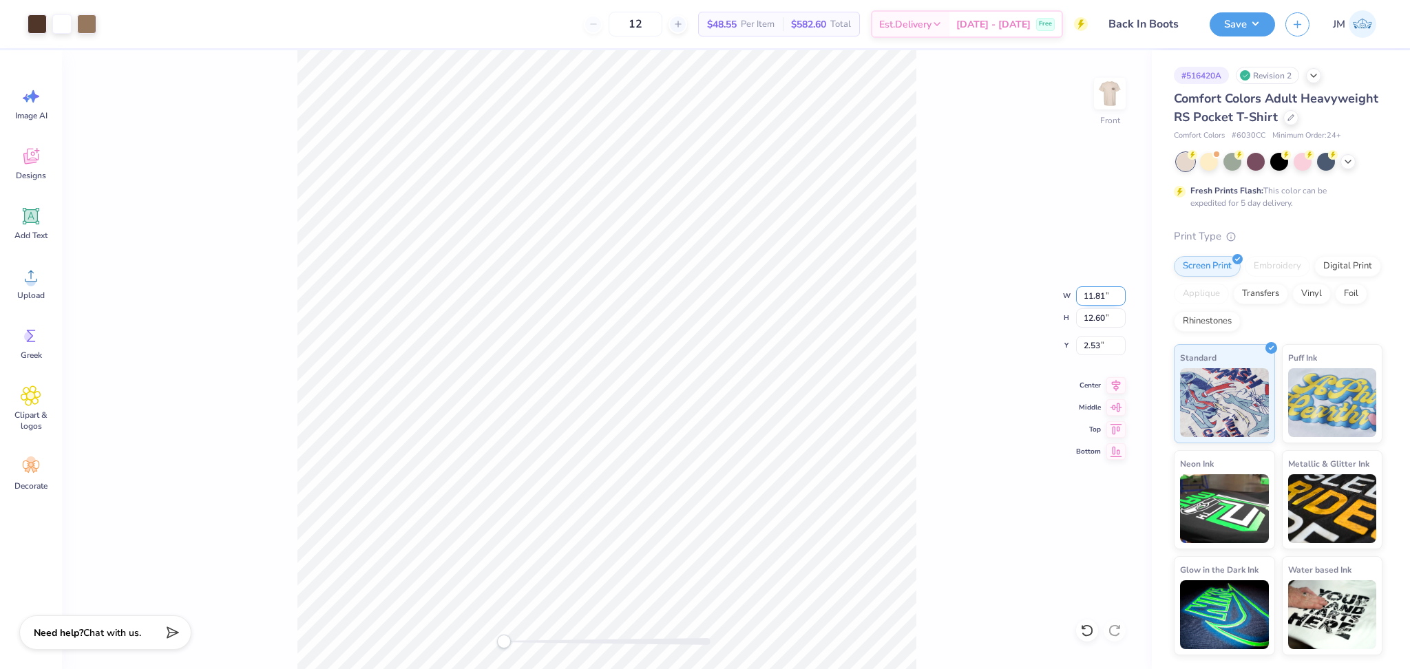
type input "11.81"
click at [1117, 292] on input "11.81" at bounding box center [1101, 295] width 50 height 19
type input "11.83"
click at [1119, 292] on input "11.83" at bounding box center [1101, 295] width 50 height 19
type input "11.85"
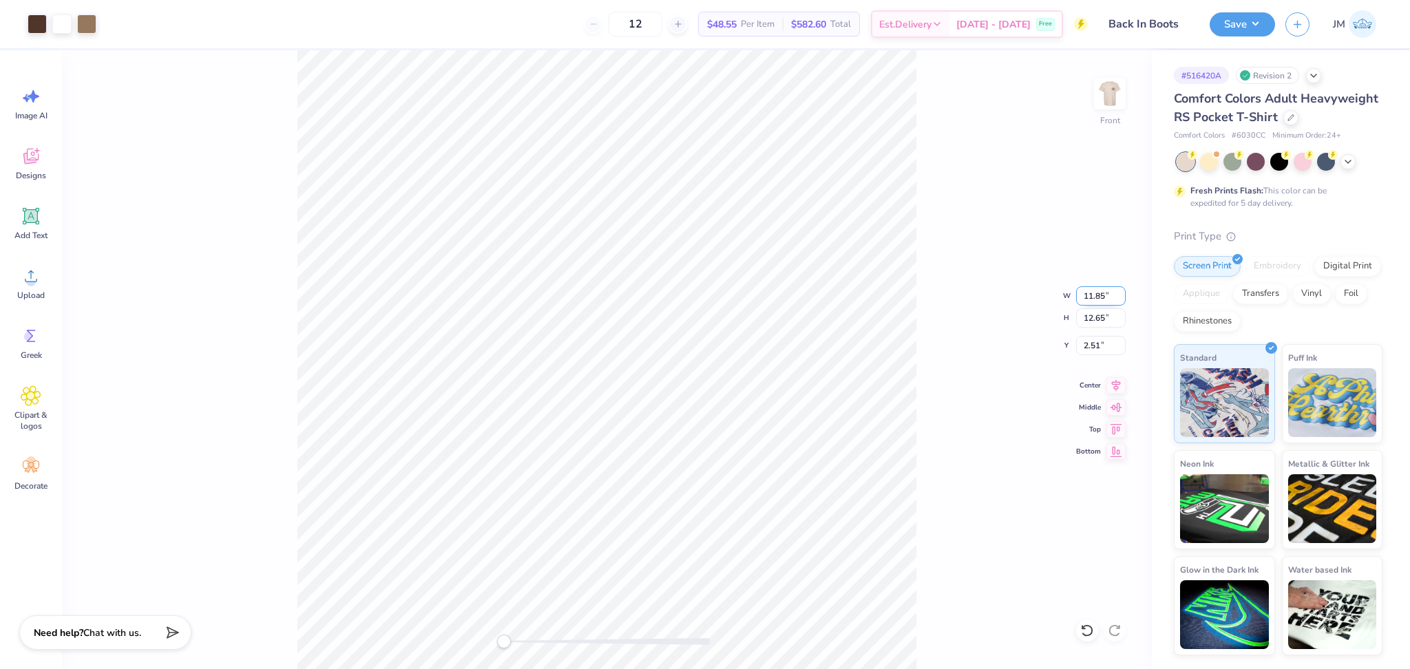
click at [1119, 291] on input "11.85" at bounding box center [1101, 295] width 50 height 19
type input "11.87"
click at [1119, 292] on input "11.87" at bounding box center [1101, 295] width 50 height 19
type input "11.89"
click at [1120, 291] on input "11.89" at bounding box center [1101, 295] width 50 height 19
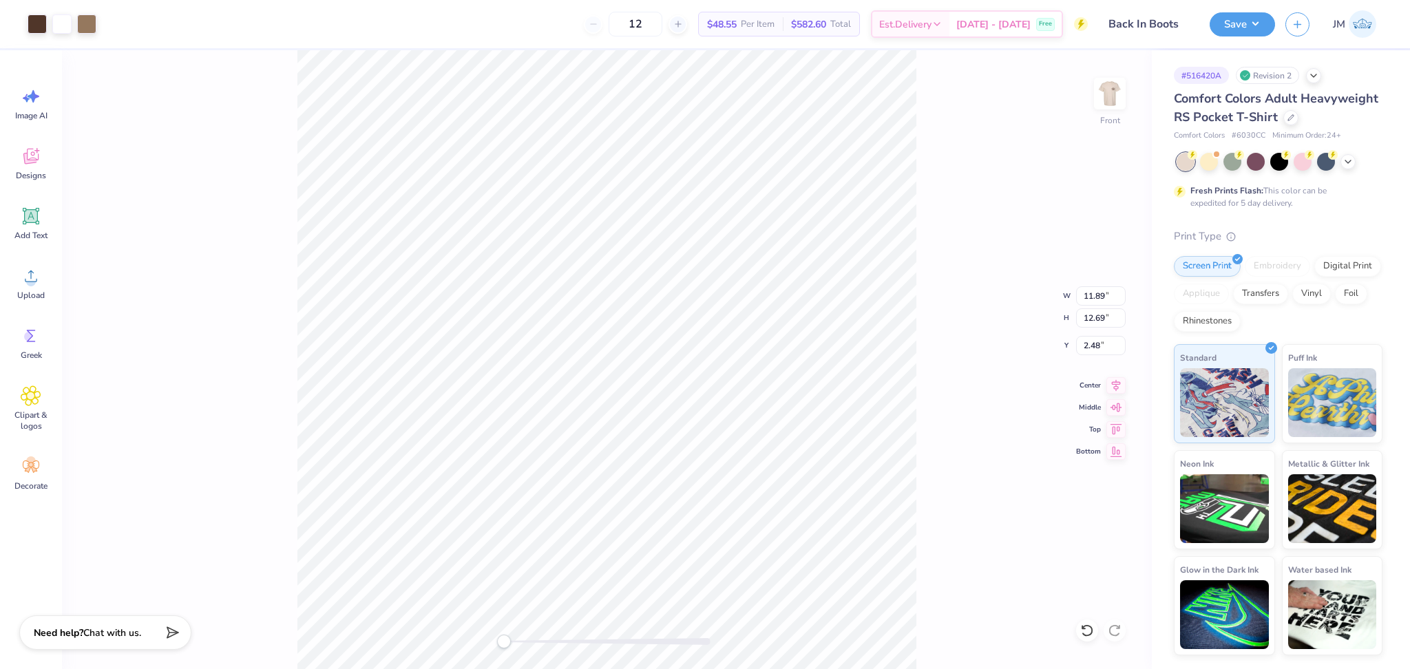
click at [977, 279] on div "Front W 11.89 11.89 " H 12.69 12.69 " Y 2.48 2.48 " Center Middle Top Bottom" at bounding box center [607, 359] width 1090 height 619
click at [1119, 292] on input "11.91" at bounding box center [1101, 295] width 50 height 19
type input "11.92"
click at [1119, 292] on input "11.92" at bounding box center [1101, 295] width 50 height 19
type input "11.96"
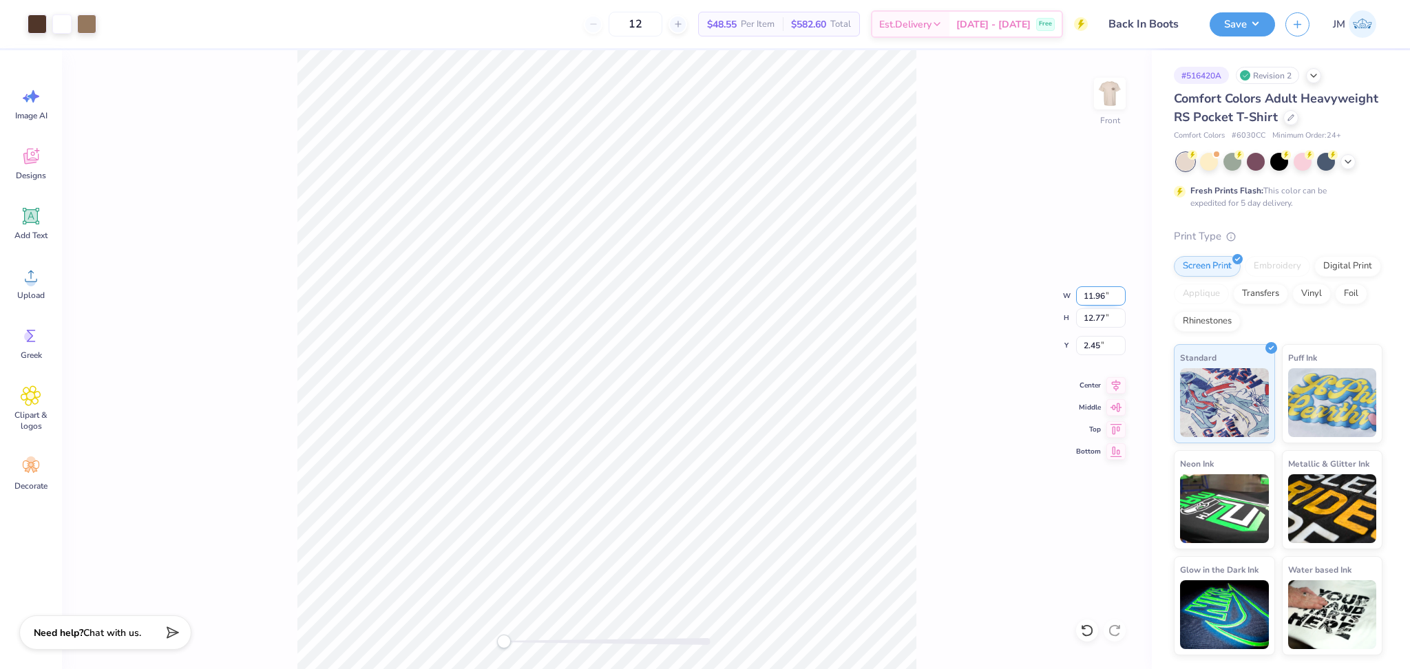
click at [1117, 290] on input "11.96" at bounding box center [1101, 295] width 50 height 19
type input "11.98"
click at [1119, 290] on input "11.98" at bounding box center [1101, 295] width 50 height 19
click at [938, 412] on div "Front W 11.98 11.98 " H 12.80 12.80 " Y 2.43 2.43 " Center Middle Top Bottom" at bounding box center [607, 359] width 1090 height 619
click at [1095, 350] on input "2.43" at bounding box center [1101, 345] width 50 height 19
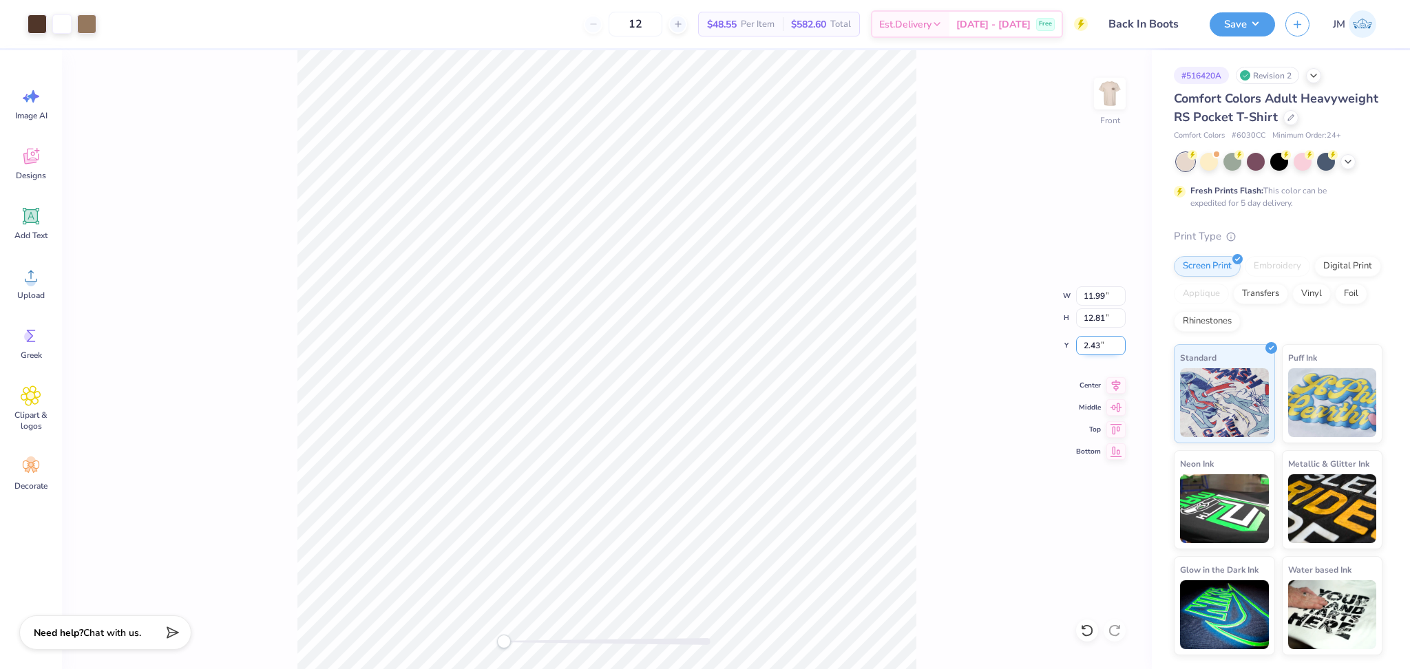
click at [1094, 350] on input "2.43" at bounding box center [1101, 345] width 50 height 19
click at [1087, 346] on input "2.43" at bounding box center [1101, 345] width 50 height 19
type input "3"
click at [892, 377] on div "Front W 11.99 11.99 " H 12.81 12.81 " Y 3 3 " Center Middle Top Bottom" at bounding box center [607, 359] width 1090 height 619
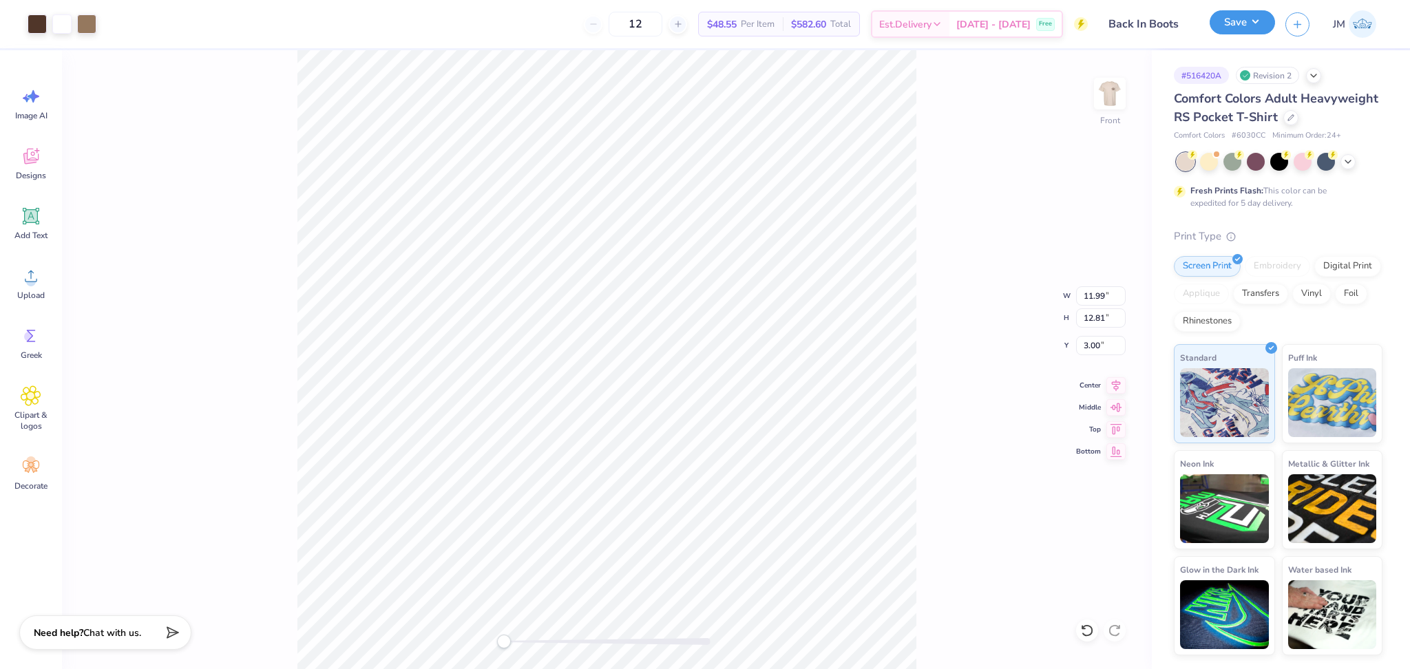
click at [1238, 34] on button "Save" at bounding box center [1241, 22] width 65 height 24
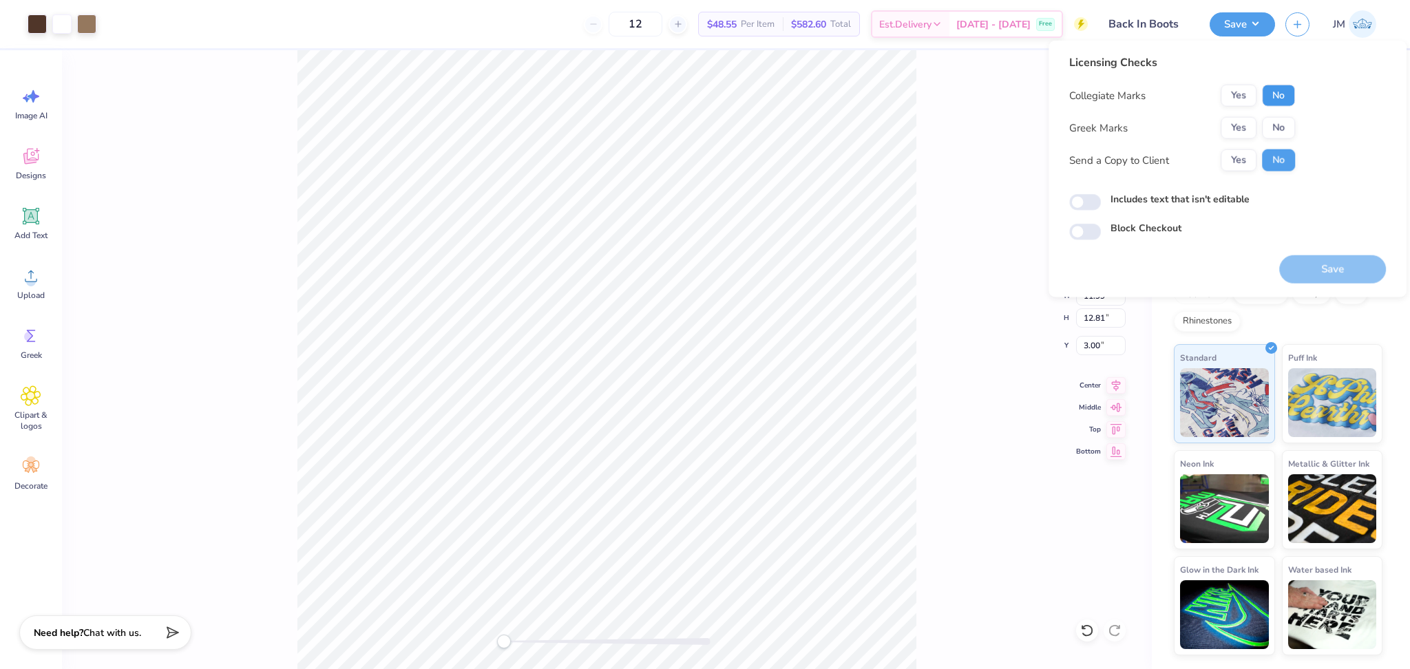
click at [1273, 95] on button "No" at bounding box center [1278, 96] width 33 height 22
click at [1236, 135] on button "Yes" at bounding box center [1238, 128] width 36 height 22
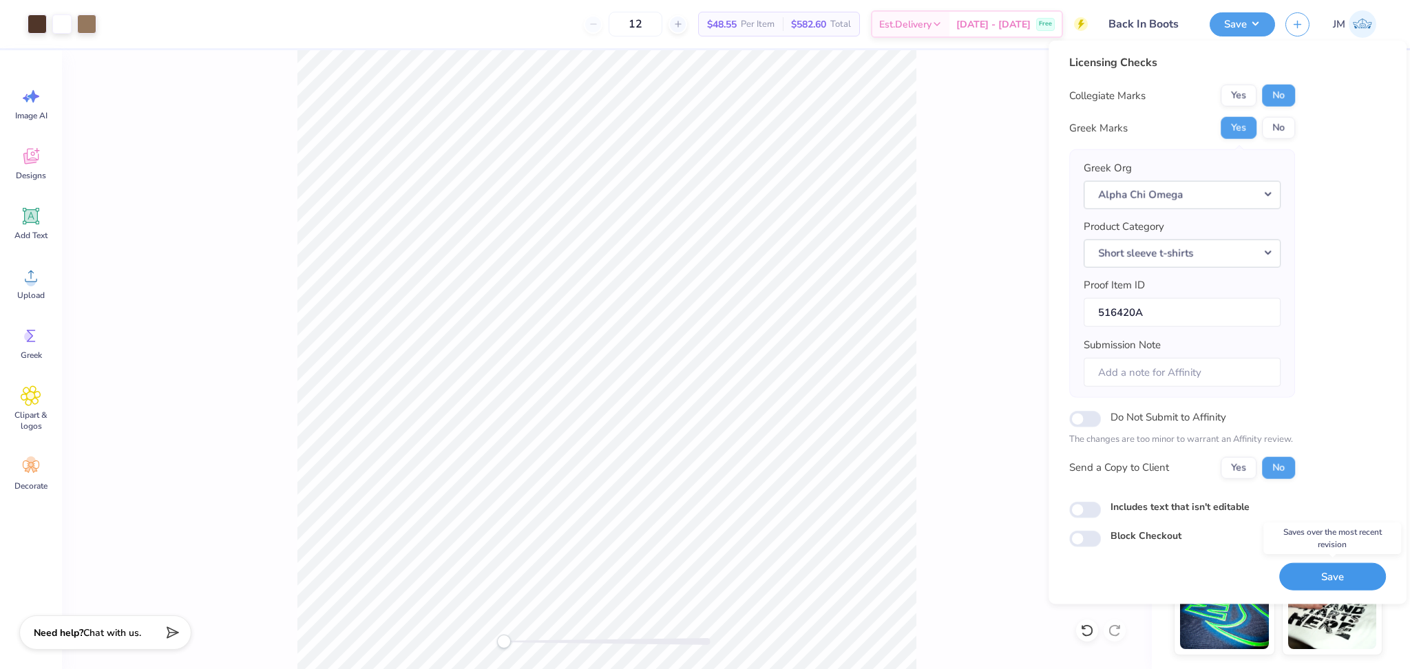
click at [1304, 581] on button "Save" at bounding box center [1332, 576] width 107 height 28
click at [948, 218] on div "Front W 11.99 11.99 " H 12.81 12.81 " Y 3.00 3.00 " Center Middle Top Bottom" at bounding box center [607, 359] width 1090 height 619
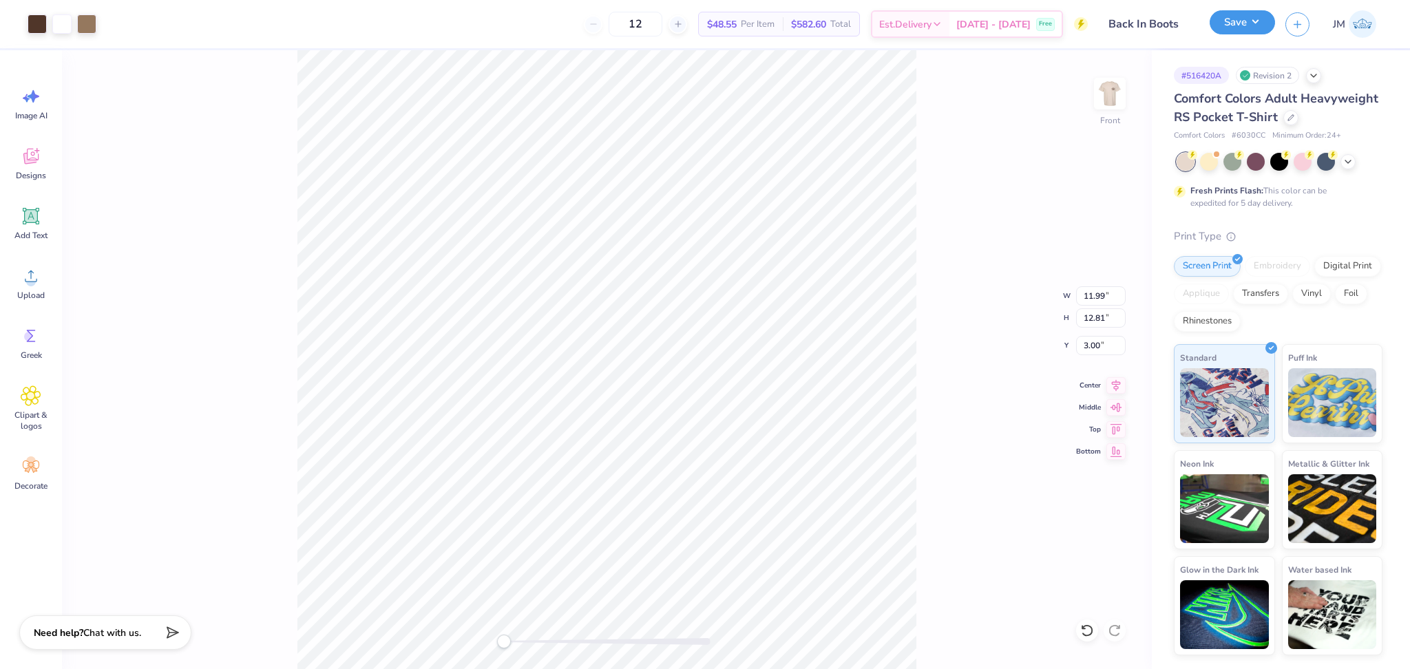
click at [1229, 27] on button "Save" at bounding box center [1241, 22] width 65 height 24
